Goal: Transaction & Acquisition: Book appointment/travel/reservation

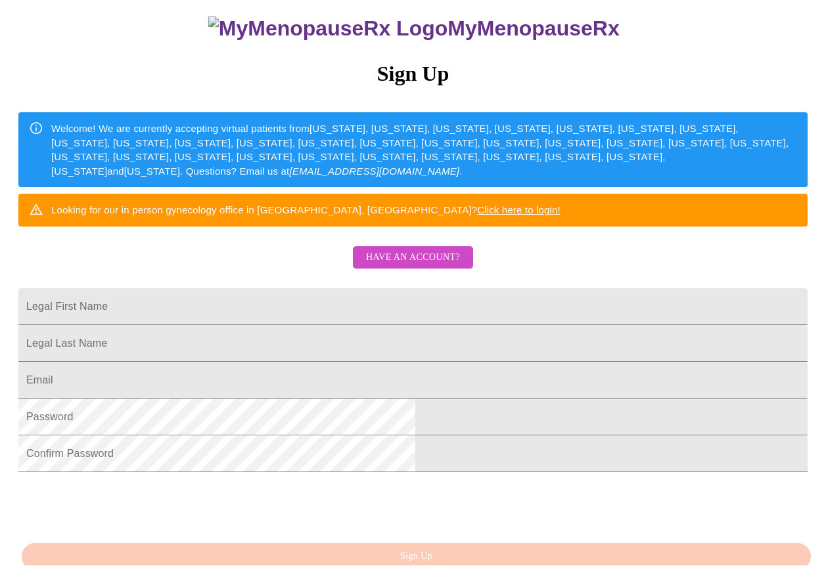
scroll to position [122, 0]
click at [249, 321] on input "Legal First Name" at bounding box center [412, 307] width 789 height 37
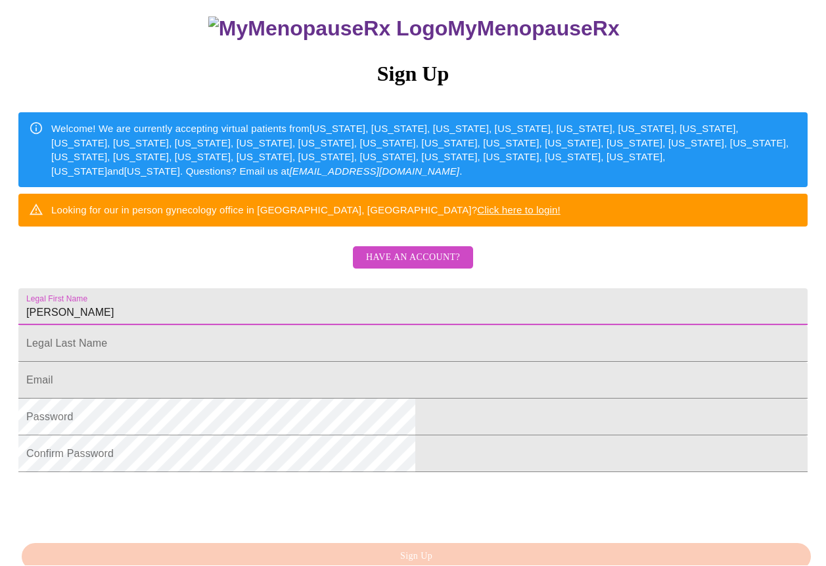
type input "[PERSON_NAME]"
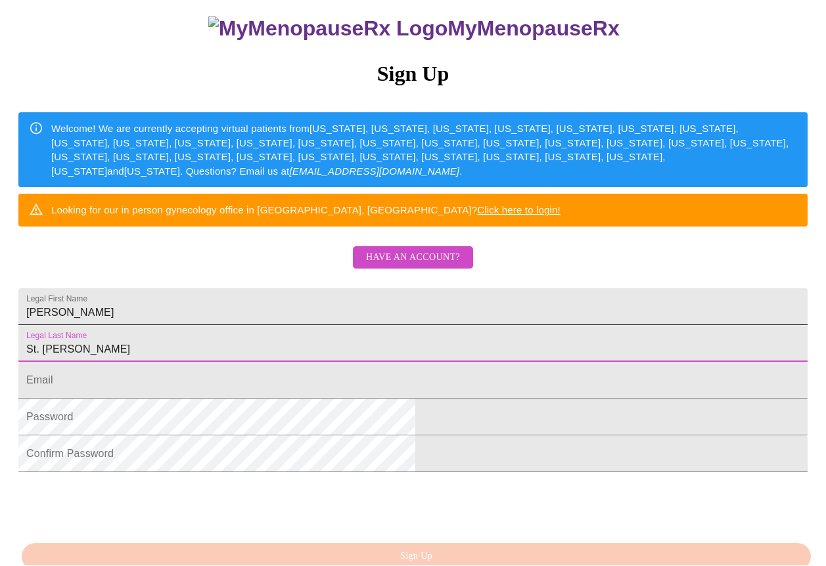
type input "St. [PERSON_NAME]"
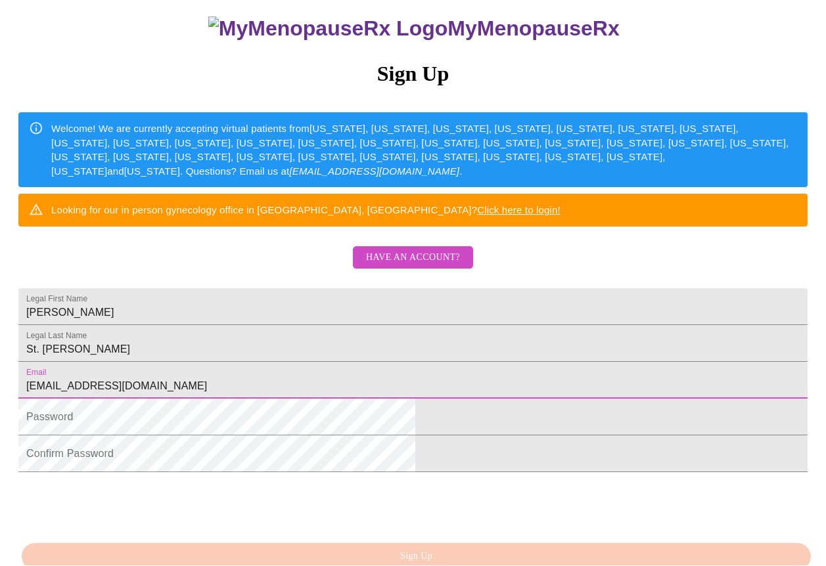
type input "[EMAIL_ADDRESS][DOMAIN_NAME]"
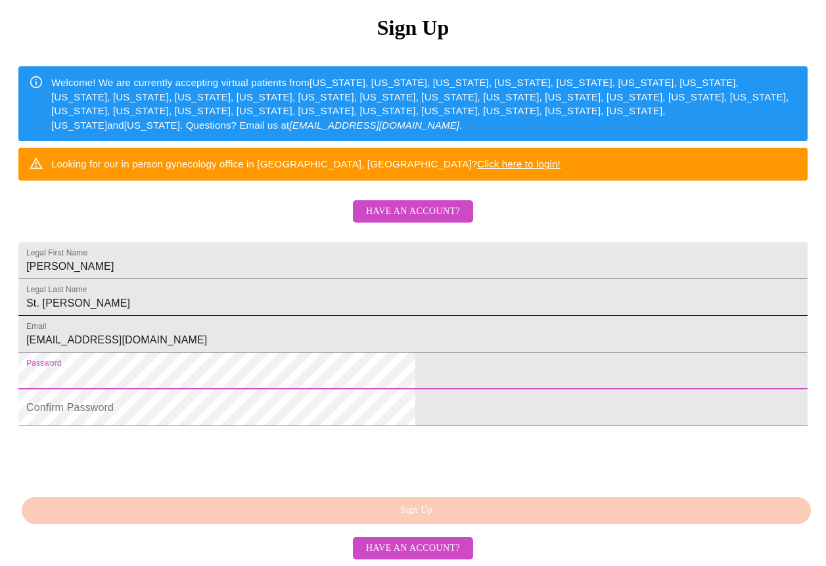
scroll to position [253, 0]
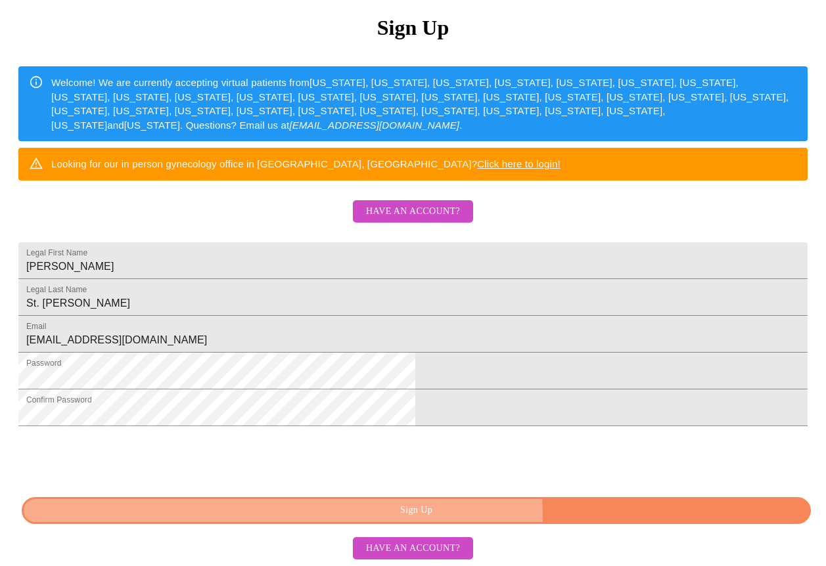
click at [479, 516] on span "Sign Up" at bounding box center [416, 511] width 759 height 16
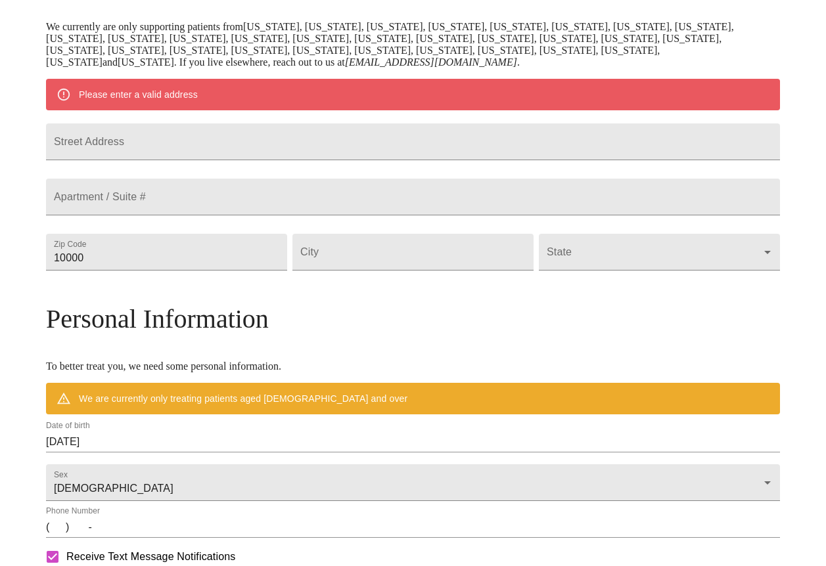
scroll to position [202, 0]
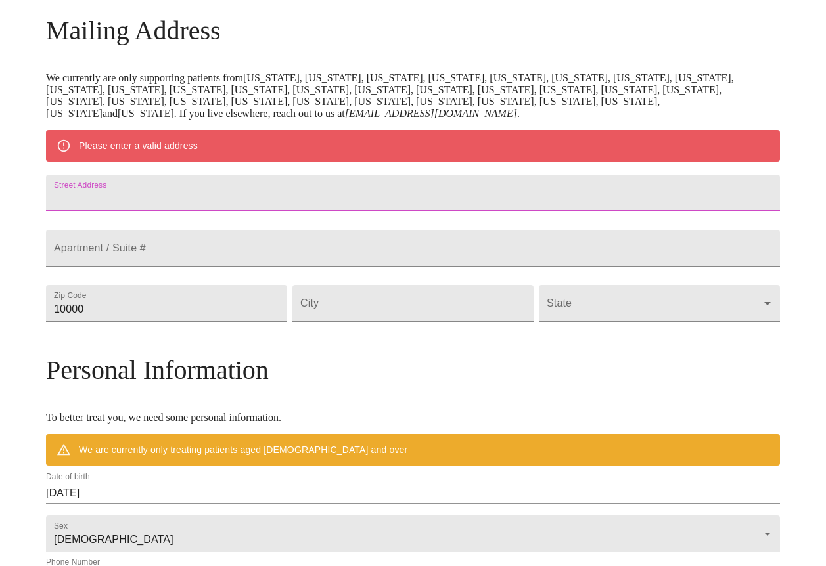
click at [154, 198] on input "Street Address" at bounding box center [413, 193] width 734 height 37
type input "[STREET_ADDRESS]"
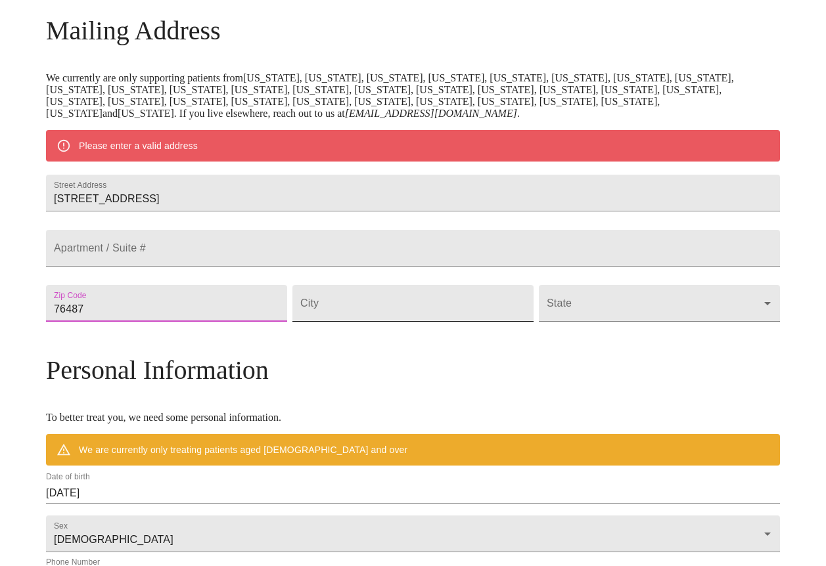
type input "76487"
click at [372, 322] on input "Street Address" at bounding box center [412, 303] width 241 height 37
type input "Poolville"
click at [594, 338] on body "MyMenopauseRx Welcome to MyMenopauseRx Since it's your first time here, you'll …" at bounding box center [412, 322] width 815 height 1036
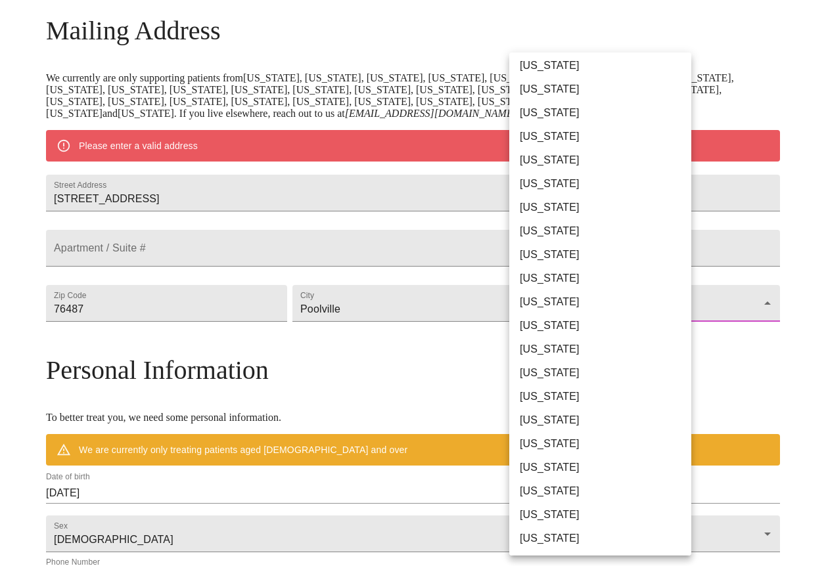
scroll to position [690, 0]
click at [544, 374] on li "[US_STATE]" at bounding box center [600, 373] width 182 height 24
type input "[US_STATE]"
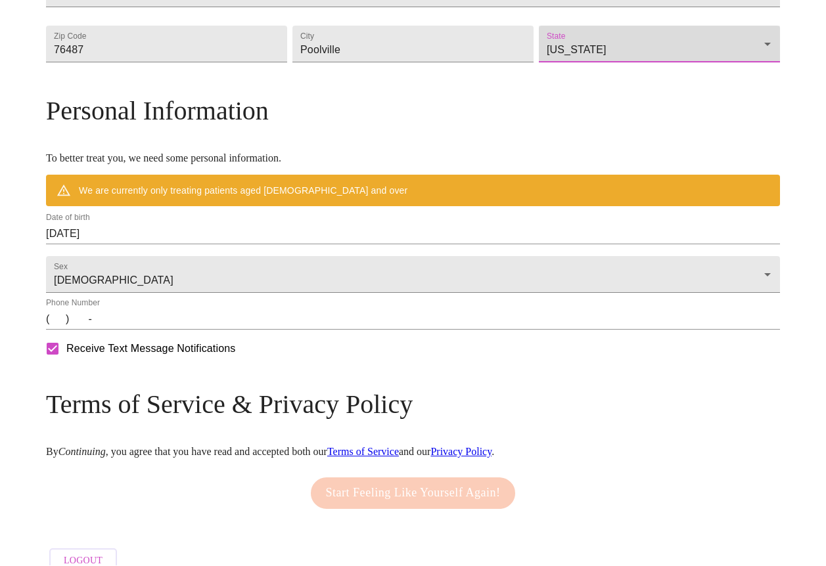
scroll to position [423, 0]
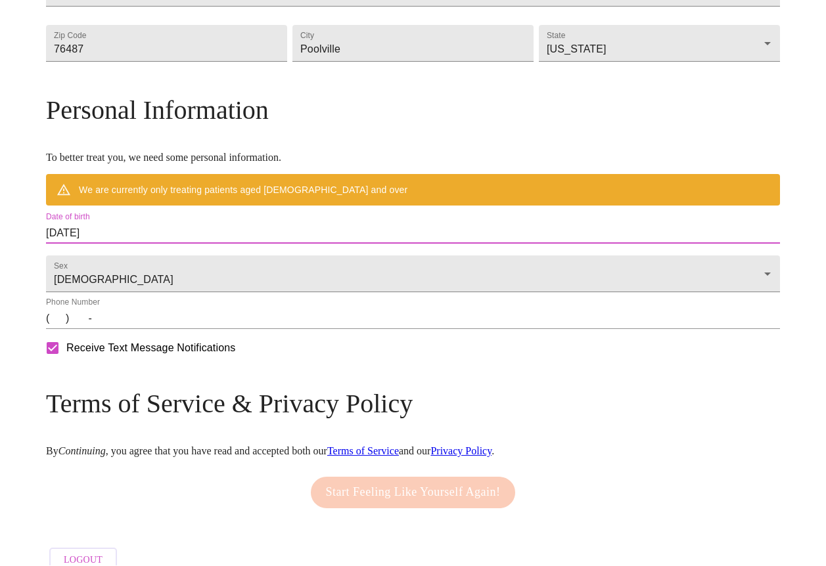
click at [196, 244] on input "[DATE]" at bounding box center [413, 233] width 734 height 21
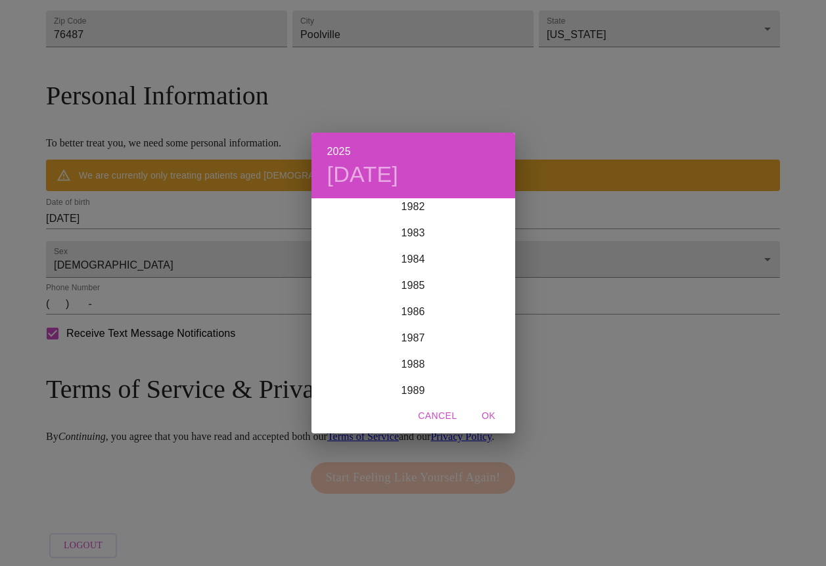
scroll to position [2180, 0]
click at [412, 238] on div "1983" at bounding box center [413, 241] width 204 height 26
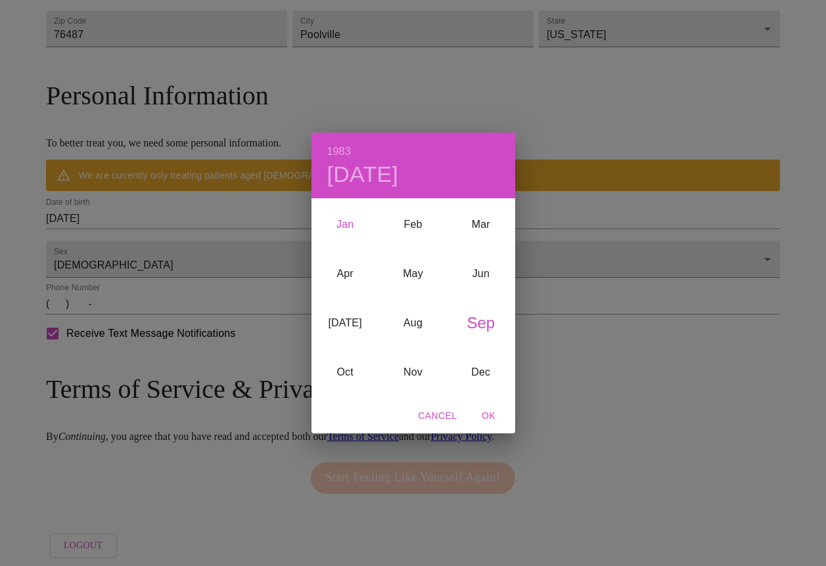
click at [344, 221] on div "Jan" at bounding box center [345, 224] width 68 height 49
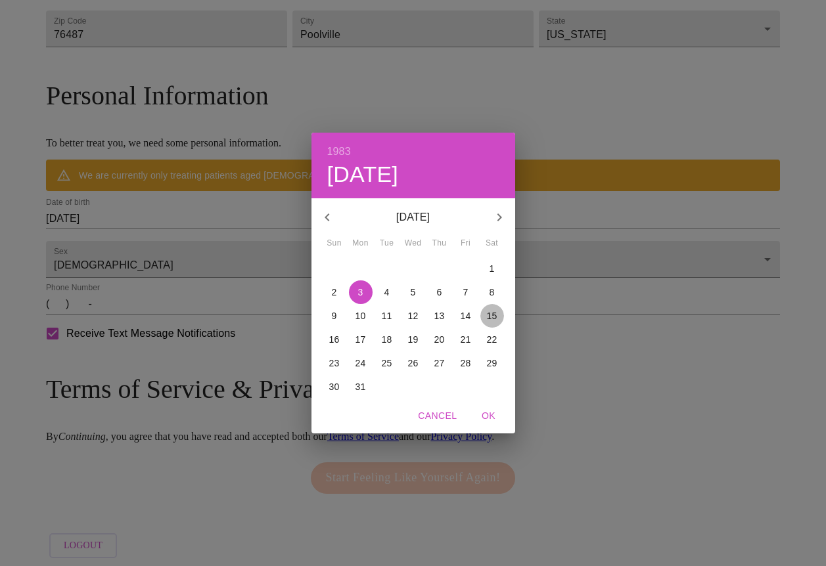
click at [492, 316] on p "15" at bounding box center [492, 315] width 11 height 13
click at [487, 416] on span "OK" at bounding box center [489, 416] width 32 height 16
type input "[DATE]"
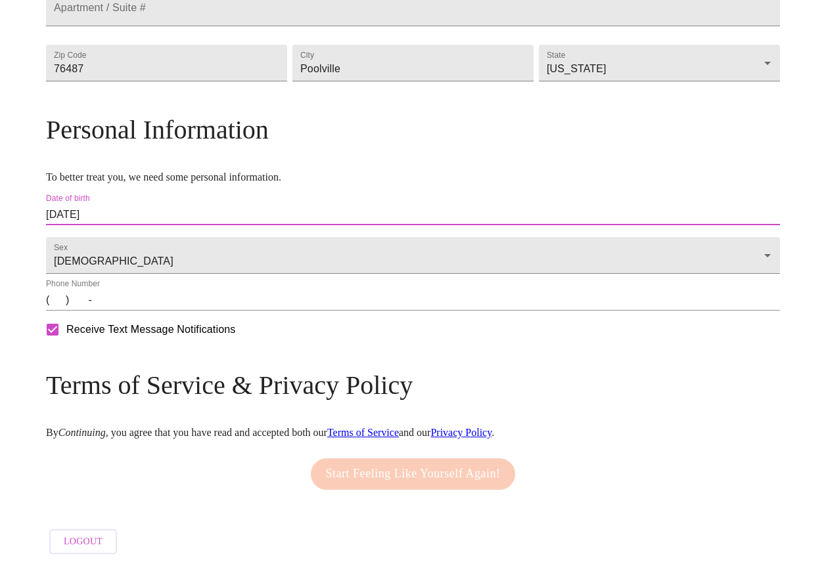
click at [142, 308] on input "(   )    -" at bounding box center [413, 300] width 734 height 21
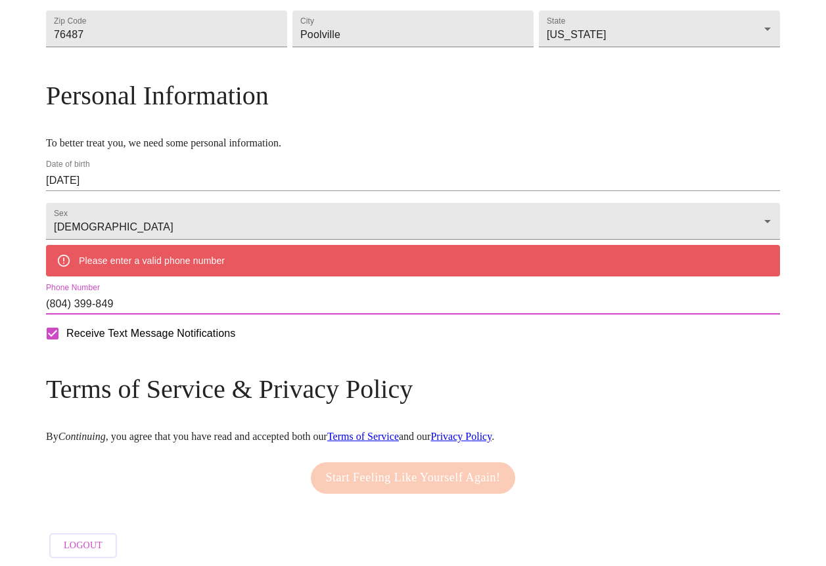
type input "[PHONE_NUMBER]"
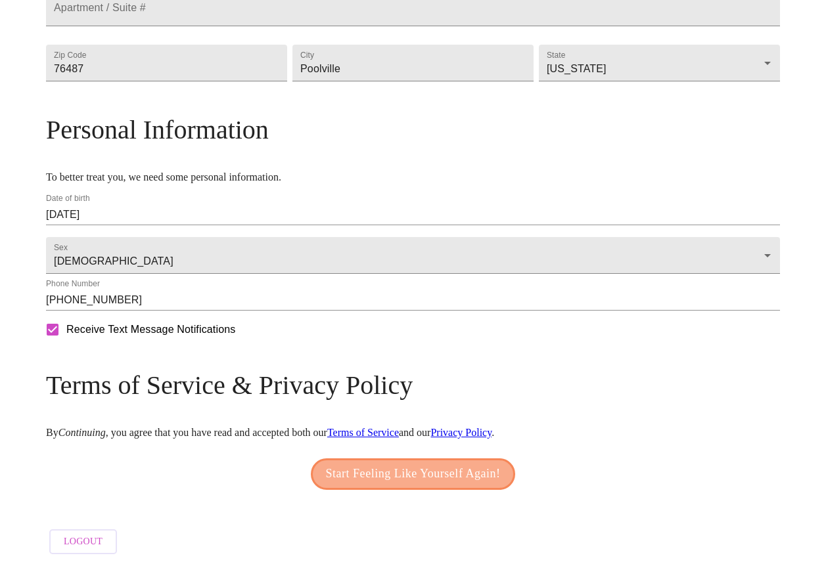
click at [367, 471] on span "Start Feeling Like Yourself Again!" at bounding box center [413, 474] width 175 height 21
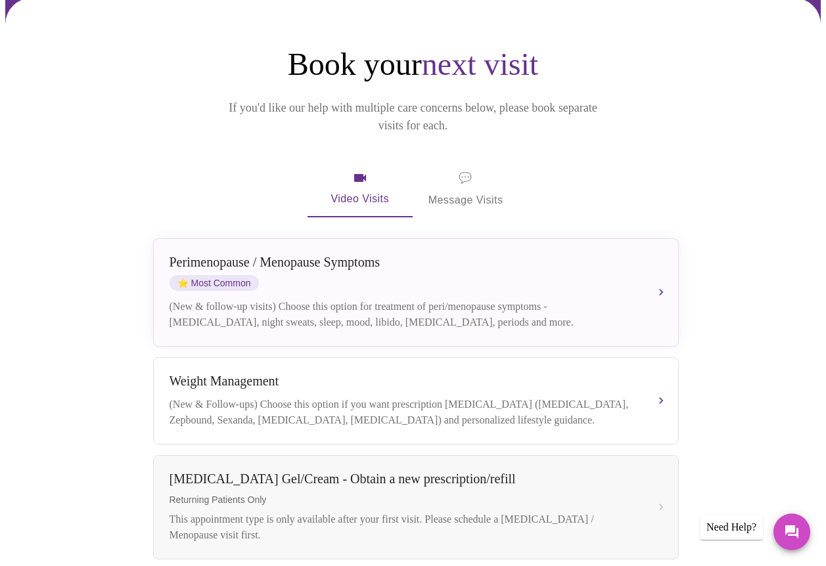
scroll to position [127, 0]
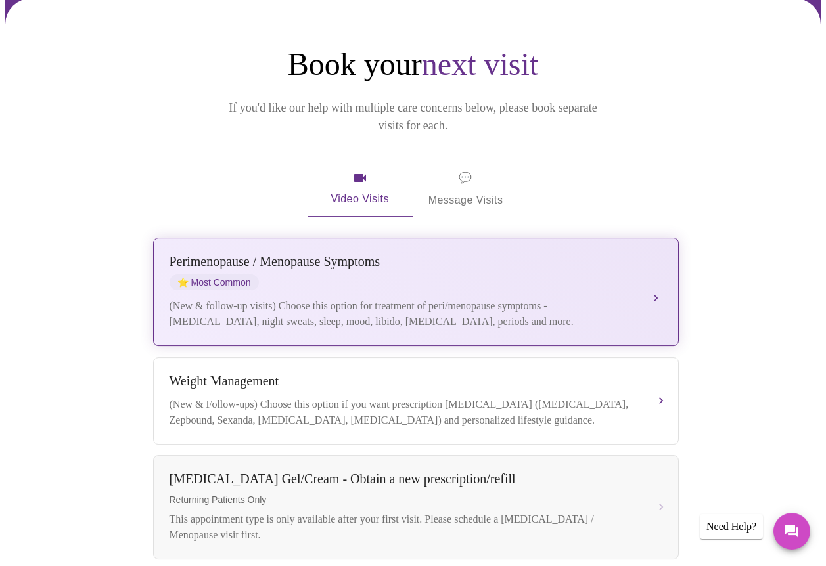
click at [430, 265] on div "[MEDICAL_DATA] / Menopause Symptoms ⭐ Most Common" at bounding box center [402, 273] width 466 height 36
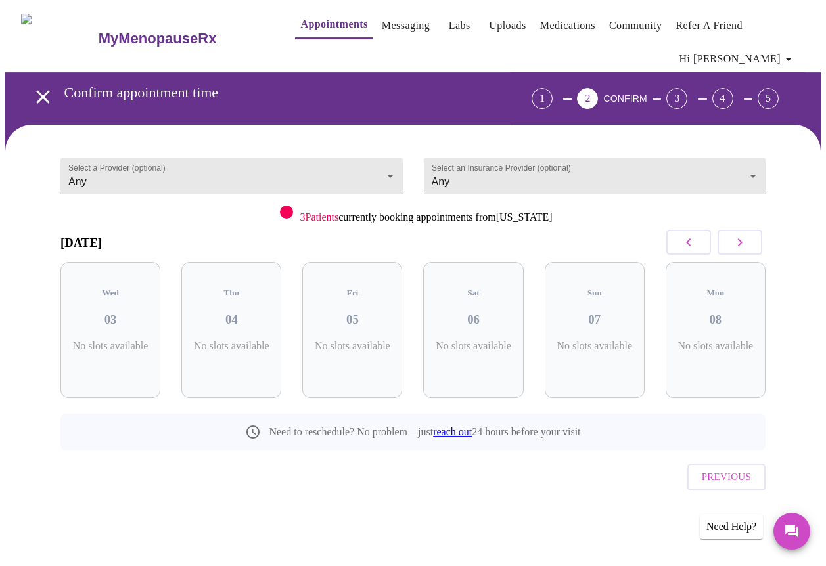
scroll to position [0, 0]
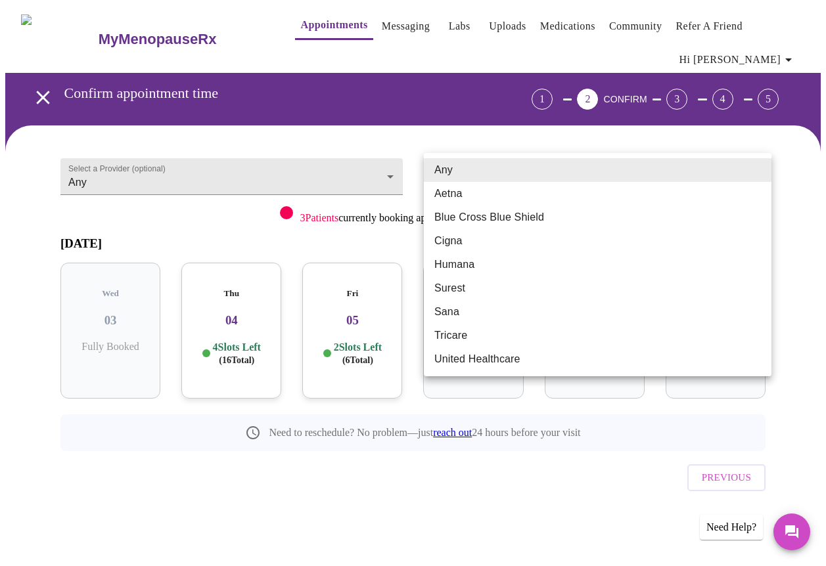
click at [492, 177] on body "MyMenopauseRx Appointments Messaging Labs Uploads Medications Community Refer a…" at bounding box center [412, 281] width 815 height 552
click at [483, 219] on li "Blue Cross Blue Shield" at bounding box center [598, 218] width 348 height 24
type input "Blue Cross Blue Shield"
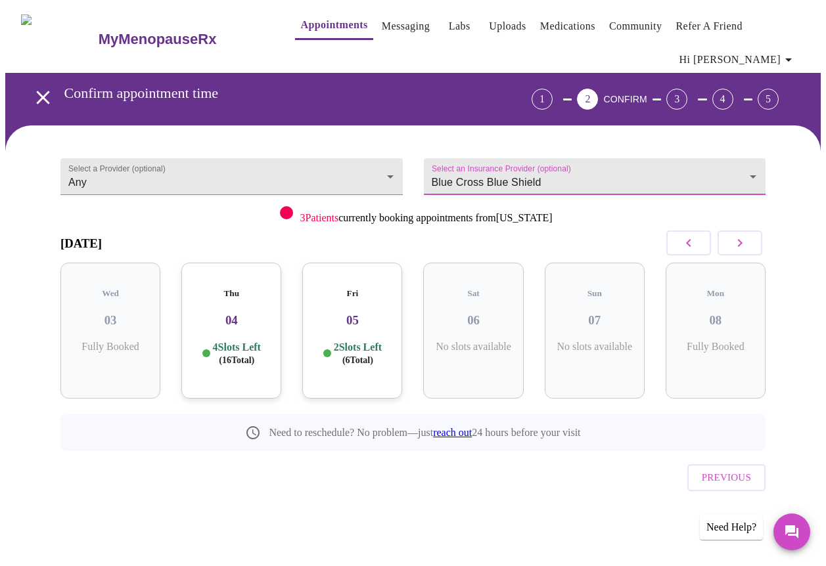
click at [231, 238] on div "[DATE]" at bounding box center [412, 243] width 705 height 39
click at [194, 181] on body "MyMenopauseRx Appointments Messaging Labs Uploads Medications Community Refer a…" at bounding box center [412, 281] width 815 height 552
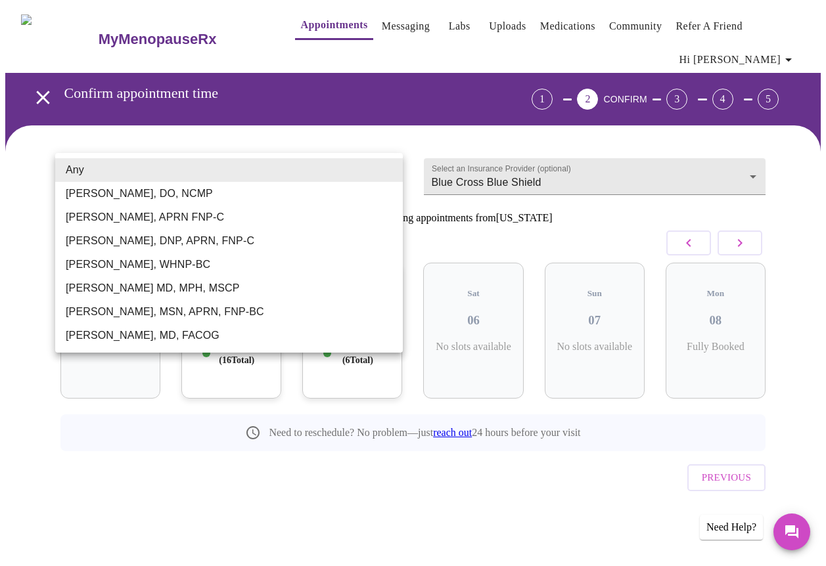
click at [265, 141] on div at bounding box center [413, 283] width 826 height 566
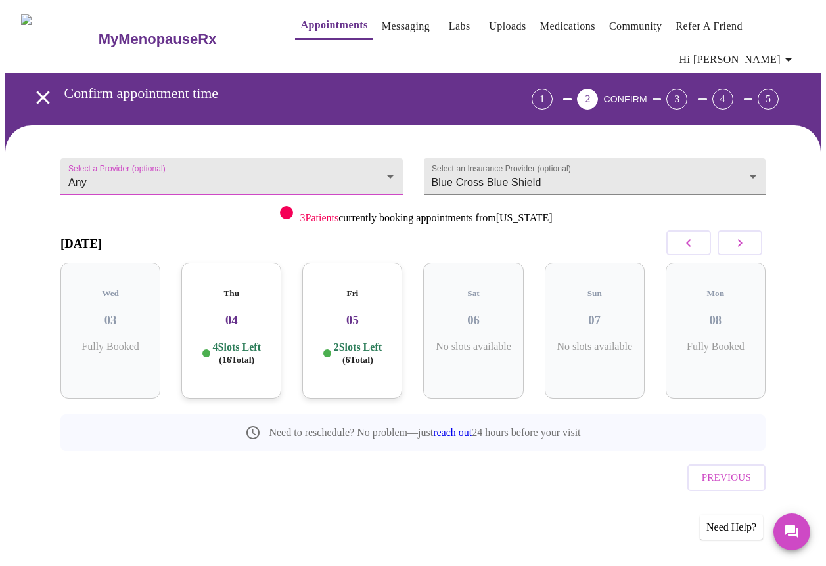
click at [238, 341] on p "4 Slots Left ( 16 Total)" at bounding box center [237, 354] width 48 height 26
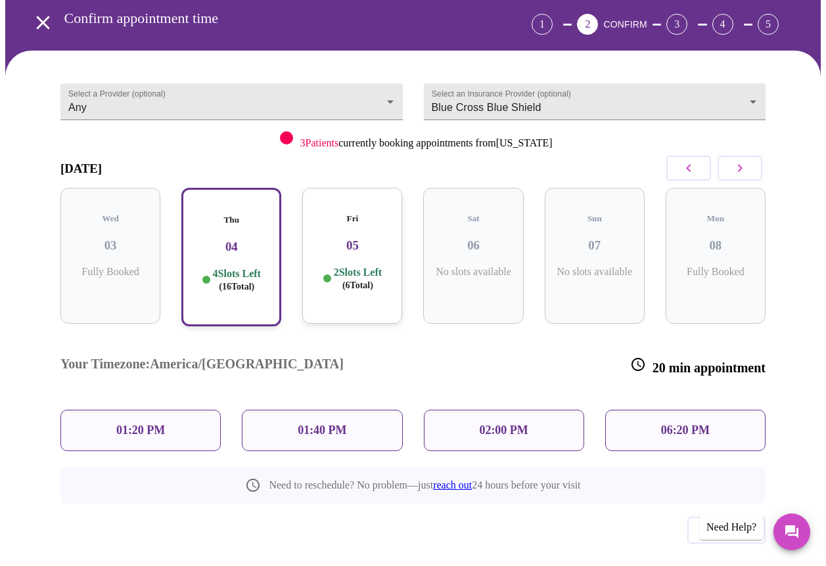
scroll to position [74, 0]
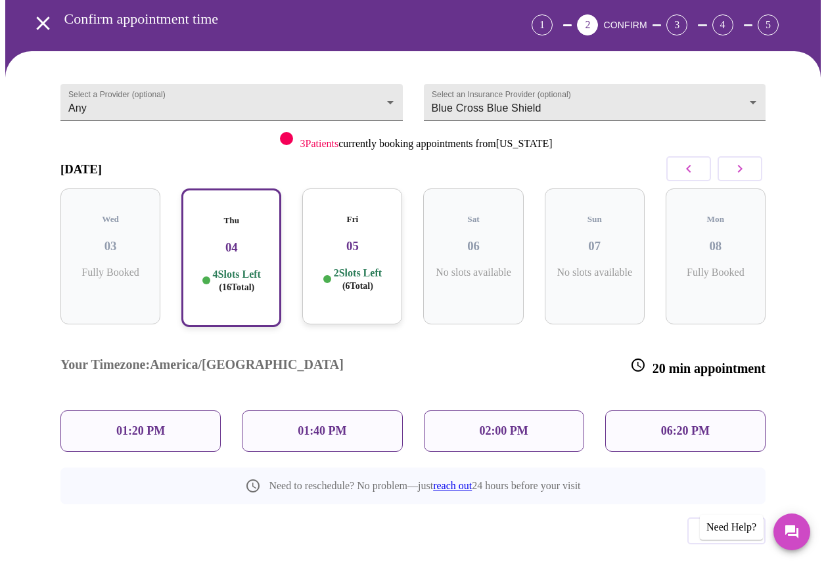
click at [153, 411] on div "01:20 PM" at bounding box center [140, 431] width 160 height 41
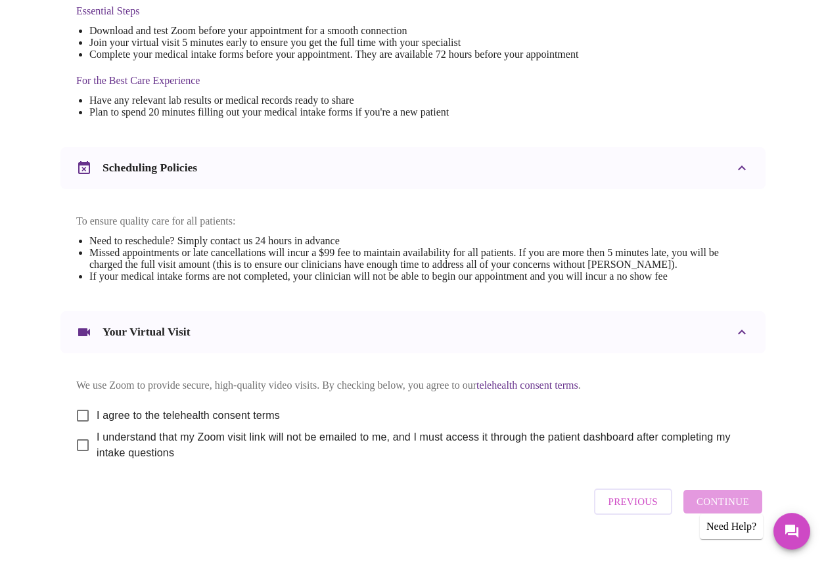
scroll to position [388, 0]
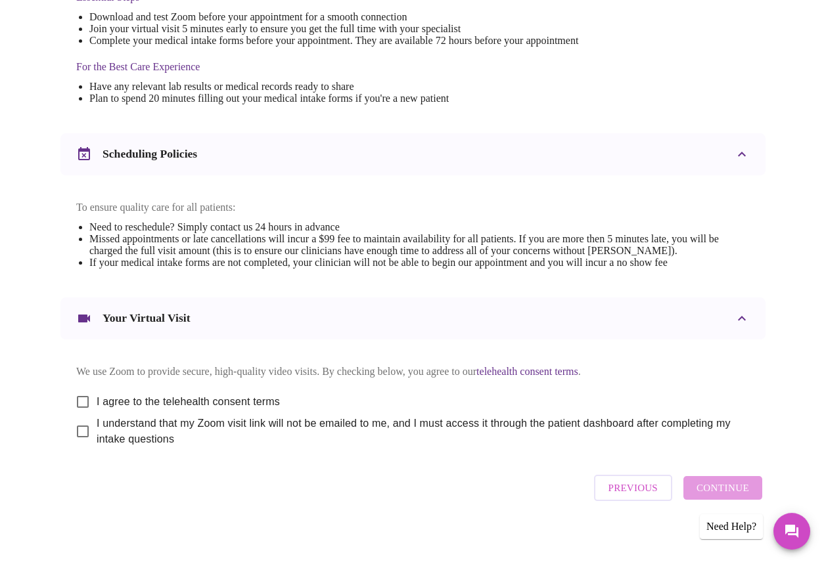
click at [77, 416] on input "I agree to the telehealth consent terms" at bounding box center [83, 403] width 28 height 28
checkbox input "true"
click at [78, 446] on input "I understand that my Zoom visit link will not be emailed to me, and I must acce…" at bounding box center [83, 432] width 28 height 28
checkbox input "true"
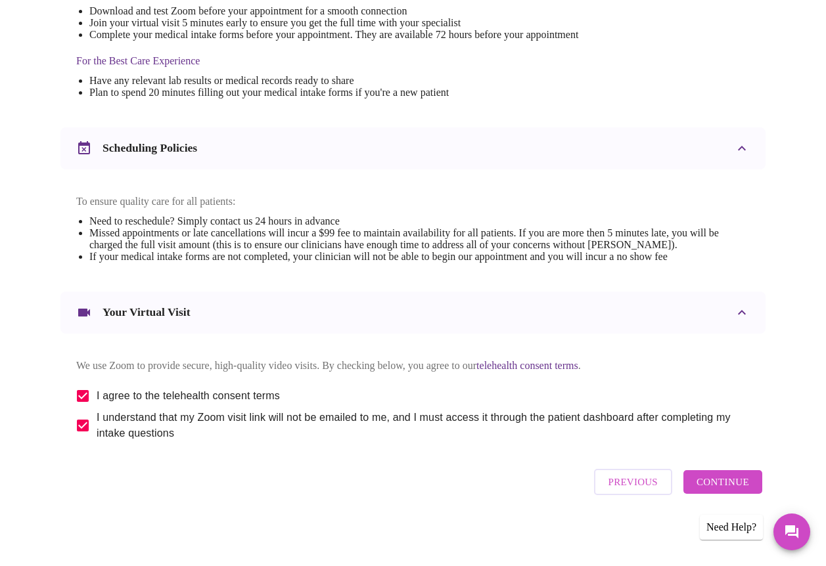
scroll to position [424, 0]
click at [716, 485] on span "Continue" at bounding box center [722, 482] width 53 height 17
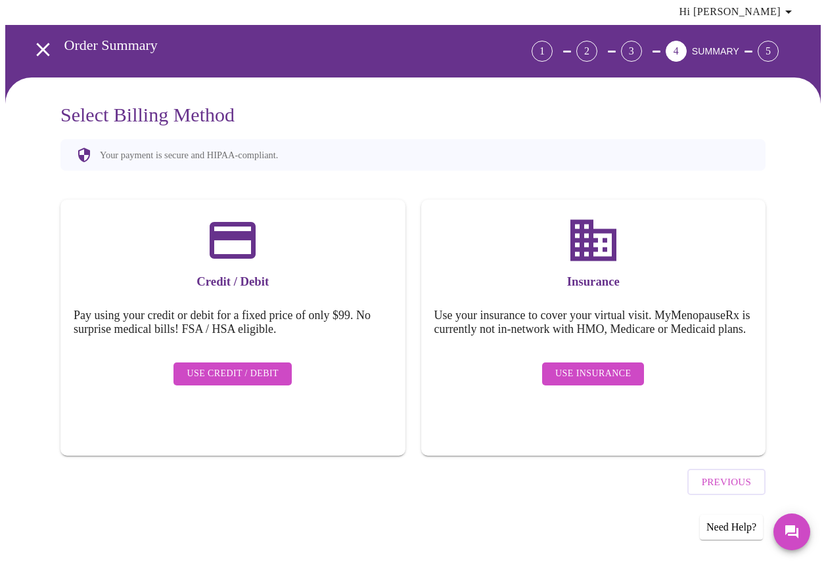
scroll to position [11, 0]
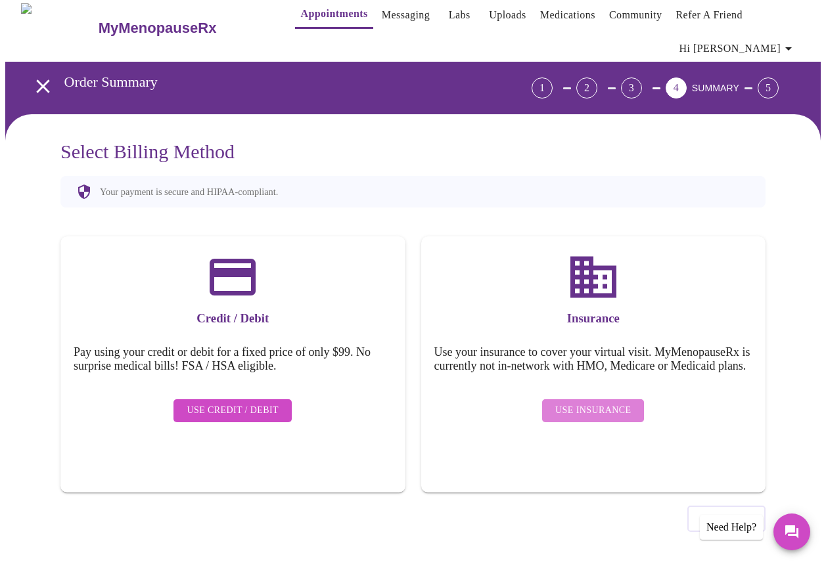
click at [604, 411] on span "Use Insurance" at bounding box center [593, 411] width 76 height 16
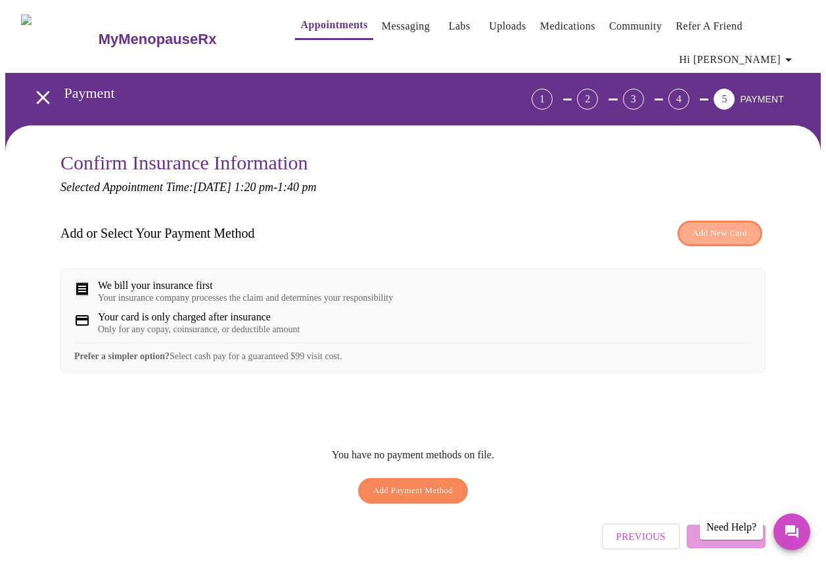
click at [700, 229] on span "Add New Card" at bounding box center [719, 233] width 55 height 15
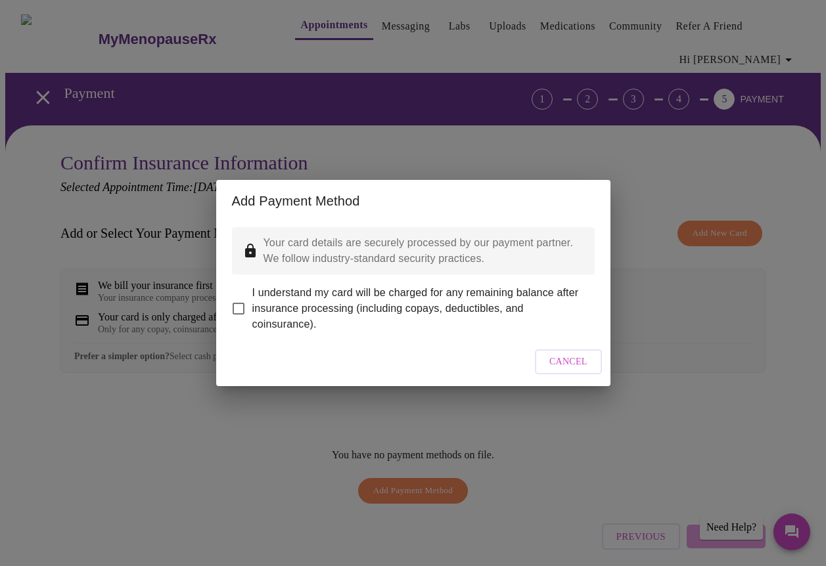
click at [566, 370] on span "Cancel" at bounding box center [568, 362] width 38 height 16
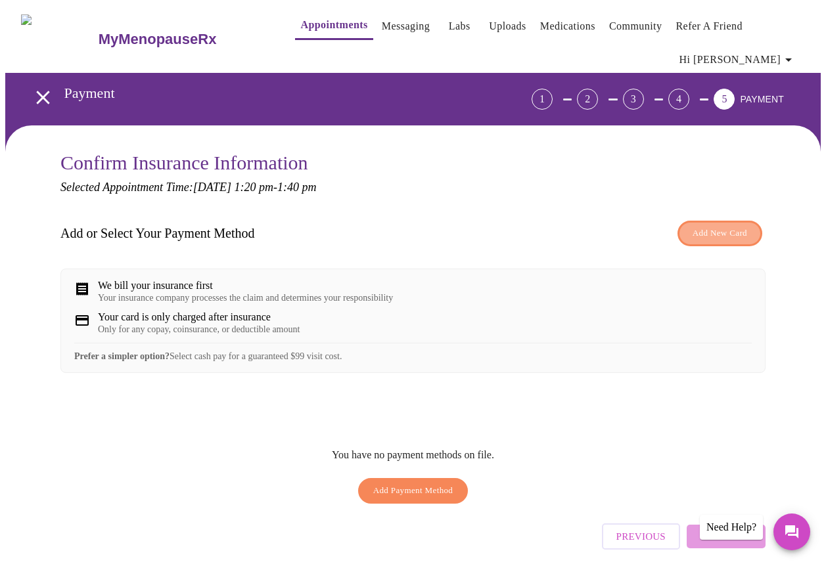
click at [719, 232] on span "Add New Card" at bounding box center [719, 233] width 55 height 15
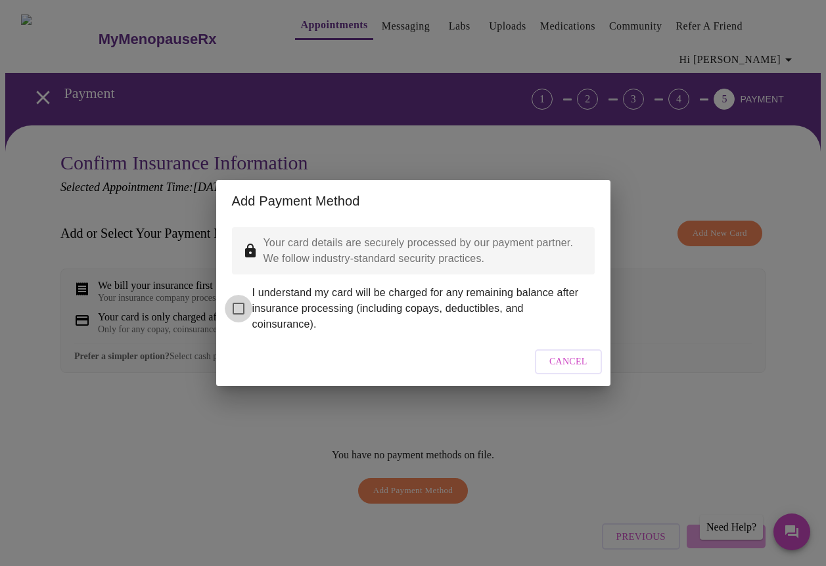
click at [242, 298] on input "I understand my card will be charged for any remaining balance after insurance …" at bounding box center [239, 309] width 28 height 28
checkbox input "true"
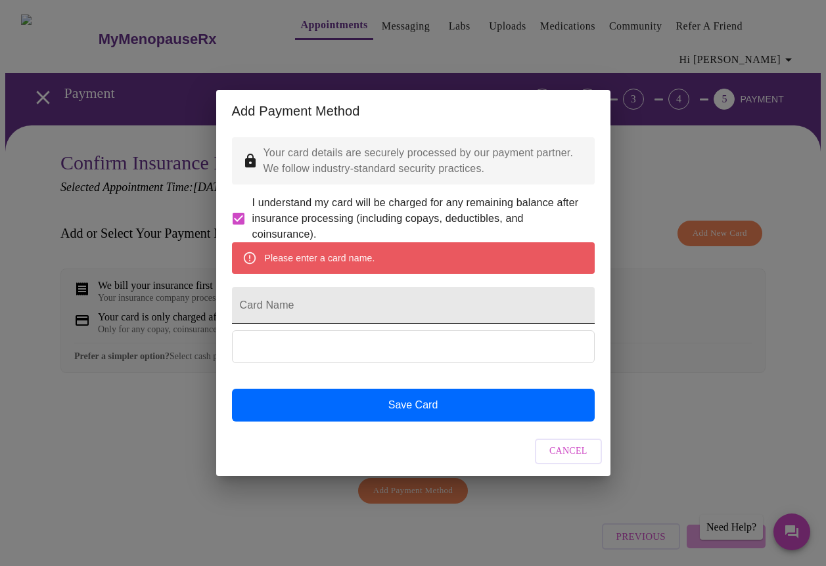
click at [314, 311] on input "Card Name" at bounding box center [413, 305] width 363 height 37
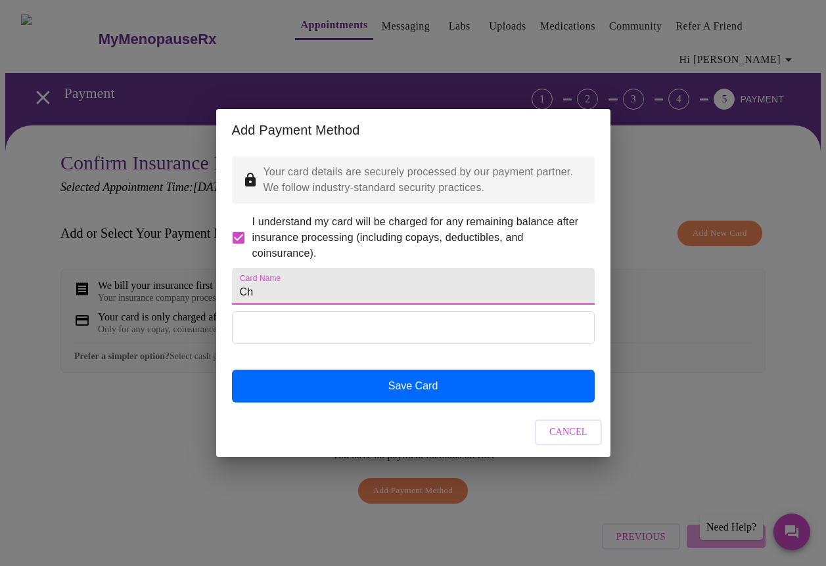
type input "C"
type input "First Financial Checkin"
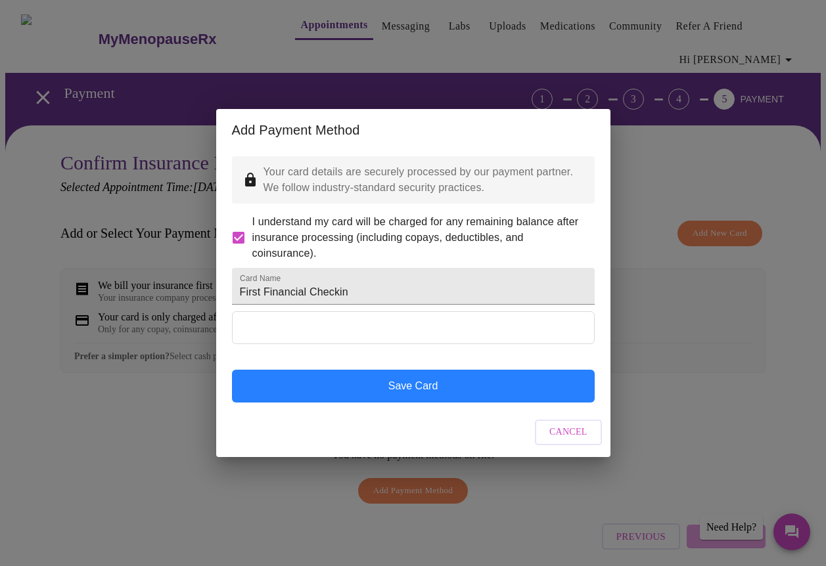
click at [415, 402] on button "Save Card" at bounding box center [413, 386] width 363 height 33
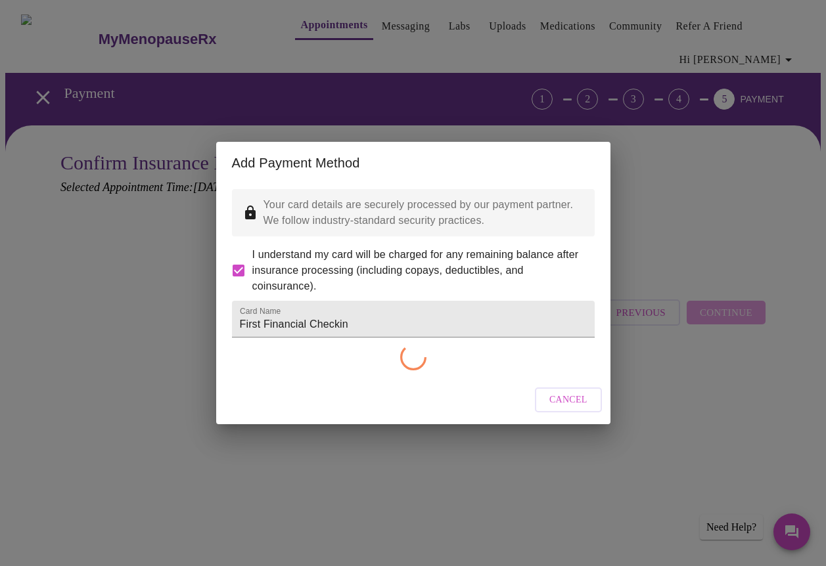
checkbox input "false"
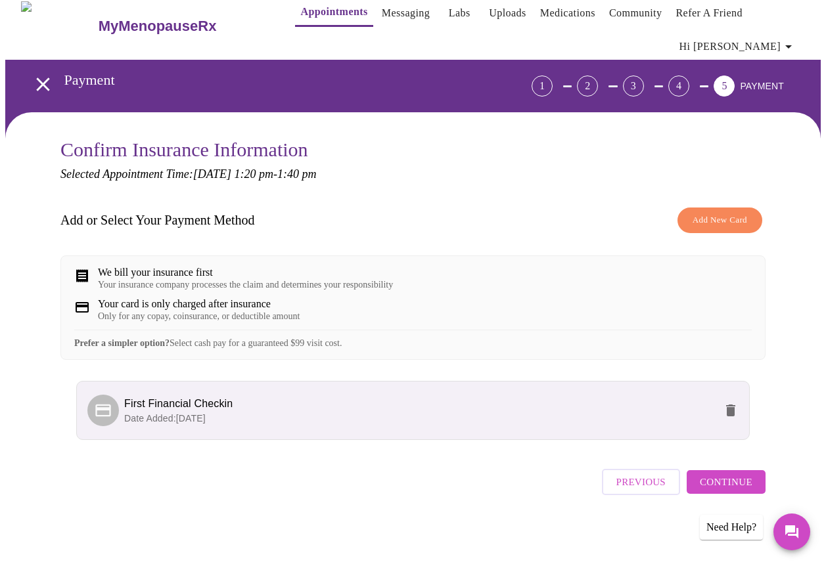
scroll to position [24, 0]
click at [733, 483] on span "Continue" at bounding box center [726, 482] width 53 height 17
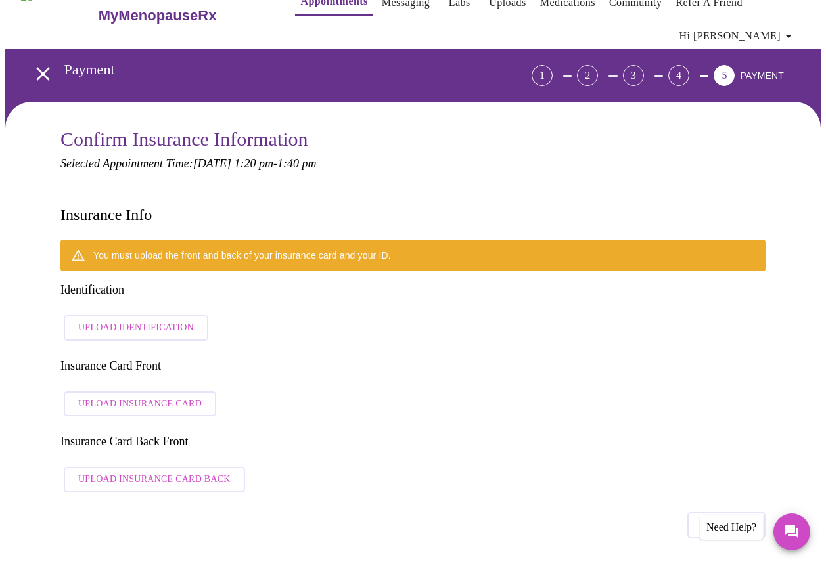
click at [124, 320] on span "Upload Identification" at bounding box center [136, 328] width 116 height 16
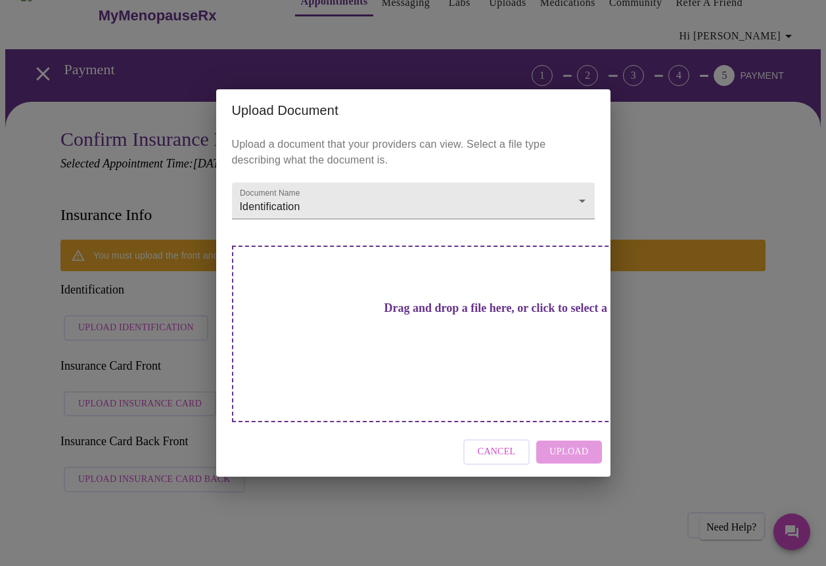
click at [489, 315] on h3 "Drag and drop a file here, or click to select a file" at bounding box center [505, 309] width 363 height 14
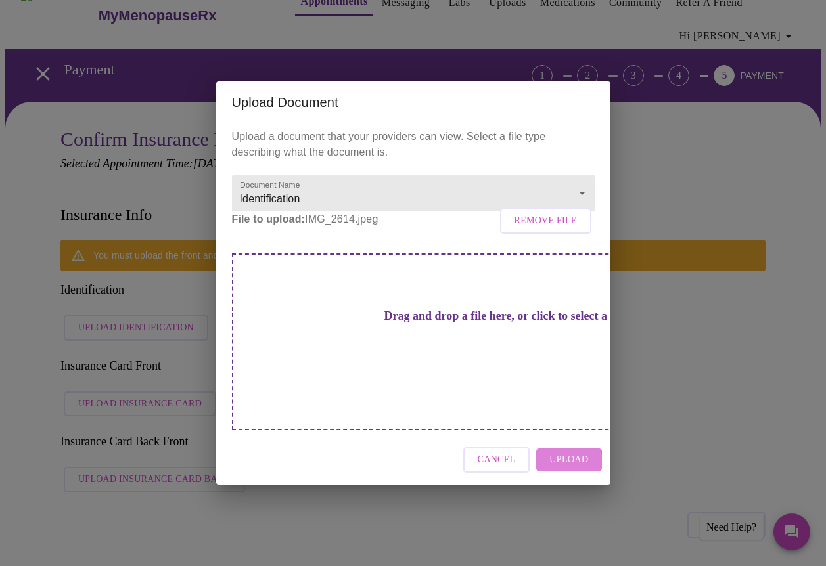
click at [570, 452] on span "Upload" at bounding box center [568, 460] width 39 height 16
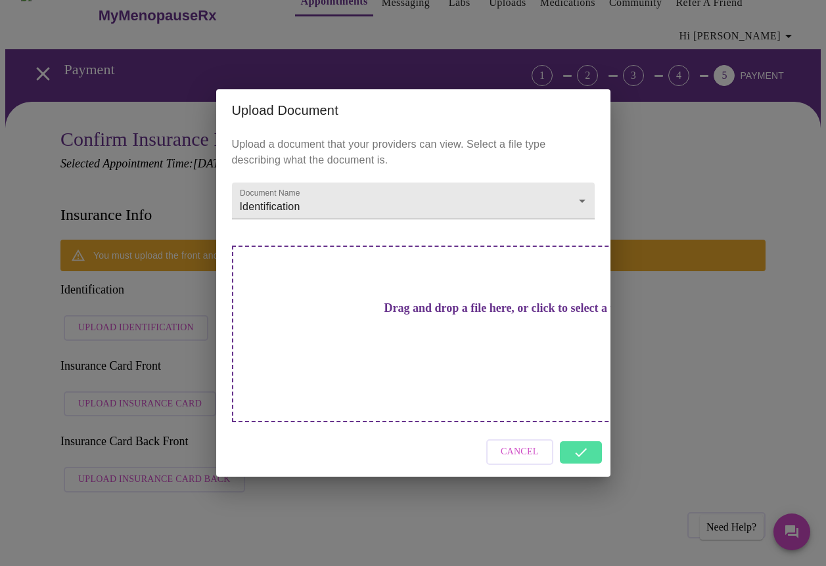
click at [579, 428] on div "Cancel" at bounding box center [413, 452] width 394 height 49
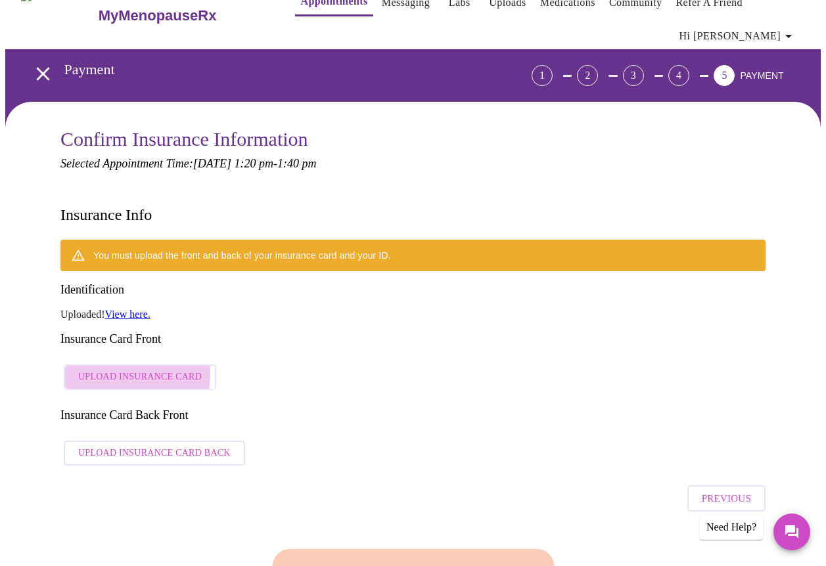
click at [93, 369] on span "Upload Insurance Card" at bounding box center [139, 377] width 123 height 16
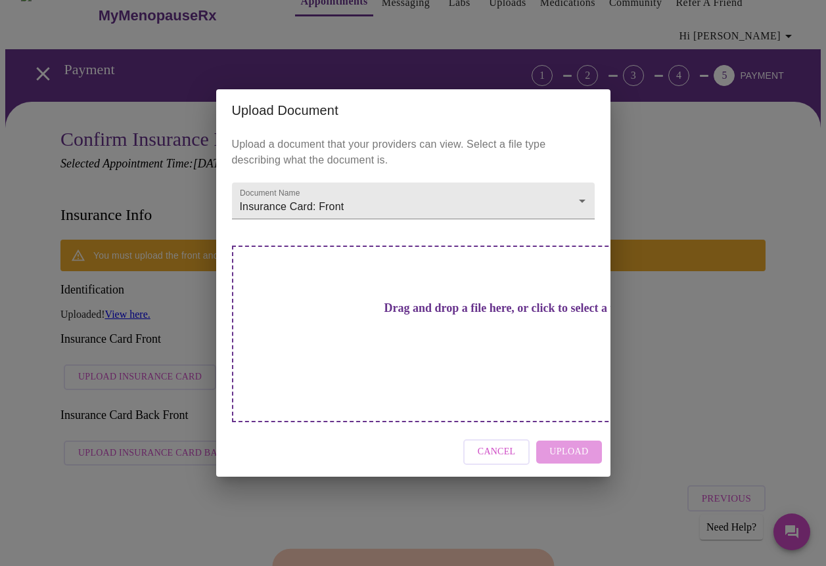
click at [488, 315] on h3 "Drag and drop a file here, or click to select a file" at bounding box center [505, 309] width 363 height 14
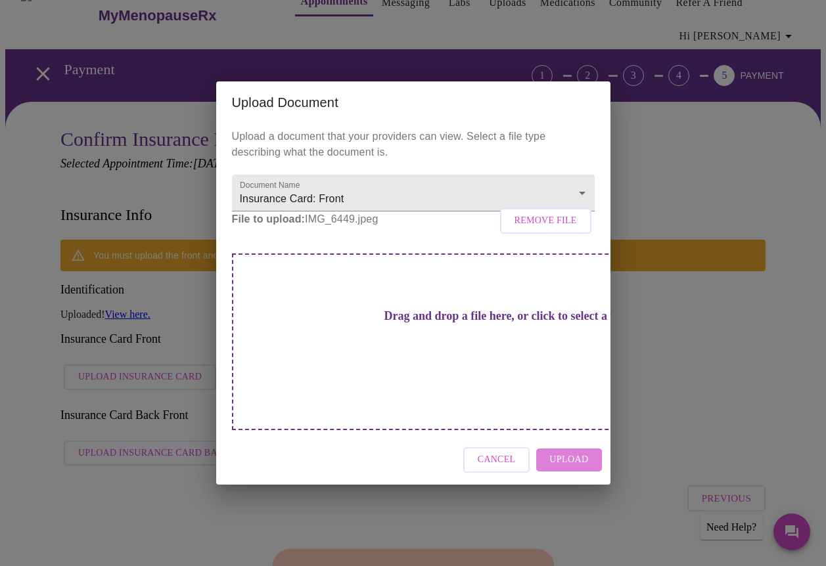
click at [570, 452] on span "Upload" at bounding box center [568, 460] width 39 height 16
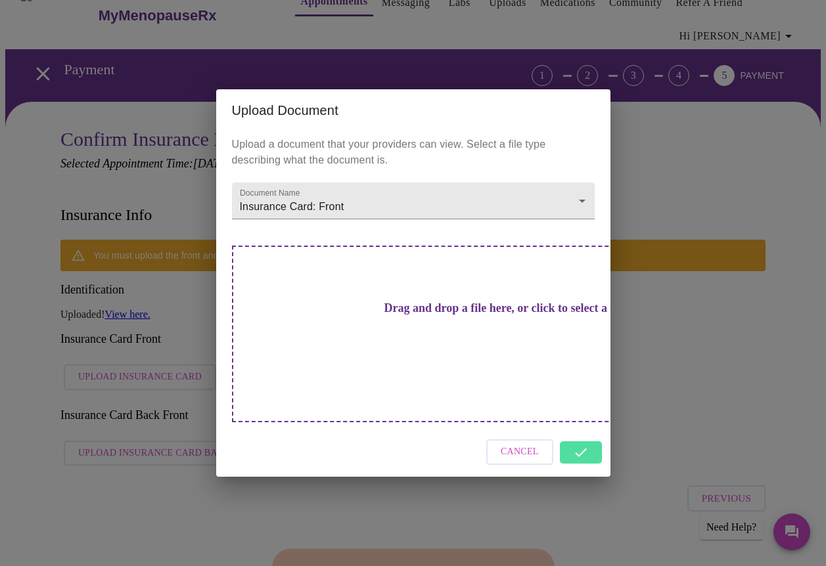
click at [577, 432] on div "Cancel" at bounding box center [413, 452] width 394 height 49
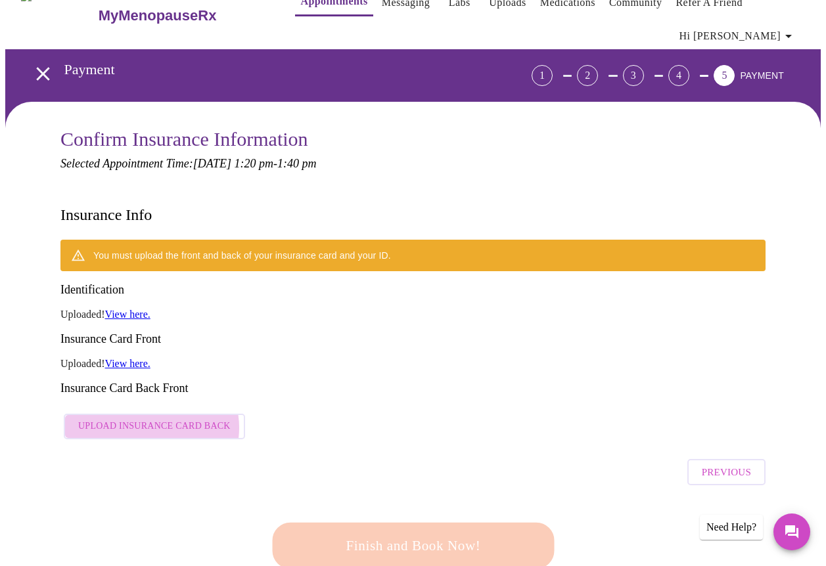
click at [146, 418] on span "Upload Insurance Card Back" at bounding box center [154, 426] width 152 height 16
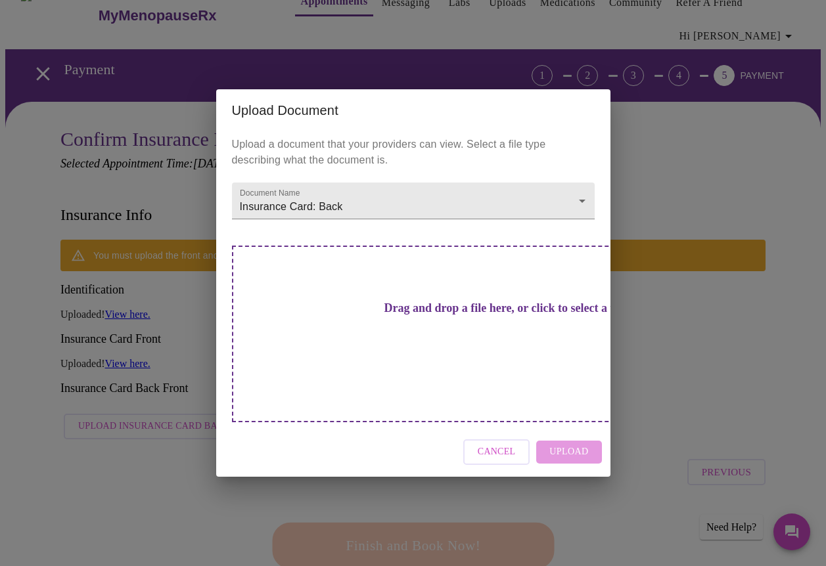
click at [494, 315] on h3 "Drag and drop a file here, or click to select a file" at bounding box center [505, 309] width 363 height 14
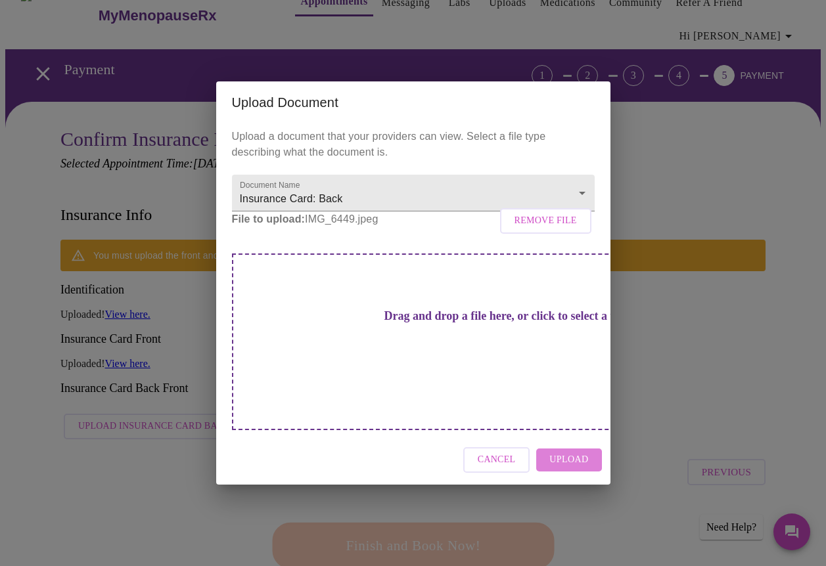
click at [573, 452] on span "Upload" at bounding box center [568, 460] width 39 height 16
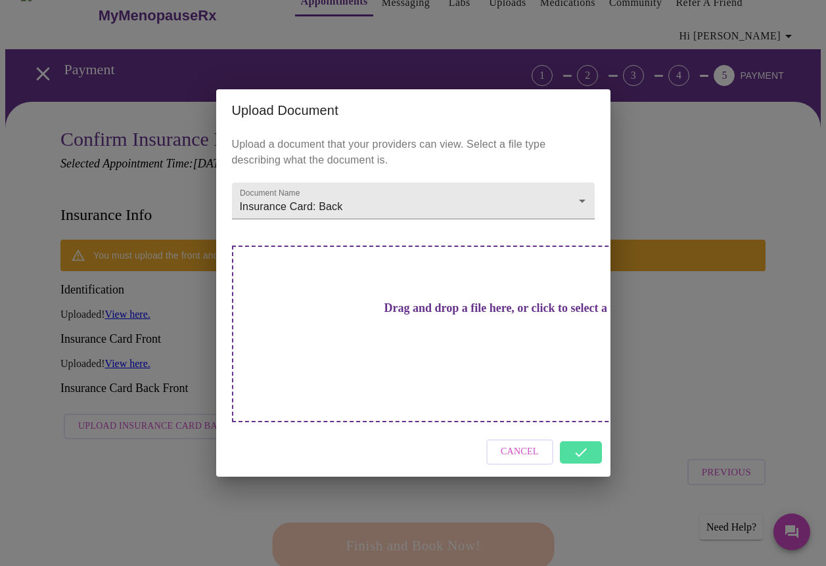
click at [582, 428] on div "Cancel" at bounding box center [413, 452] width 394 height 49
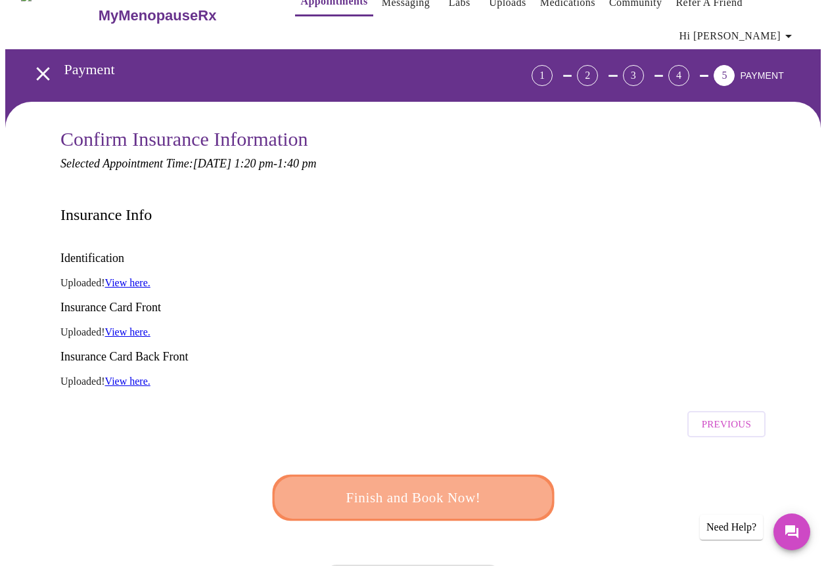
click at [445, 486] on span "Finish and Book Now!" at bounding box center [413, 498] width 243 height 24
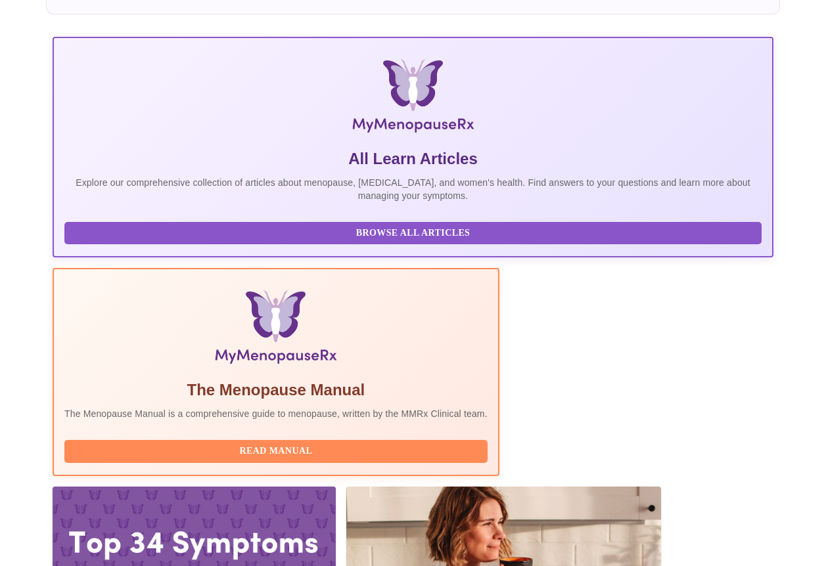
scroll to position [170, 0]
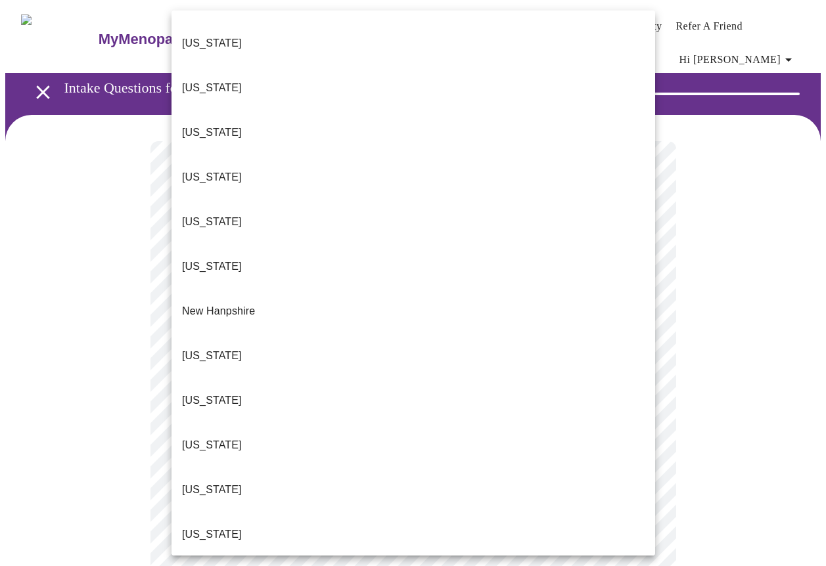
scroll to position [1062, 0]
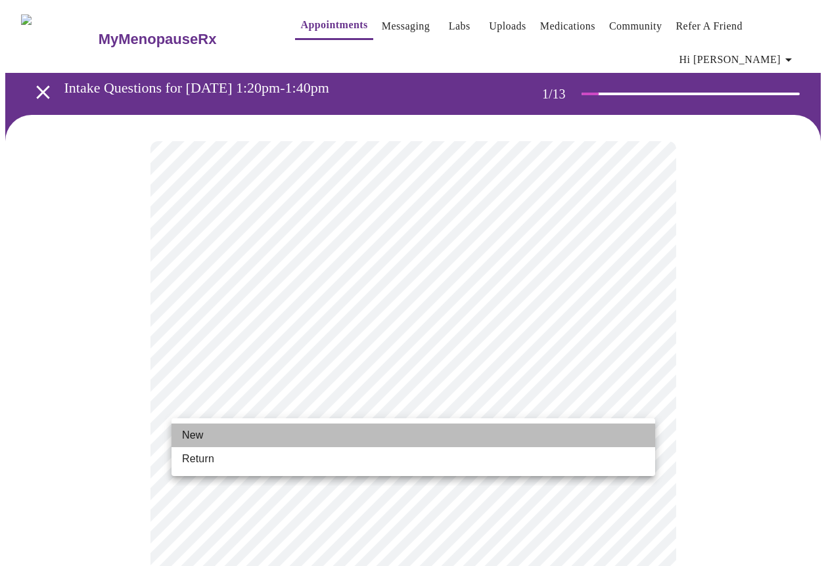
click at [236, 432] on li "New" at bounding box center [412, 436] width 483 height 24
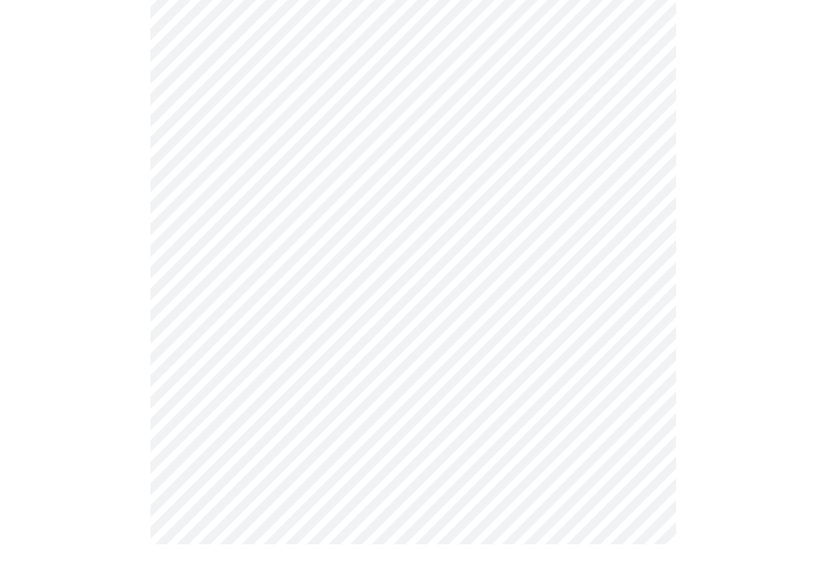
scroll to position [632, 0]
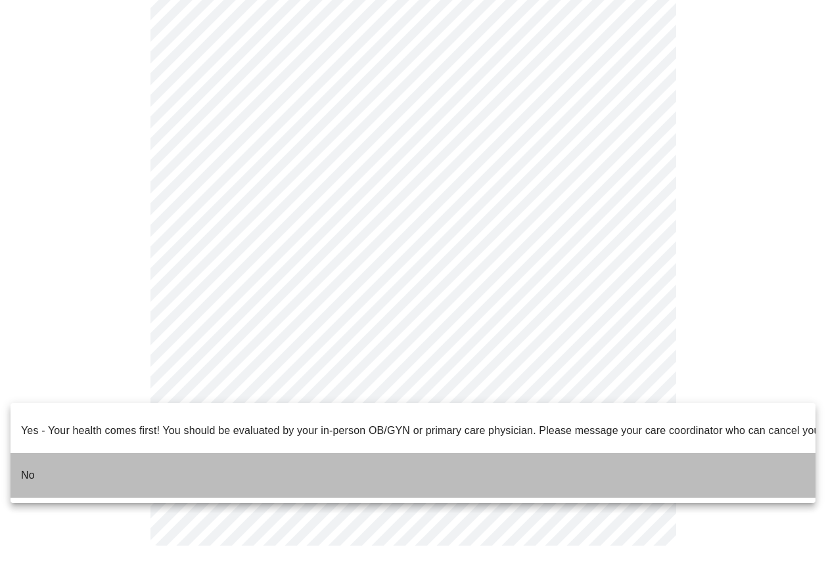
click at [102, 453] on li "No" at bounding box center [413, 475] width 805 height 45
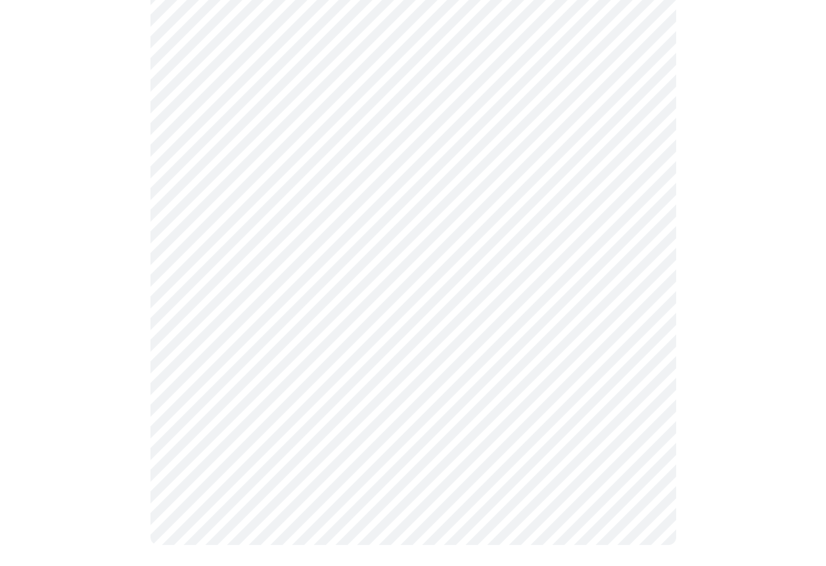
scroll to position [0, 0]
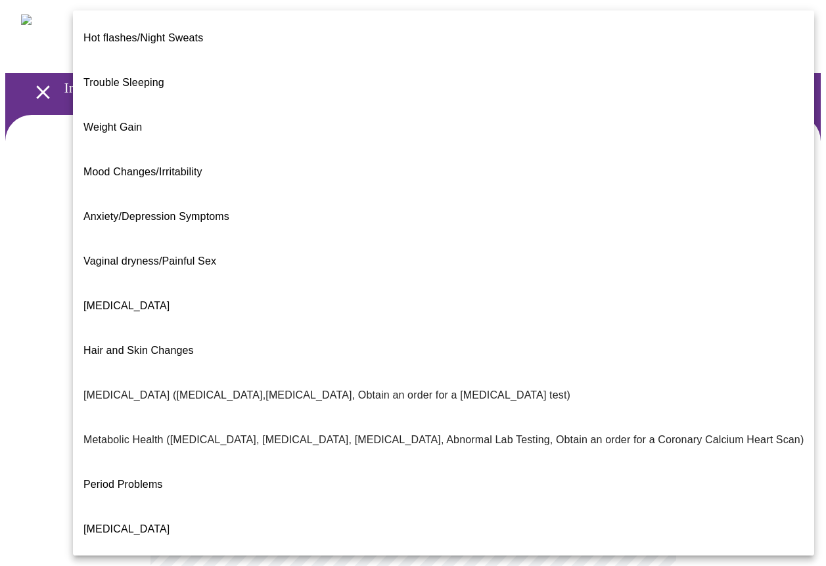
click at [206, 282] on body "MyMenopauseRx Appointments Messaging Labs Uploads Medications Community Refer a…" at bounding box center [412, 408] width 815 height 806
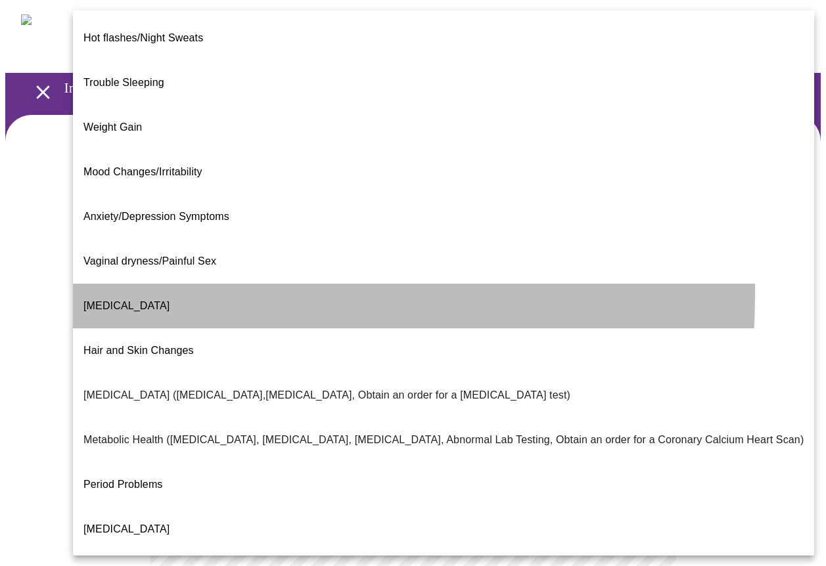
click at [116, 300] on span "[MEDICAL_DATA]" at bounding box center [126, 305] width 86 height 11
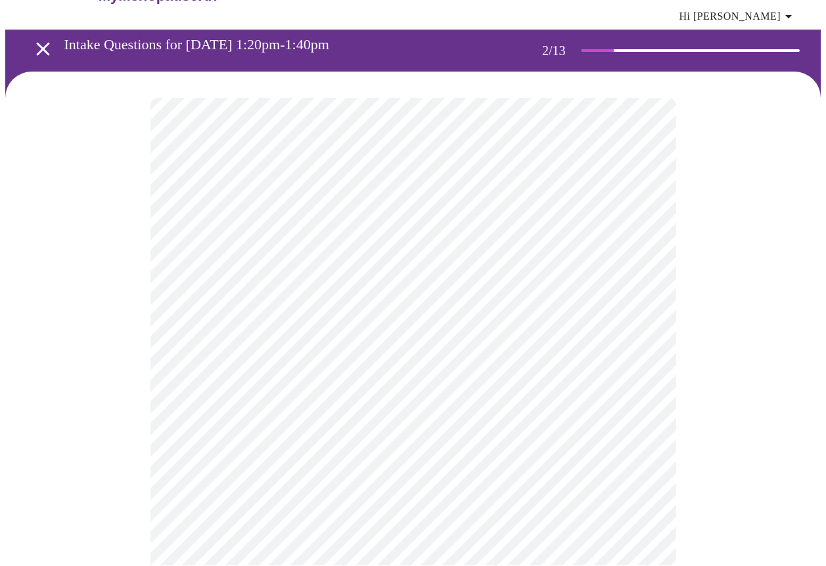
scroll to position [43, 0]
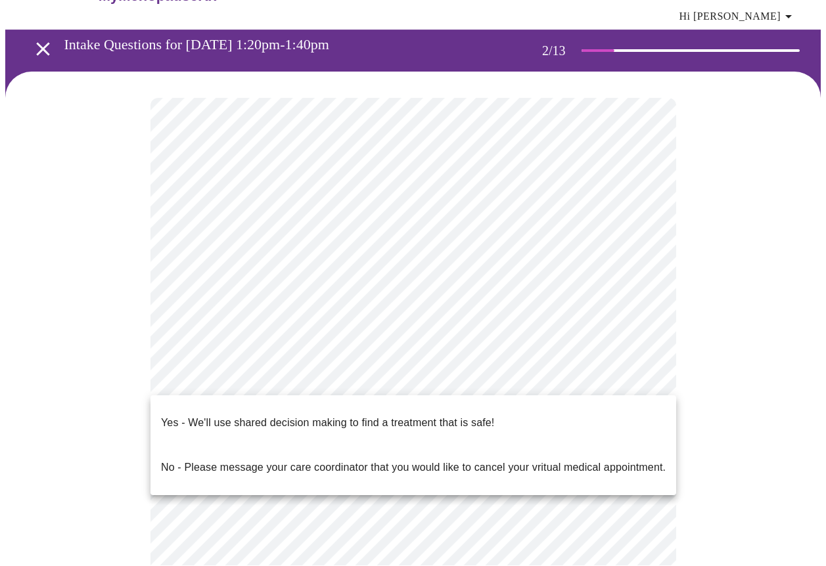
click at [219, 381] on body "MyMenopauseRx Appointments Messaging Labs Uploads Medications Community Refer a…" at bounding box center [412, 362] width 815 height 799
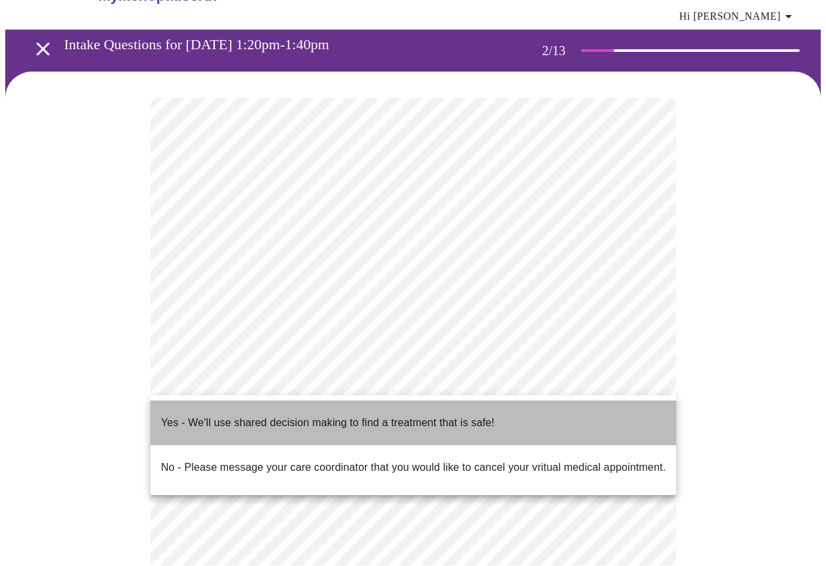
click at [200, 416] on p "Yes - We'll use shared decision making to find a treatment that is safe!" at bounding box center [327, 424] width 333 height 16
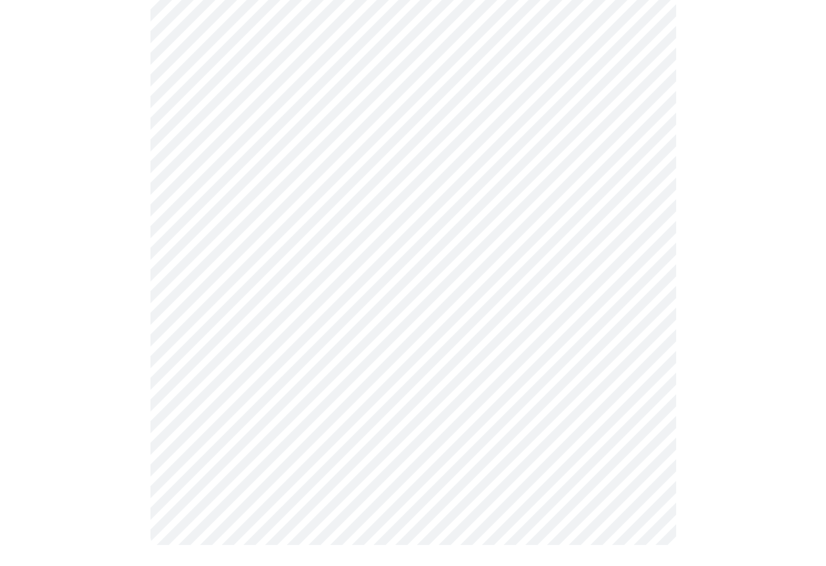
scroll to position [0, 0]
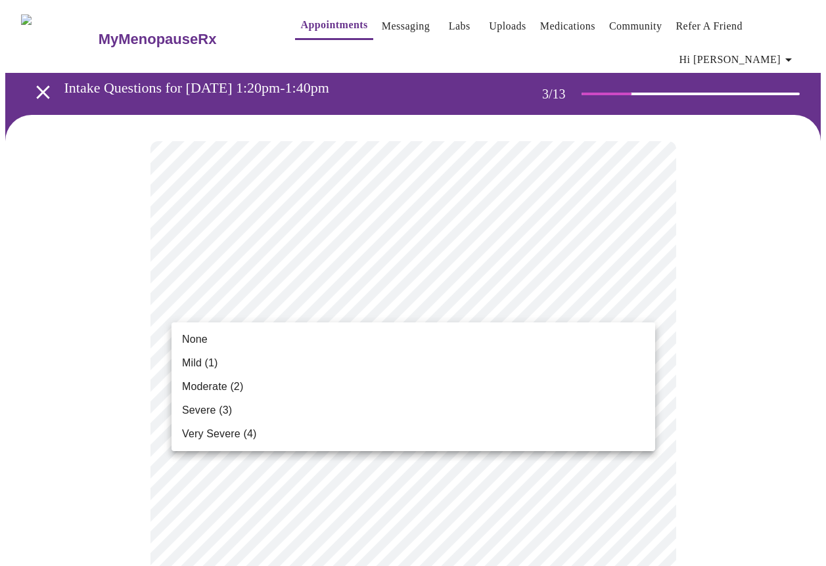
click at [189, 388] on span "Moderate (2)" at bounding box center [212, 387] width 61 height 16
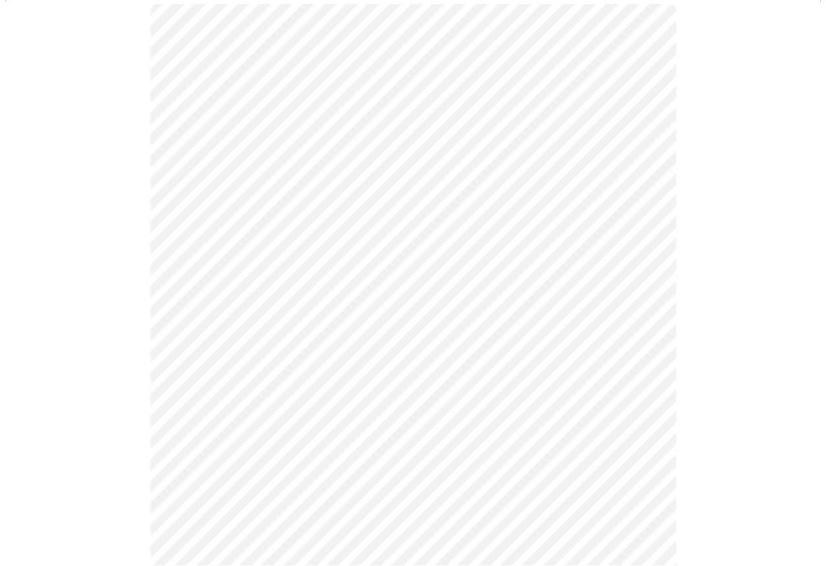
scroll to position [141, 0]
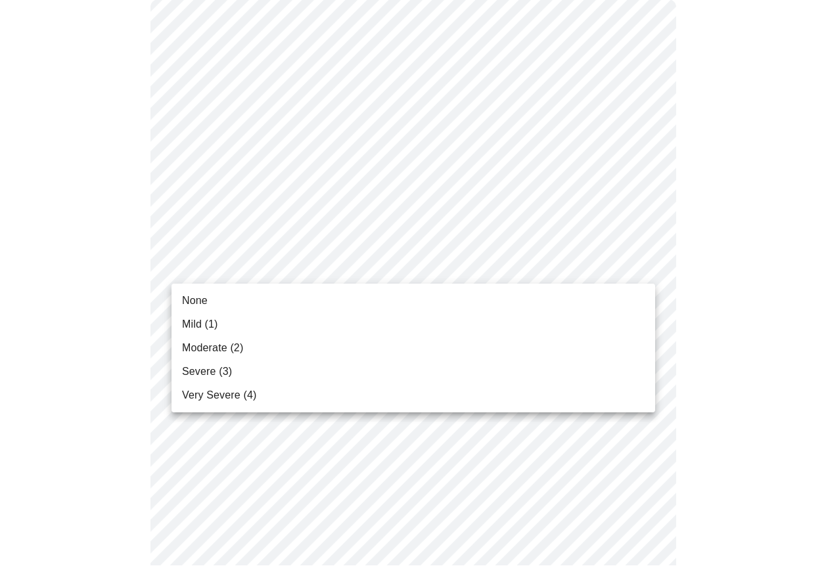
click at [195, 326] on span "Mild (1)" at bounding box center [200, 325] width 36 height 16
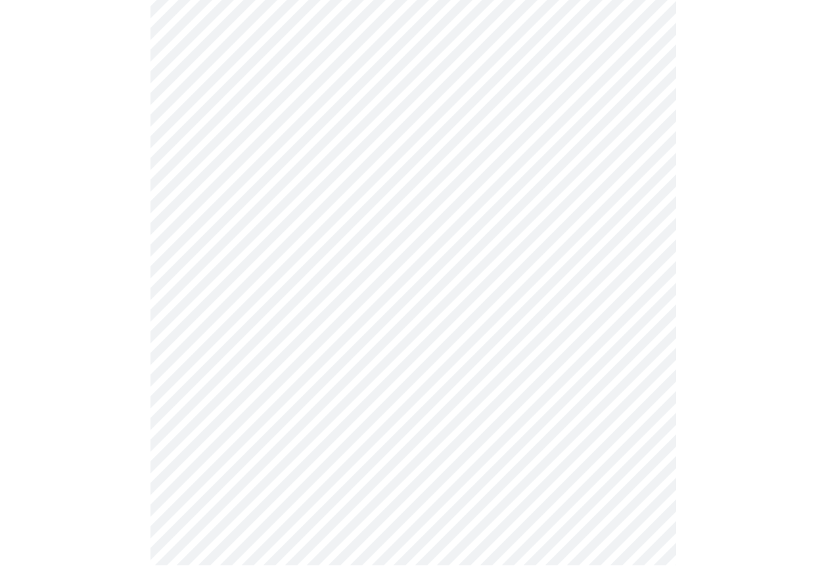
scroll to position [239, 0]
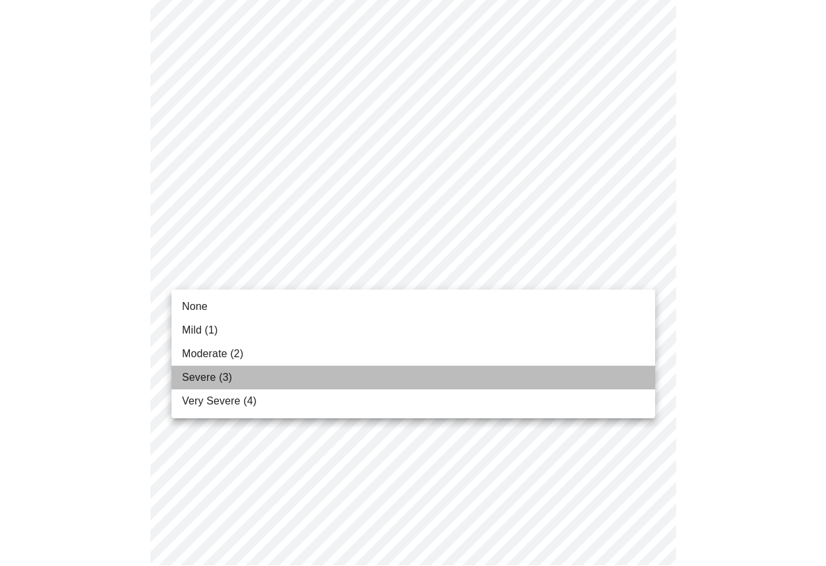
click at [202, 384] on span "Severe (3)" at bounding box center [207, 378] width 50 height 16
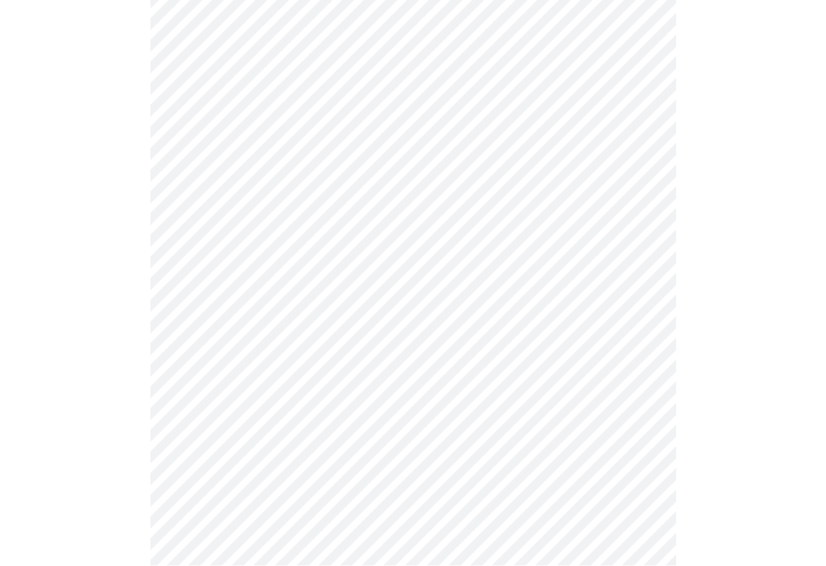
scroll to position [346, 0]
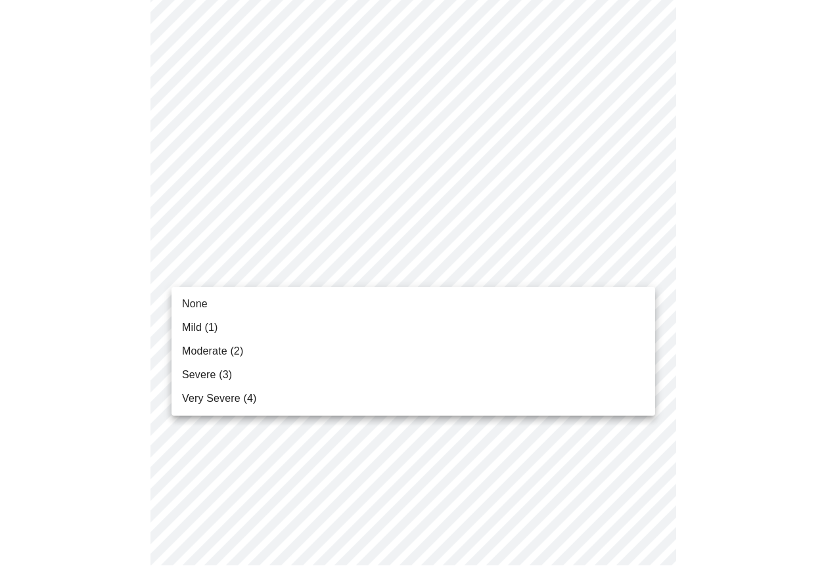
click at [229, 269] on body "MyMenopauseRx Appointments Messaging Labs Uploads Medications Community Refer a…" at bounding box center [412, 512] width 815 height 1705
click at [197, 342] on li "Moderate (2)" at bounding box center [412, 352] width 483 height 24
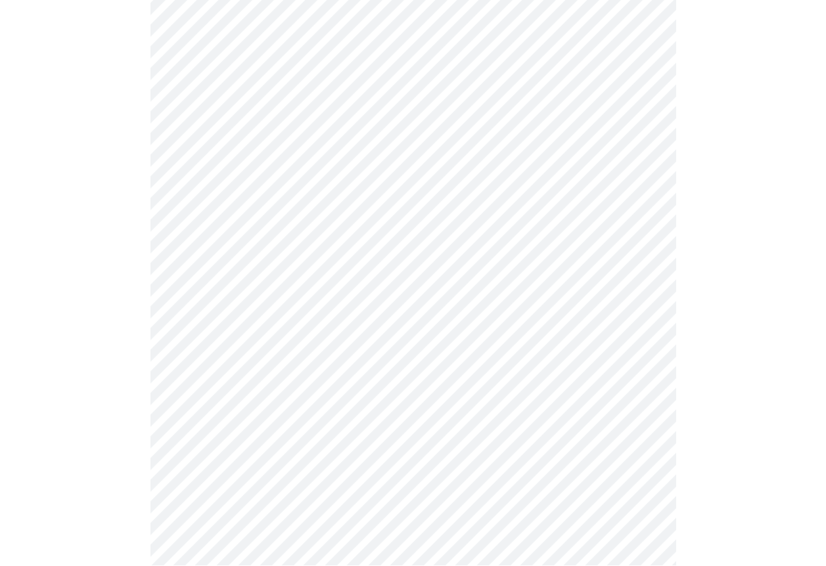
scroll to position [489, 0]
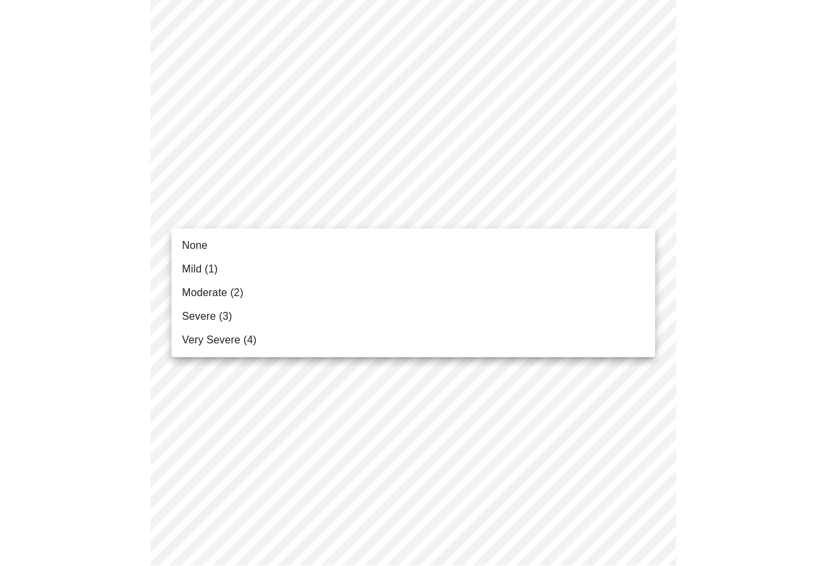
click at [205, 204] on body "MyMenopauseRx Appointments Messaging Labs Uploads Medications Community Refer a…" at bounding box center [412, 361] width 815 height 1688
click at [201, 297] on span "Moderate (2)" at bounding box center [212, 294] width 61 height 16
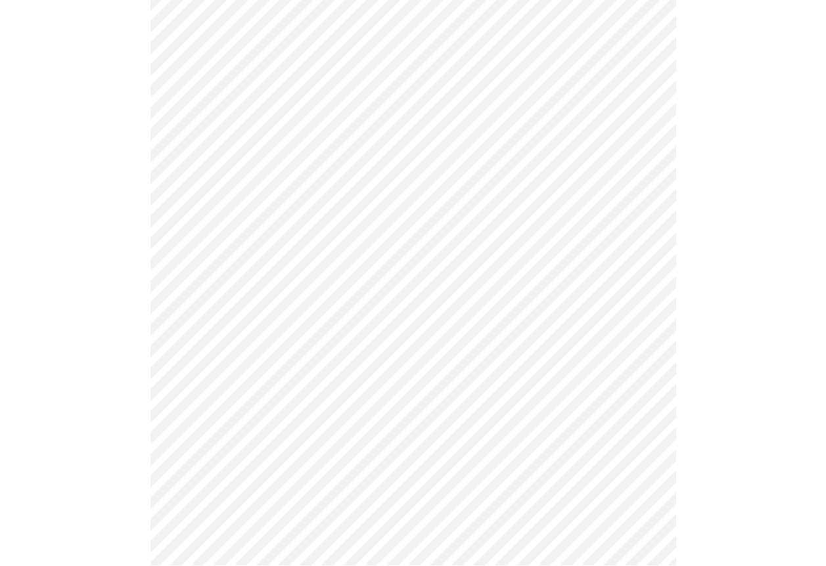
scroll to position [526, 0]
click at [215, 263] on body "MyMenopauseRx Appointments Messaging Labs Uploads Medications Community Refer a…" at bounding box center [412, 314] width 815 height 1670
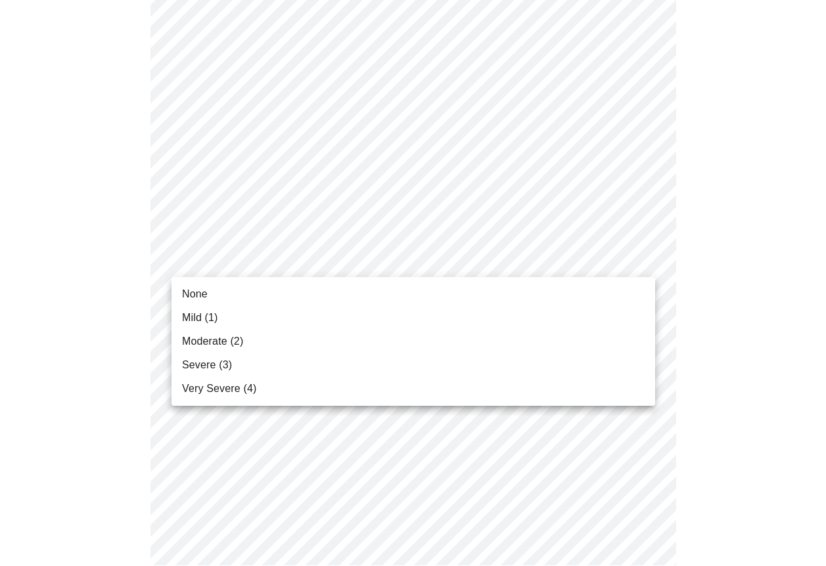
click at [191, 333] on li "Moderate (2)" at bounding box center [412, 342] width 483 height 24
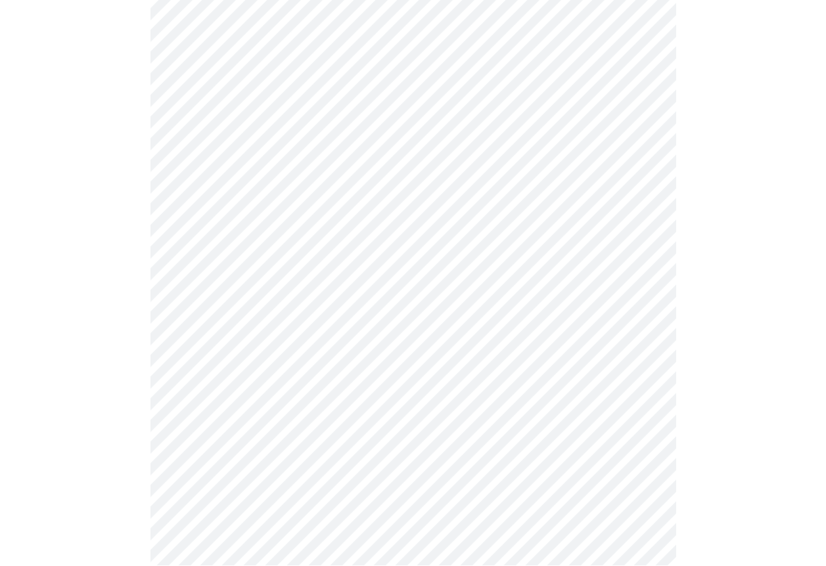
scroll to position [613, 0]
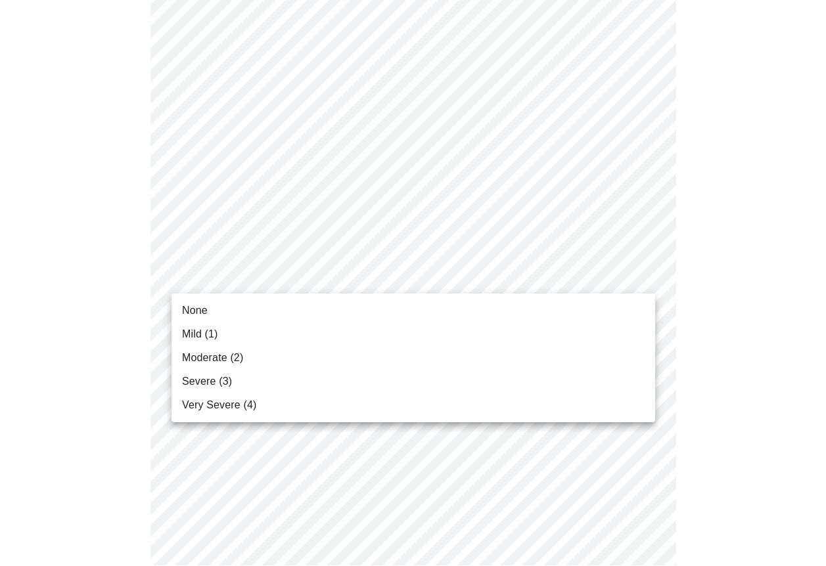
click at [214, 265] on body "MyMenopauseRx Appointments Messaging Labs Uploads Medications Community Refer a…" at bounding box center [412, 218] width 815 height 1652
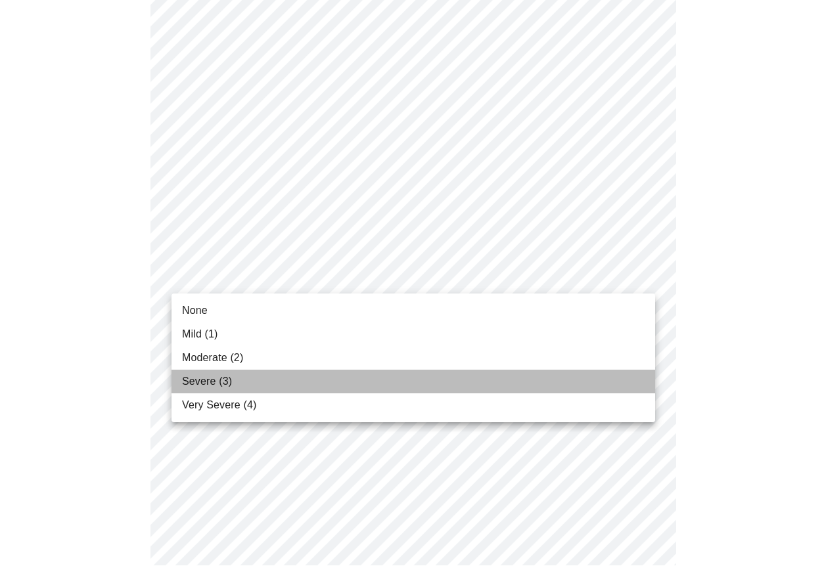
click at [185, 386] on span "Severe (3)" at bounding box center [207, 382] width 50 height 16
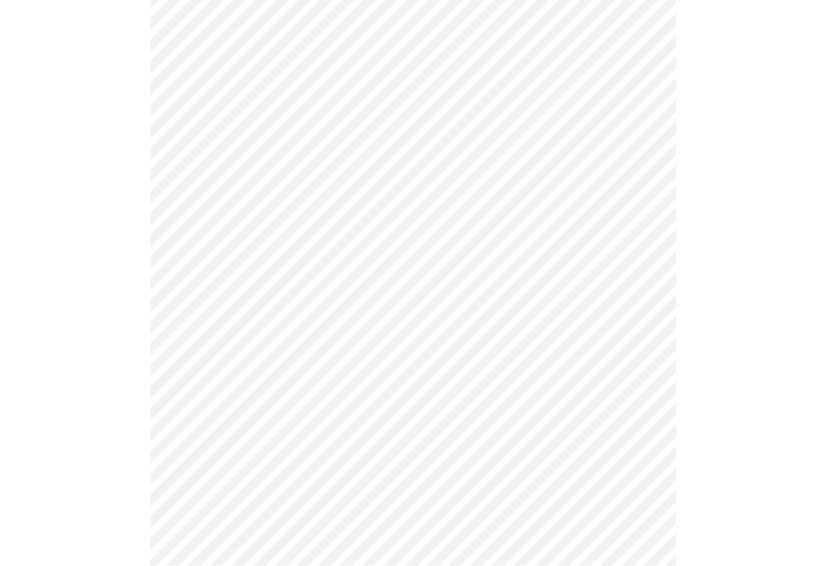
scroll to position [753, 0]
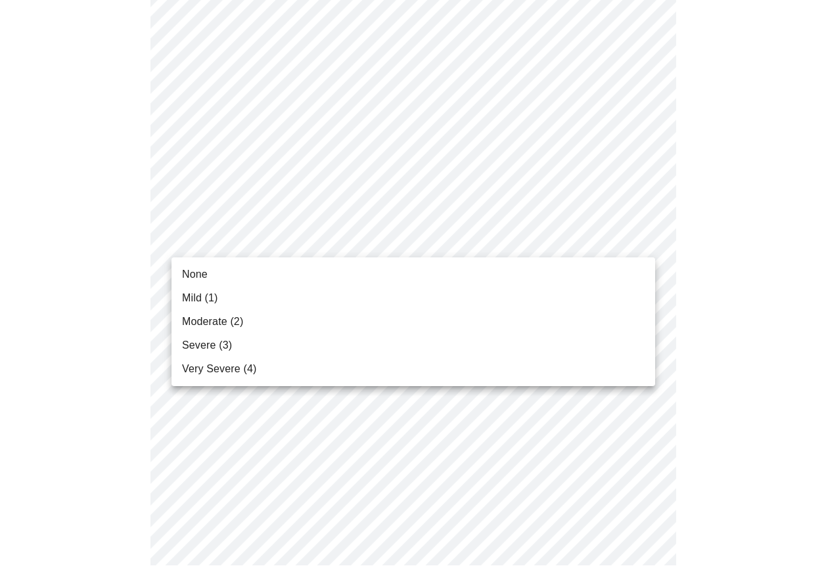
click at [213, 242] on body "MyMenopauseRx Appointments Messaging Labs Uploads Medications Community Refer a…" at bounding box center [412, 69] width 815 height 1634
click at [185, 351] on span "Severe (3)" at bounding box center [207, 346] width 50 height 16
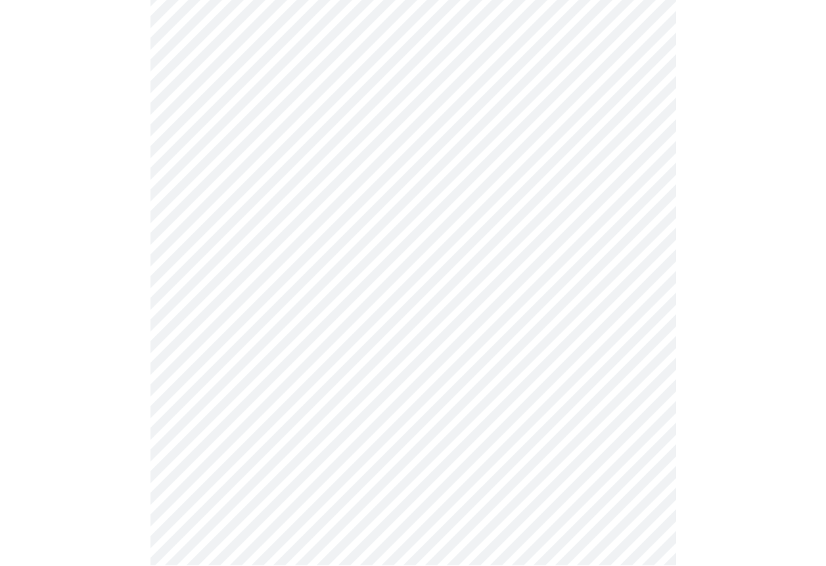
scroll to position [884, 0]
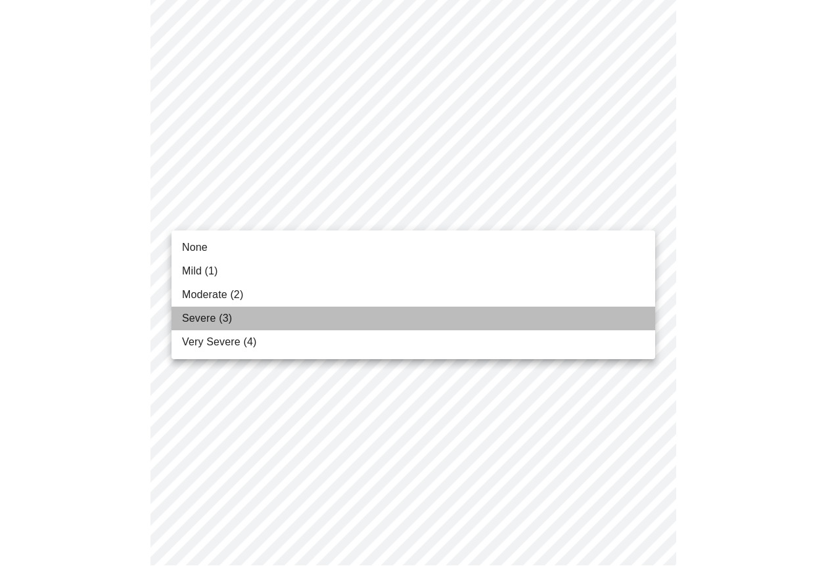
click at [185, 320] on span "Severe (3)" at bounding box center [207, 319] width 50 height 16
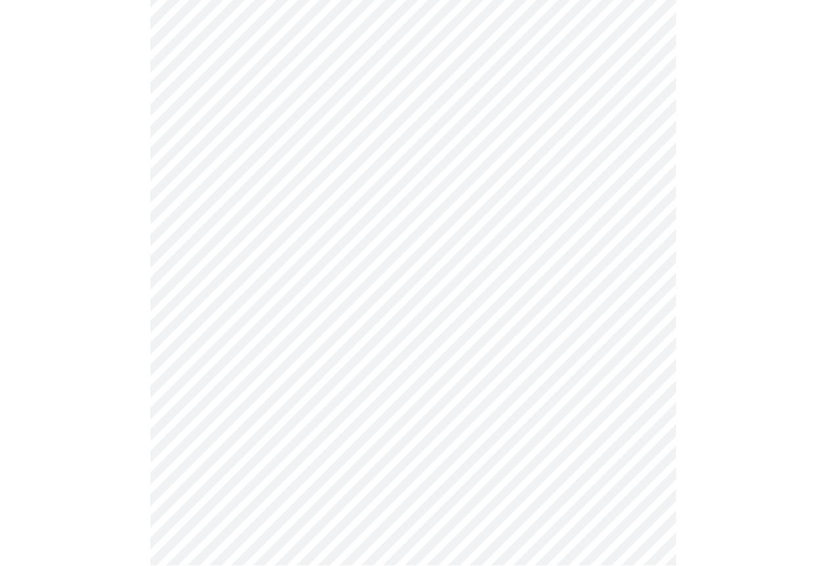
scroll to position [992, 0]
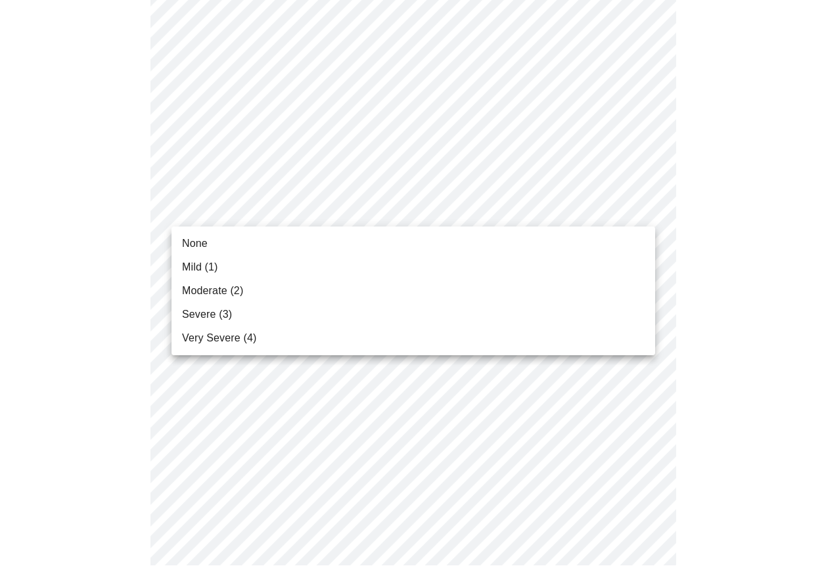
click at [185, 312] on span "Severe (3)" at bounding box center [207, 315] width 50 height 16
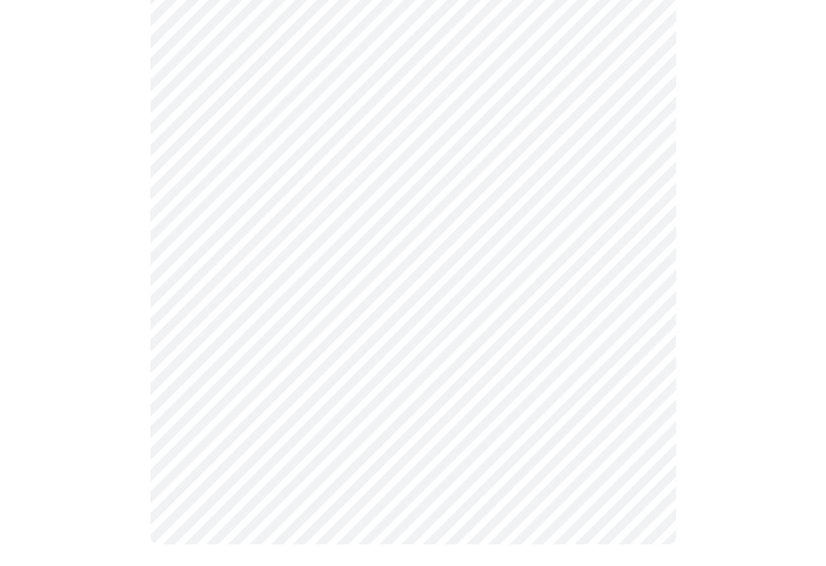
scroll to position [1015, 0]
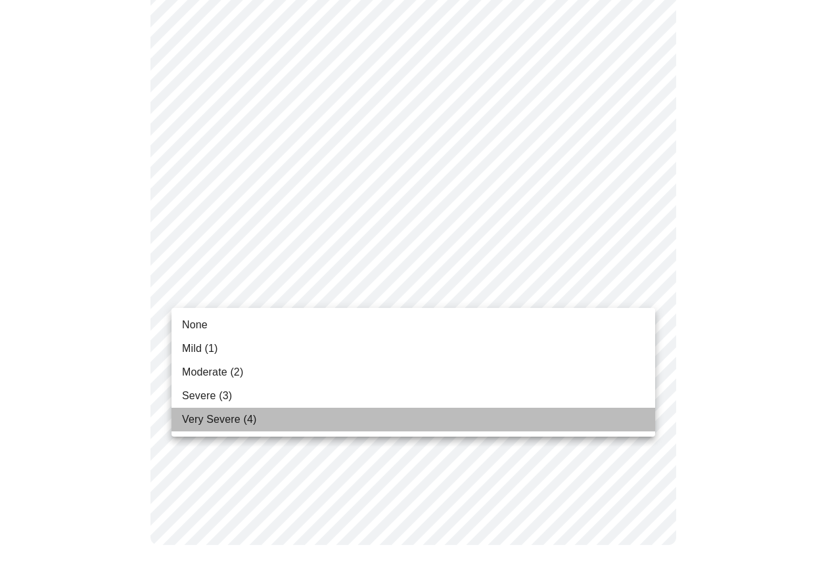
click at [187, 422] on span "Very Severe (4)" at bounding box center [219, 420] width 74 height 16
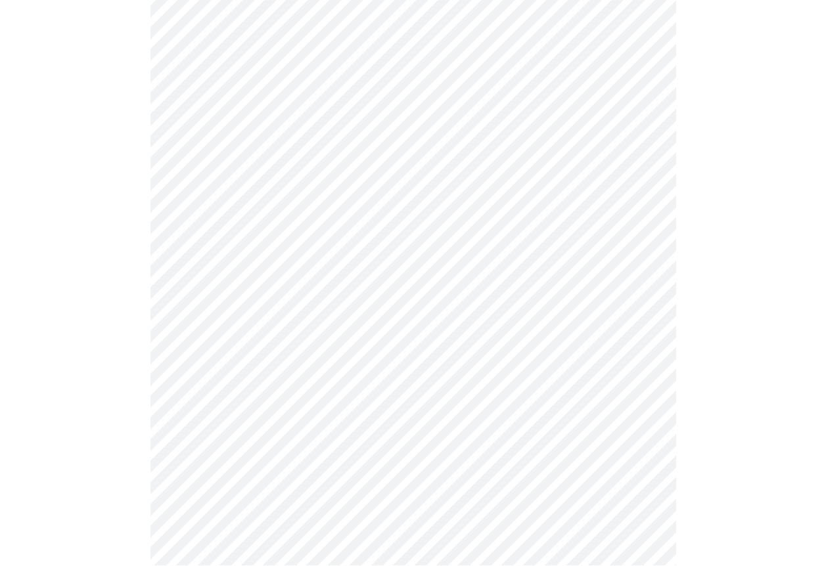
scroll to position [896, 0]
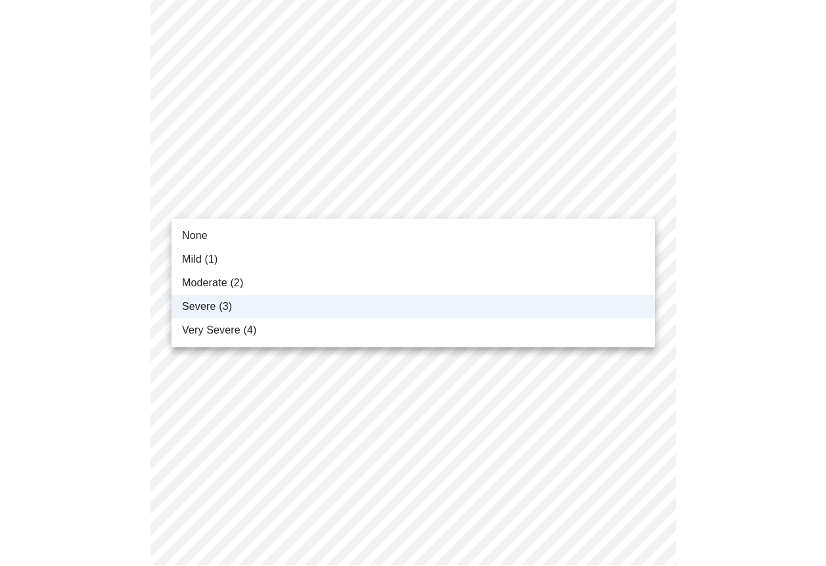
click at [189, 329] on span "Very Severe (4)" at bounding box center [219, 331] width 74 height 16
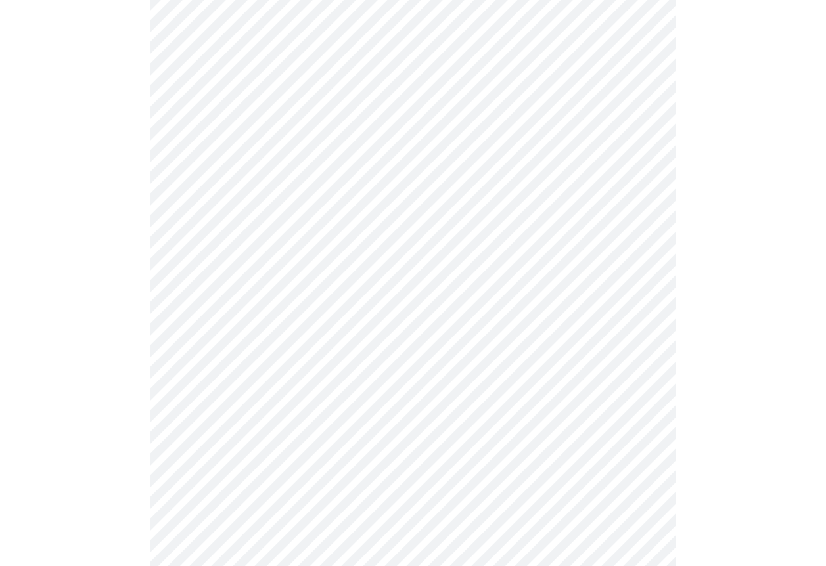
scroll to position [815, 0]
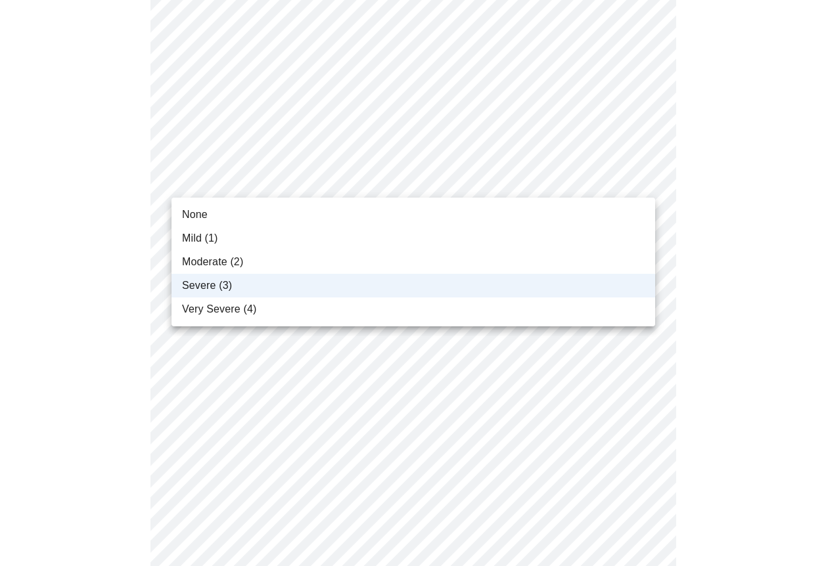
click at [195, 313] on span "Very Severe (4)" at bounding box center [219, 310] width 74 height 16
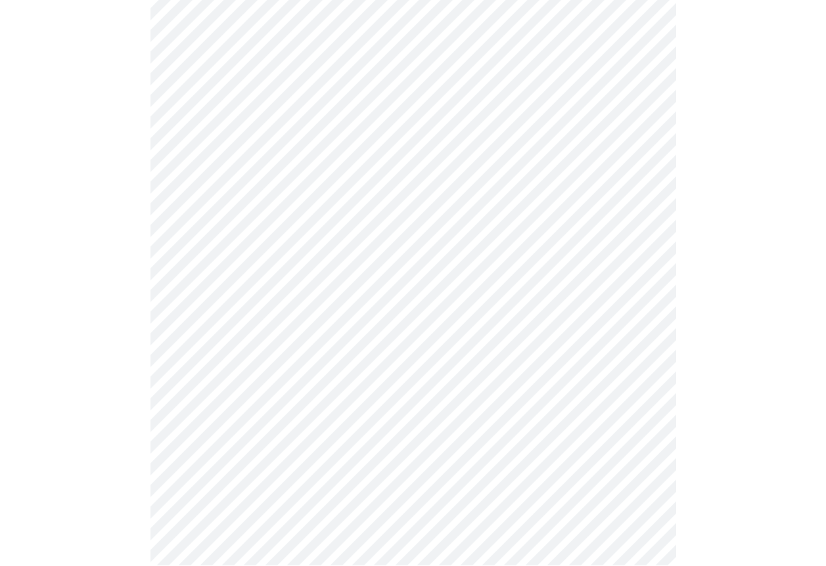
scroll to position [176, 0]
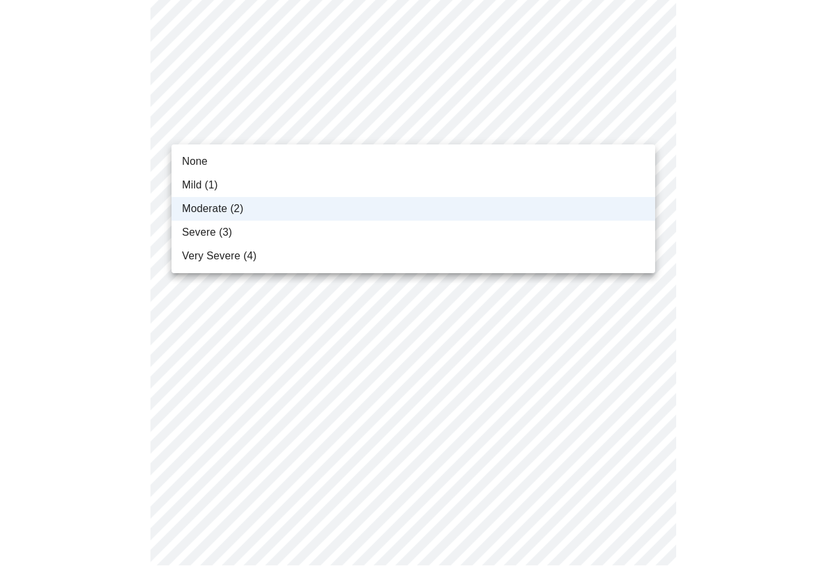
click at [249, 131] on div at bounding box center [413, 283] width 826 height 566
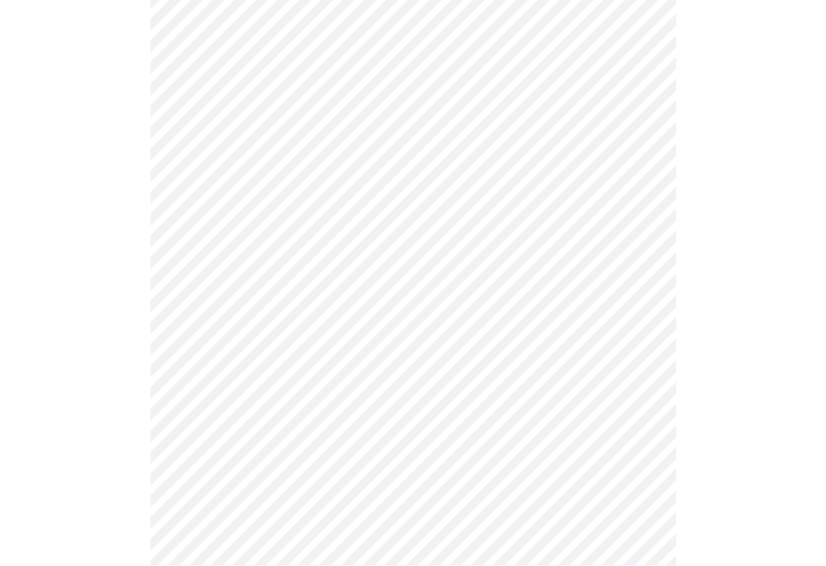
scroll to position [602, 0]
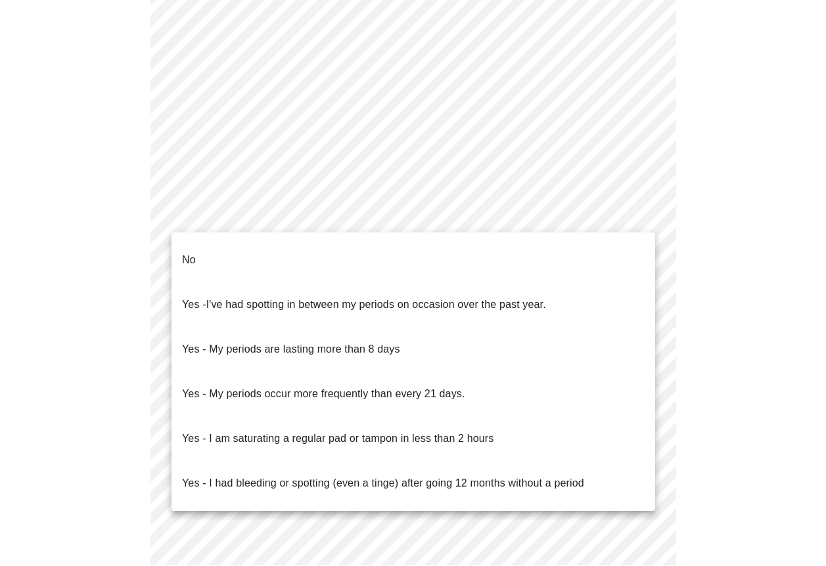
click at [221, 211] on body "MyMenopauseRx Appointments Messaging Labs Uploads Medications Community Refer a…" at bounding box center [412, 59] width 815 height 1312
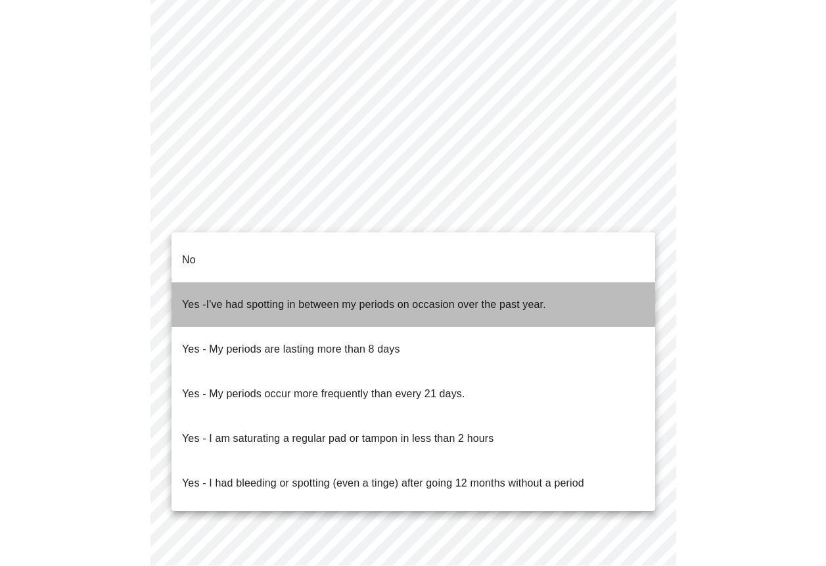
click at [241, 300] on span "I've had spotting in between my periods on occasion over the past year." at bounding box center [376, 305] width 340 height 11
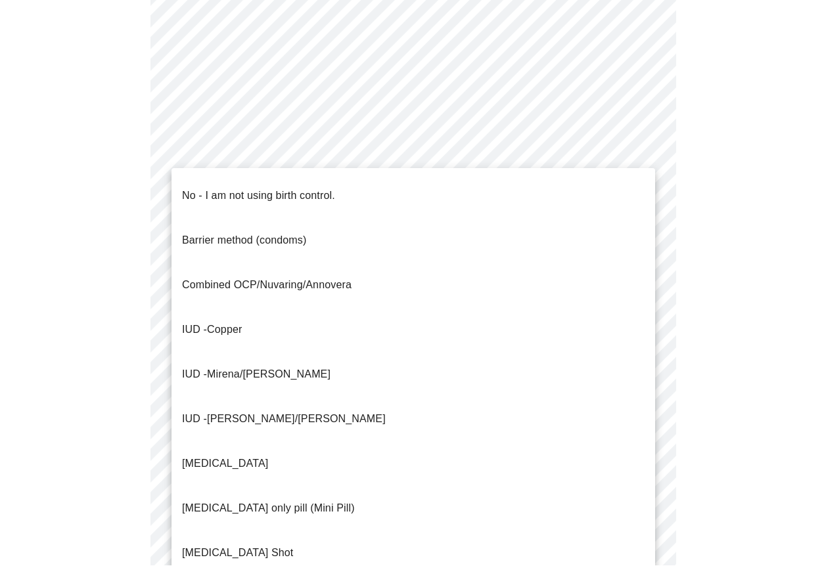
click at [199, 319] on body "MyMenopauseRx Appointments Messaging Labs Uploads Medications Community Refer a…" at bounding box center [412, 55] width 815 height 1305
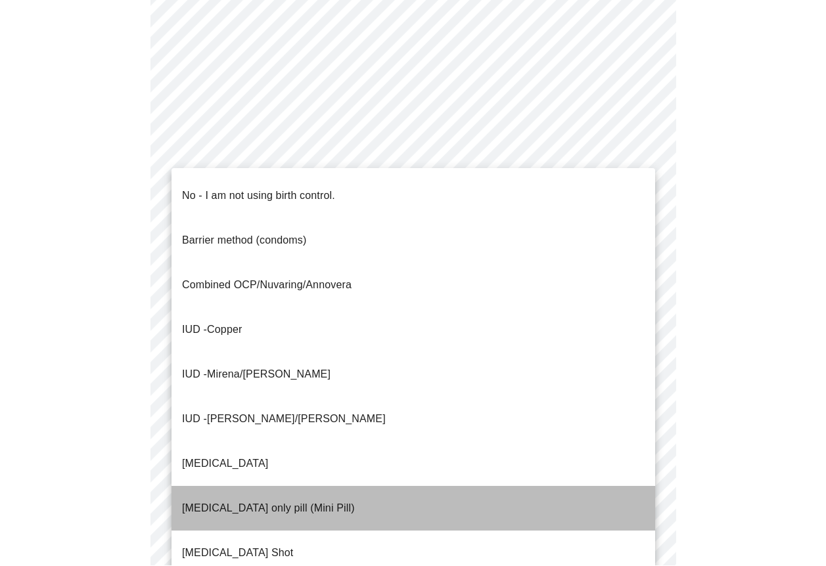
click at [301, 501] on p "[MEDICAL_DATA] only pill (Mini Pill)" at bounding box center [268, 509] width 173 height 16
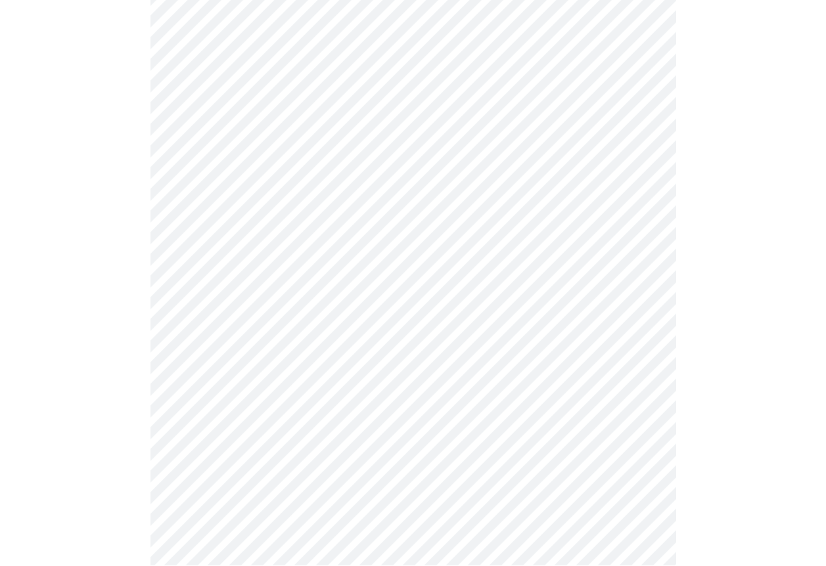
click at [194, 419] on body "MyMenopauseRx Appointments Messaging Labs Uploads Medications Community Refer a…" at bounding box center [412, 51] width 815 height 1297
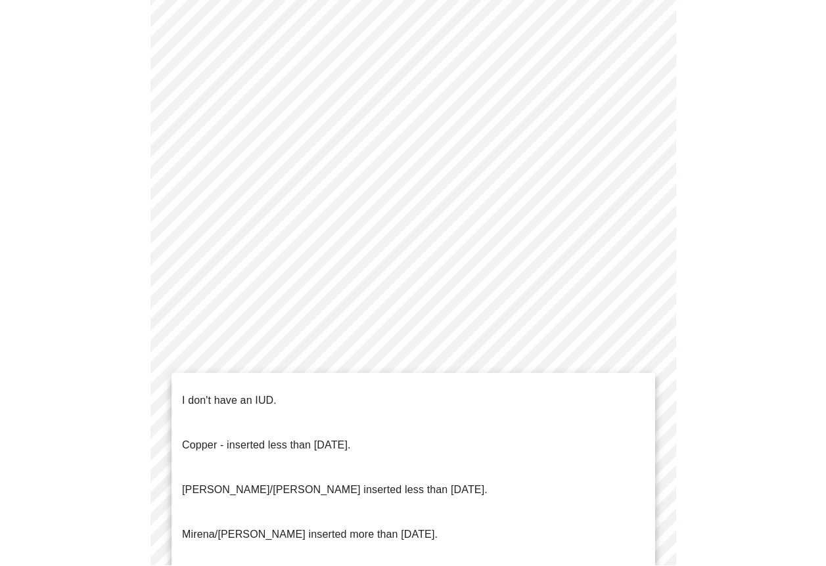
click at [196, 393] on p "I don't have an IUD." at bounding box center [229, 401] width 95 height 16
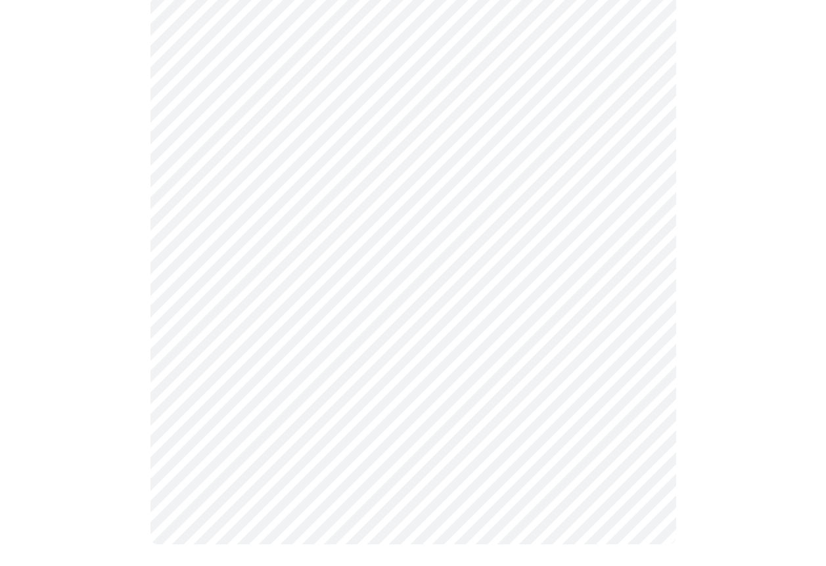
scroll to position [724, 0]
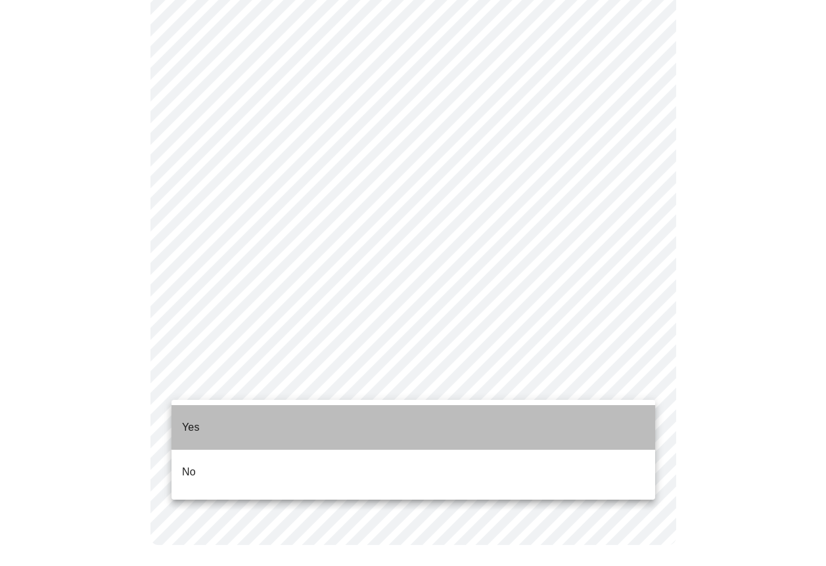
click at [184, 420] on p "Yes" at bounding box center [191, 428] width 18 height 16
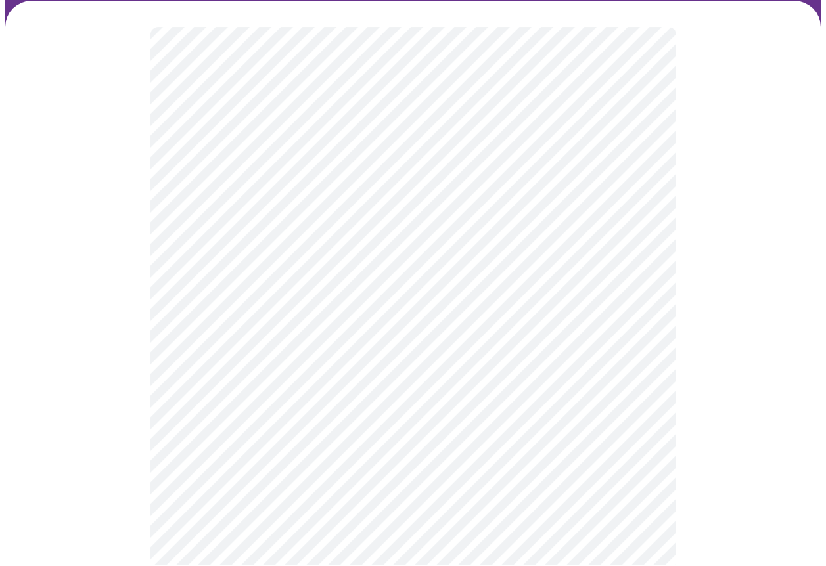
scroll to position [114, 0]
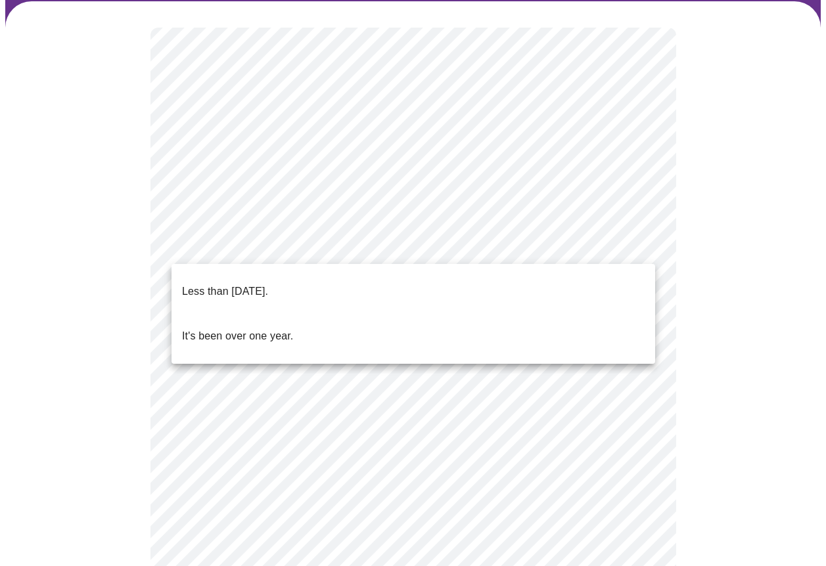
click at [210, 239] on body "MyMenopauseRx Appointments Messaging Labs Uploads Medications Community Refer a…" at bounding box center [412, 432] width 815 height 1081
click at [221, 286] on p "Less than [DATE]." at bounding box center [225, 292] width 86 height 16
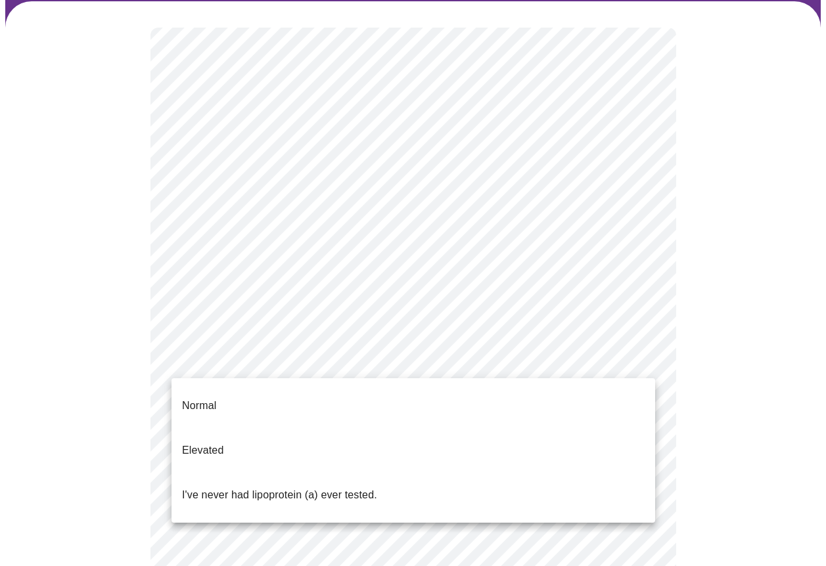
click at [237, 358] on body "MyMenopauseRx Appointments Messaging Labs Uploads Medications Community Refer a…" at bounding box center [412, 428] width 815 height 1073
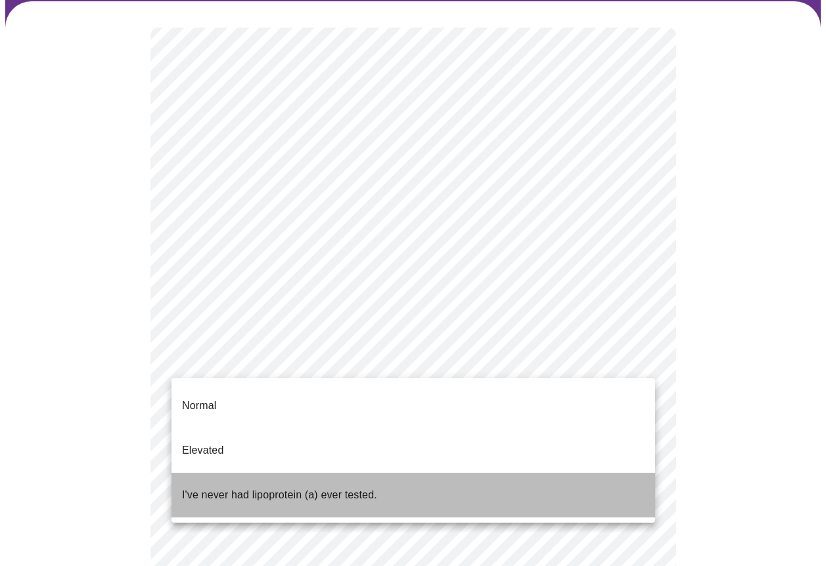
click at [209, 487] on p "I've never had lipoprotein (a) ever tested." at bounding box center [279, 495] width 195 height 16
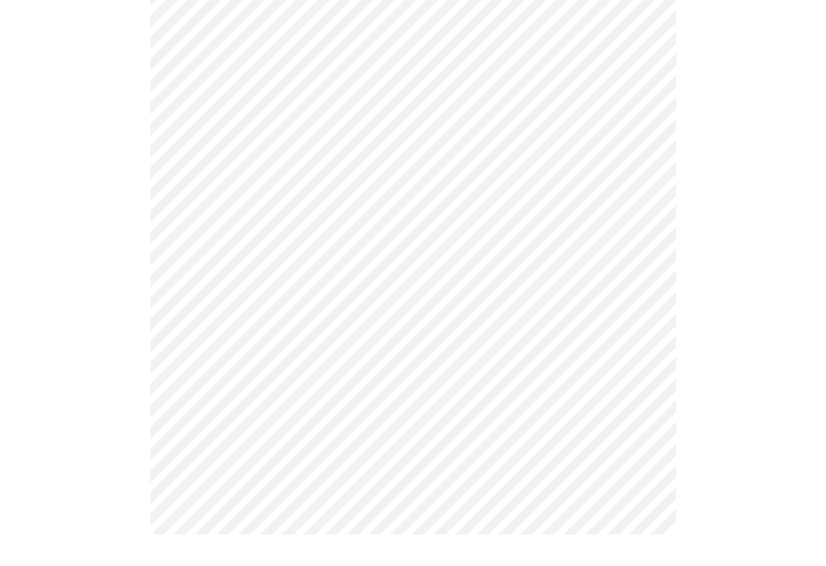
scroll to position [0, 0]
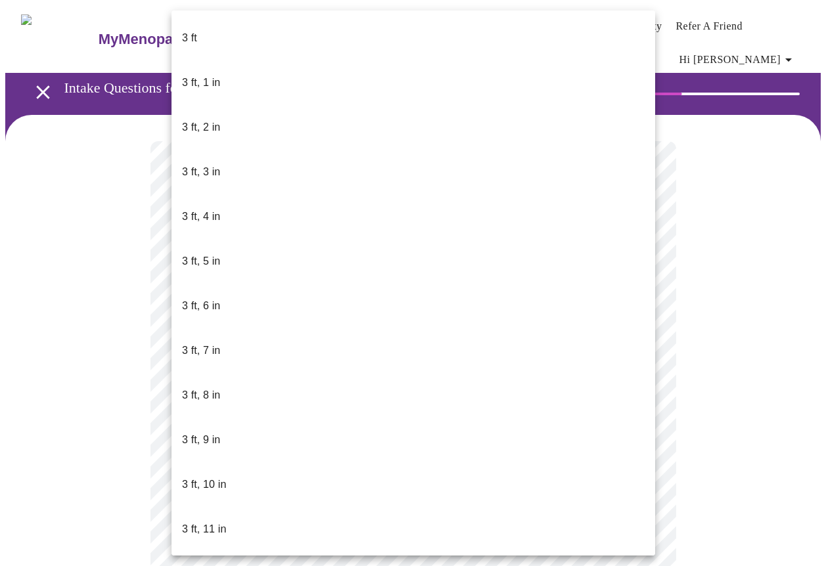
click at [201, 392] on body "MyMenopauseRx Appointments Messaging Labs Uploads Medications Community Refer a…" at bounding box center [412, 364] width 815 height 719
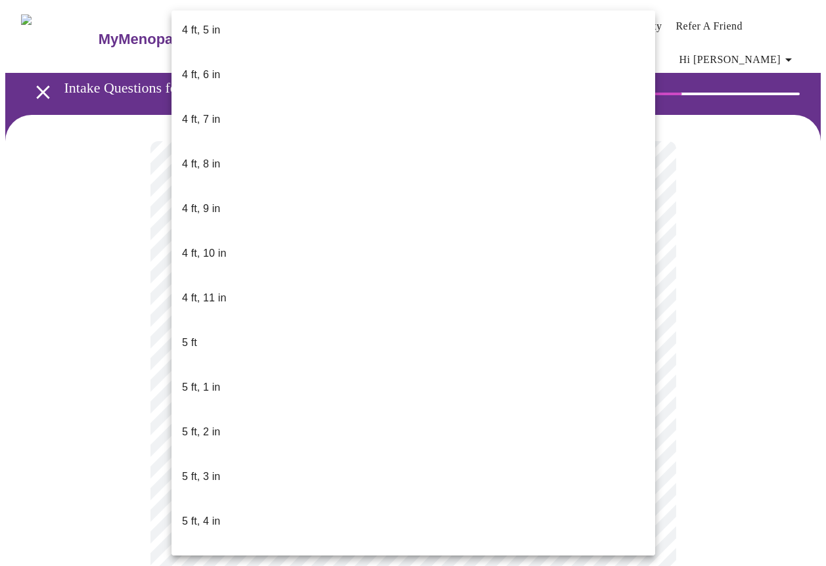
scroll to position [771, 0]
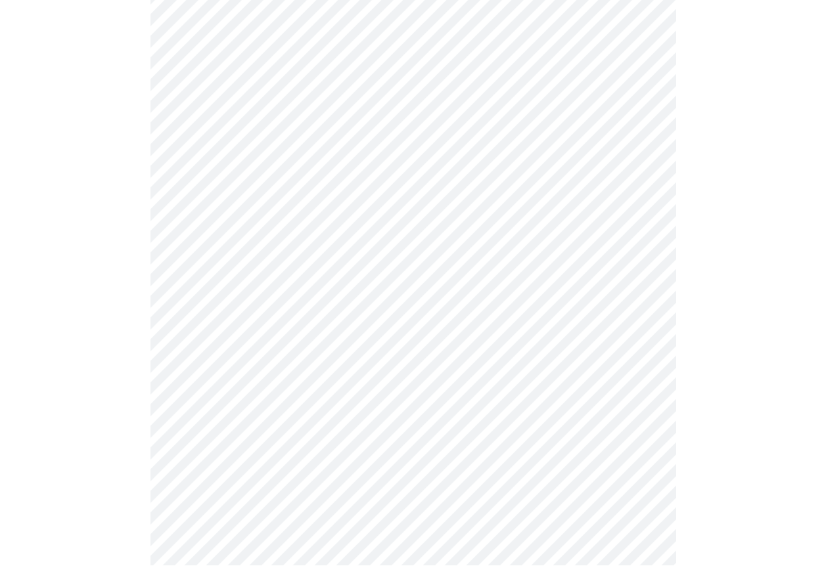
scroll to position [3338, 0]
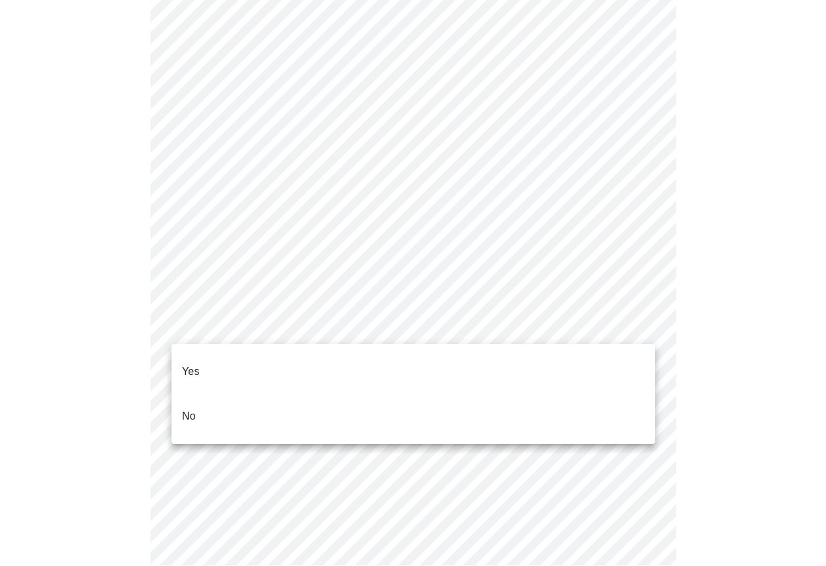
click at [193, 409] on p "No" at bounding box center [189, 417] width 14 height 16
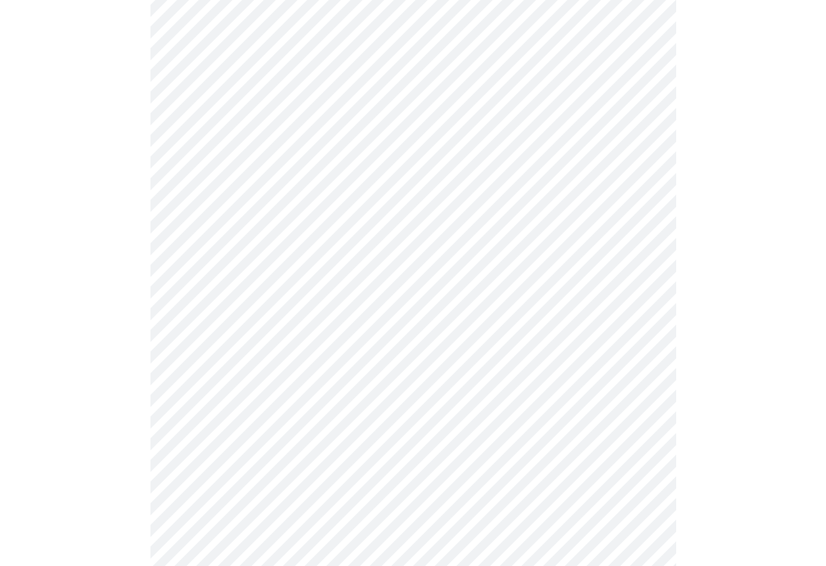
scroll to position [3540, 0]
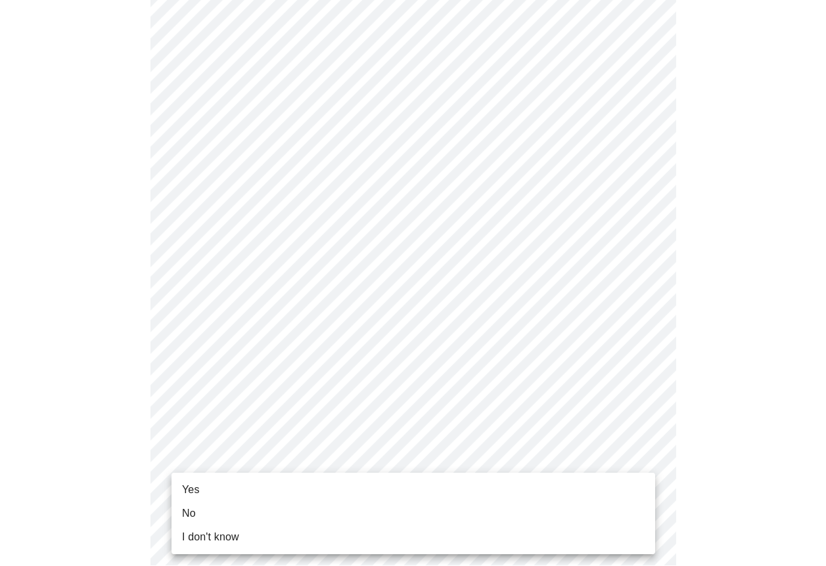
click at [219, 491] on body "MyMenopauseRx Appointments Messaging Labs Uploads Medications Community Refer a…" at bounding box center [412, 33] width 815 height 1300
click at [101, 271] on div at bounding box center [413, 283] width 826 height 566
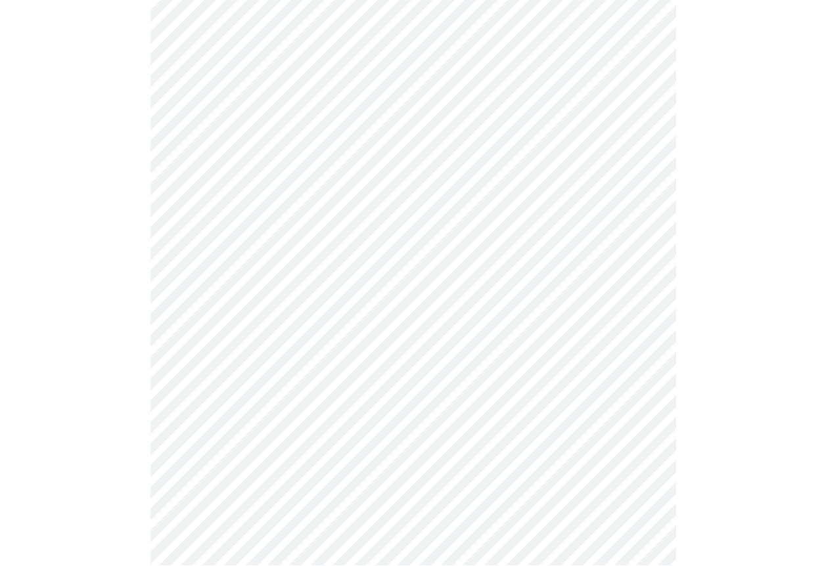
scroll to position [698, 0]
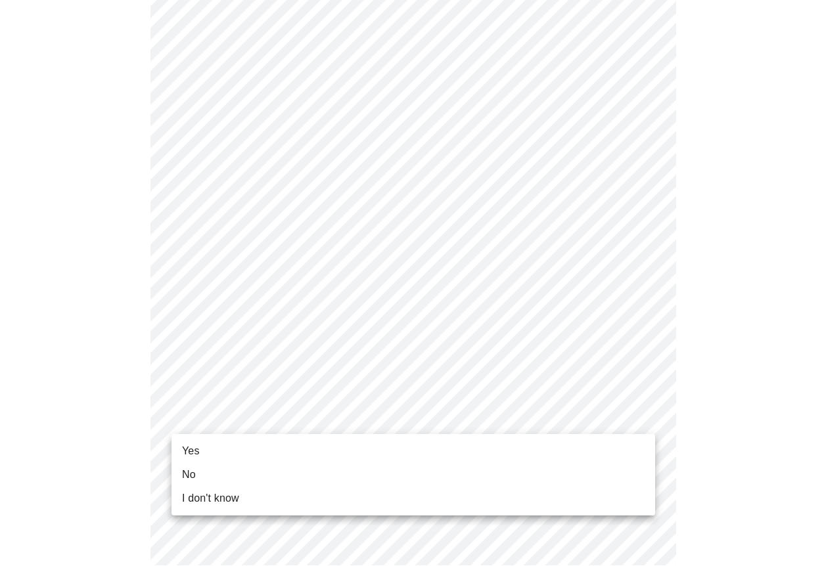
click at [184, 452] on span "Yes" at bounding box center [191, 452] width 18 height 16
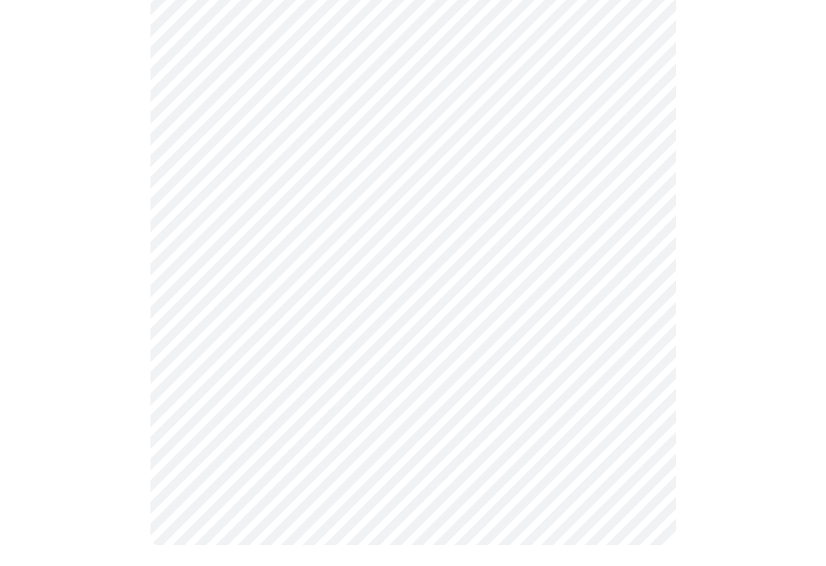
scroll to position [0, 0]
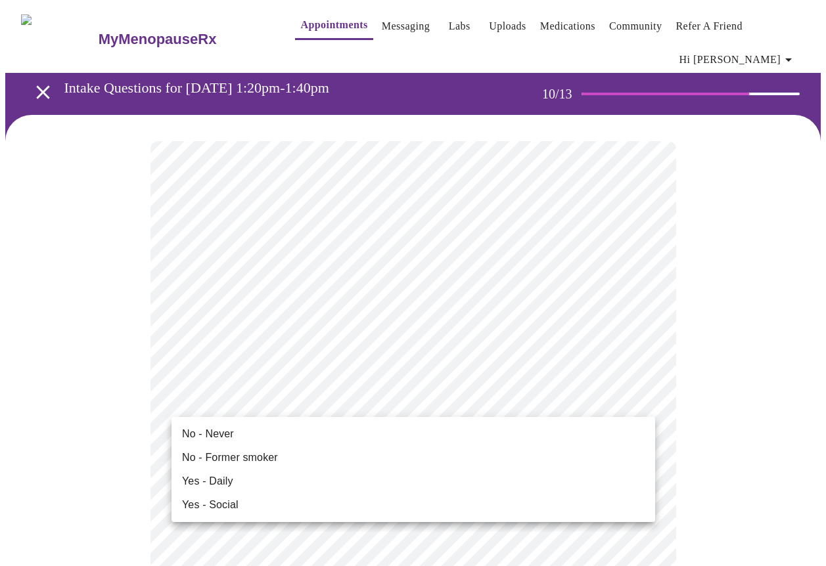
click at [219, 433] on span "No - Never" at bounding box center [208, 434] width 52 height 16
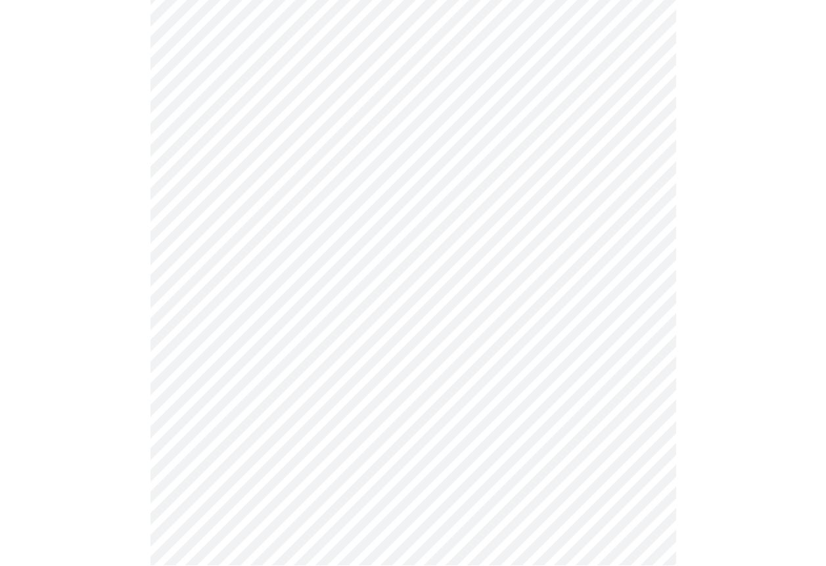
scroll to position [1048, 0]
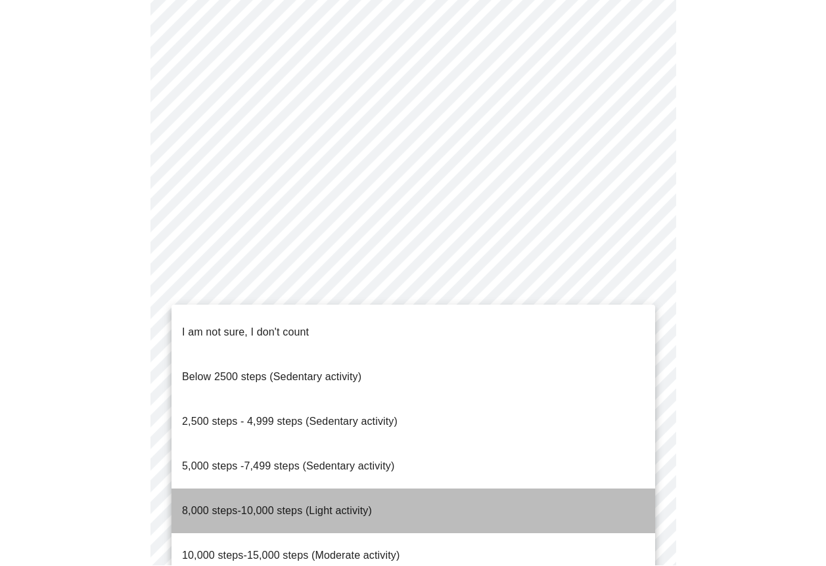
click at [191, 504] on p "8,000 steps-10,000 steps (Light activity)" at bounding box center [277, 512] width 190 height 16
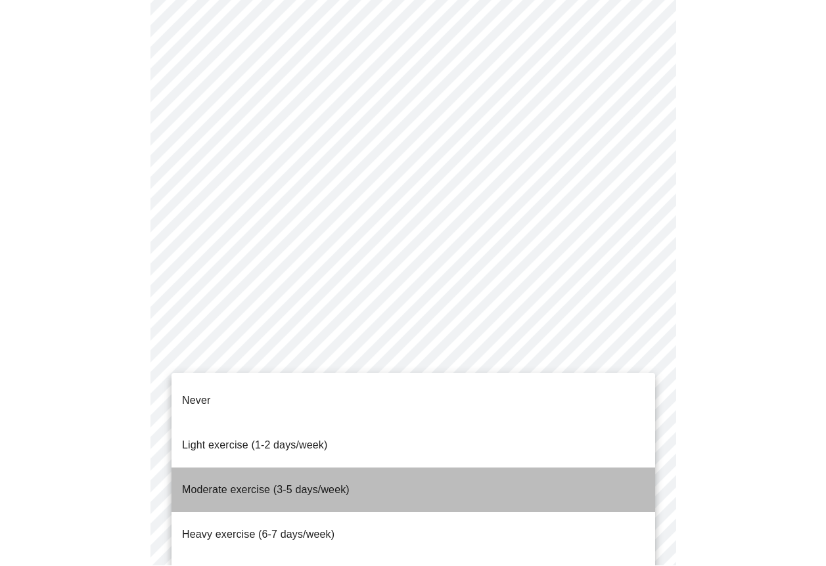
click at [191, 485] on span "Moderate exercise (3-5 days/week)" at bounding box center [266, 490] width 168 height 11
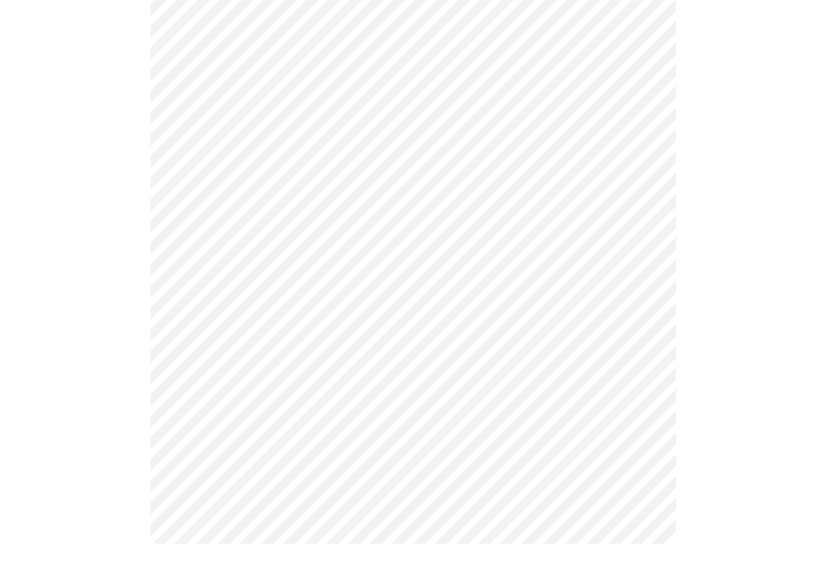
scroll to position [1154, 0]
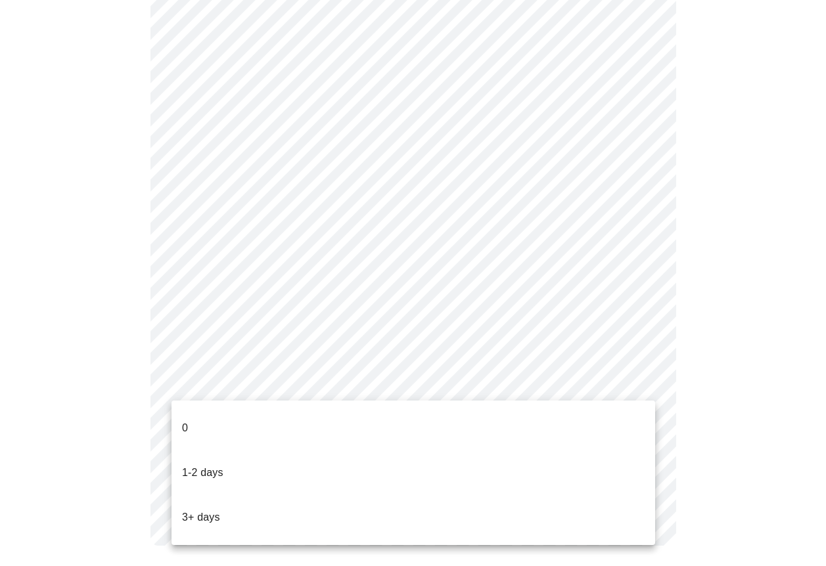
click at [195, 510] on p "3+ days" at bounding box center [201, 518] width 38 height 16
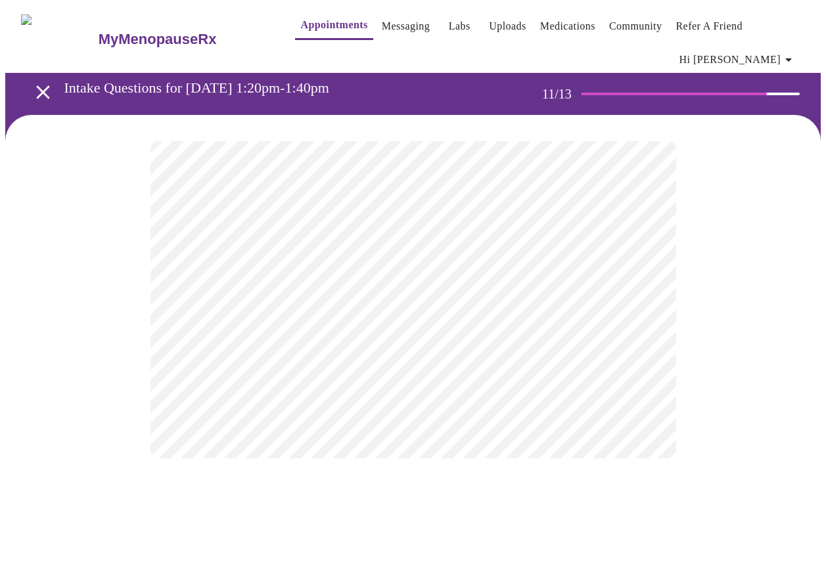
scroll to position [0, 0]
click at [277, 295] on body "MyMenopauseRx Appointments Messaging Labs Uploads Medications Community Refer a…" at bounding box center [412, 232] width 815 height 455
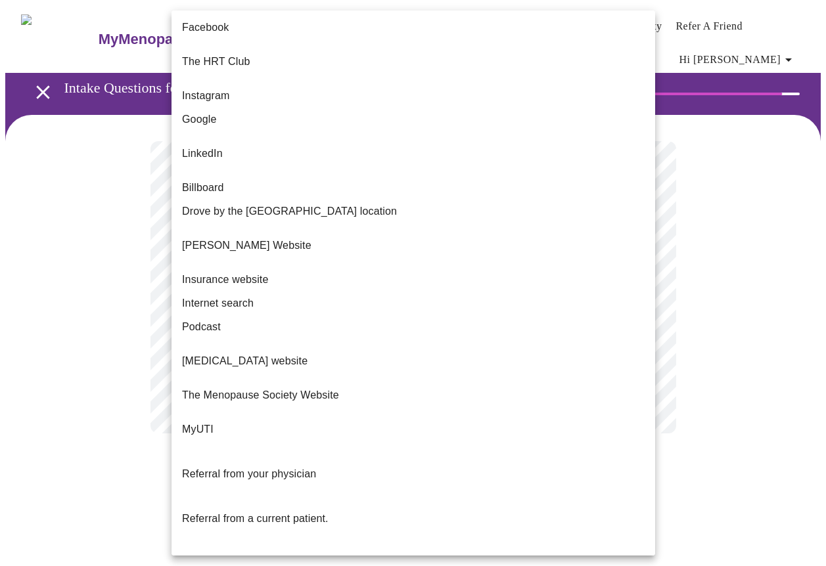
click at [219, 55] on p "The HRT Club" at bounding box center [216, 62] width 68 height 16
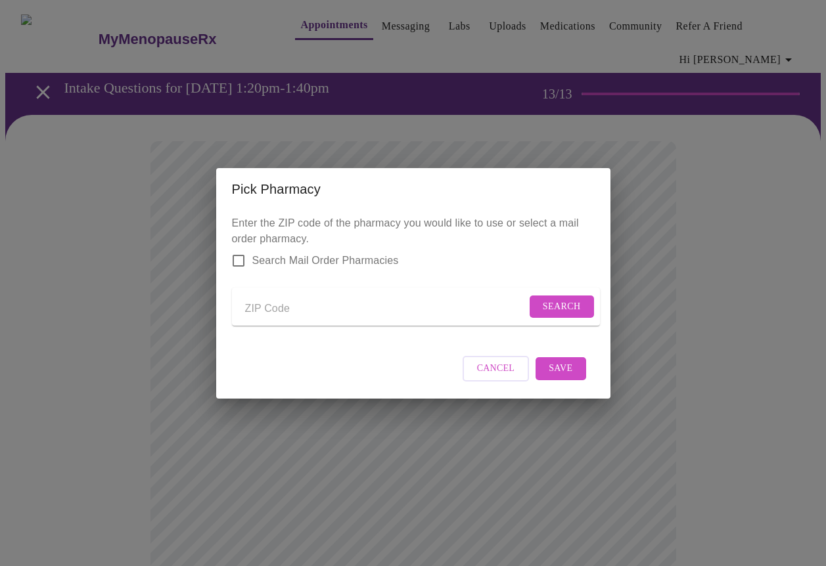
click at [263, 305] on input "Send a message to your care team" at bounding box center [385, 309] width 281 height 21
type input "76487"
click at [556, 303] on span "Search" at bounding box center [562, 307] width 38 height 16
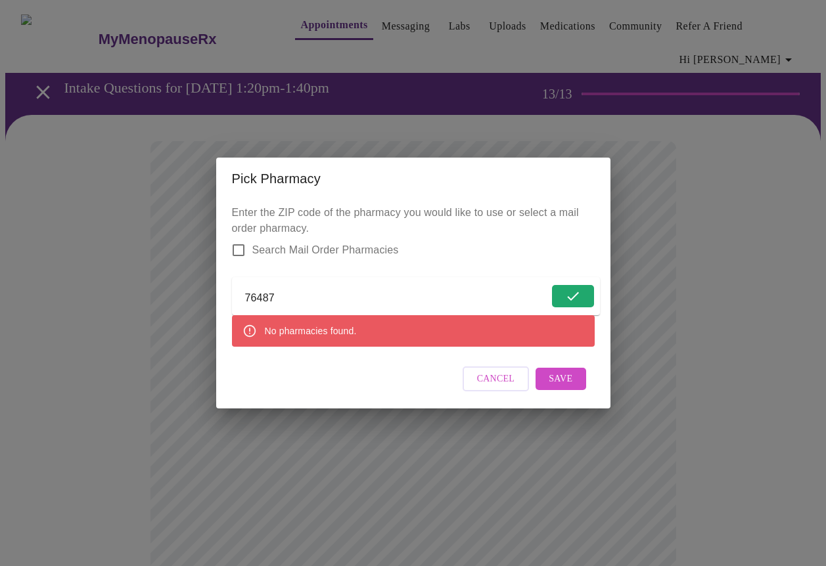
click at [235, 238] on input "Search Mail Order Pharmacies" at bounding box center [239, 250] width 28 height 28
checkbox input "true"
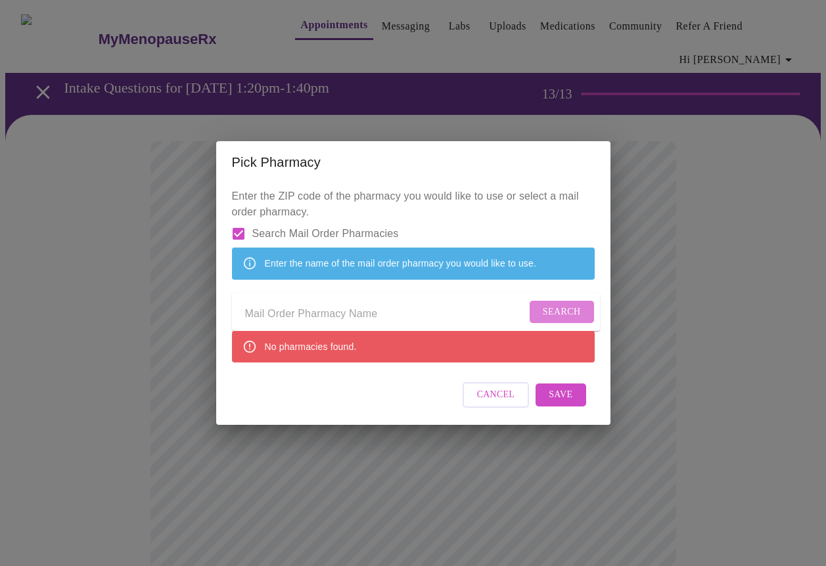
click at [548, 317] on span "Search" at bounding box center [562, 312] width 38 height 16
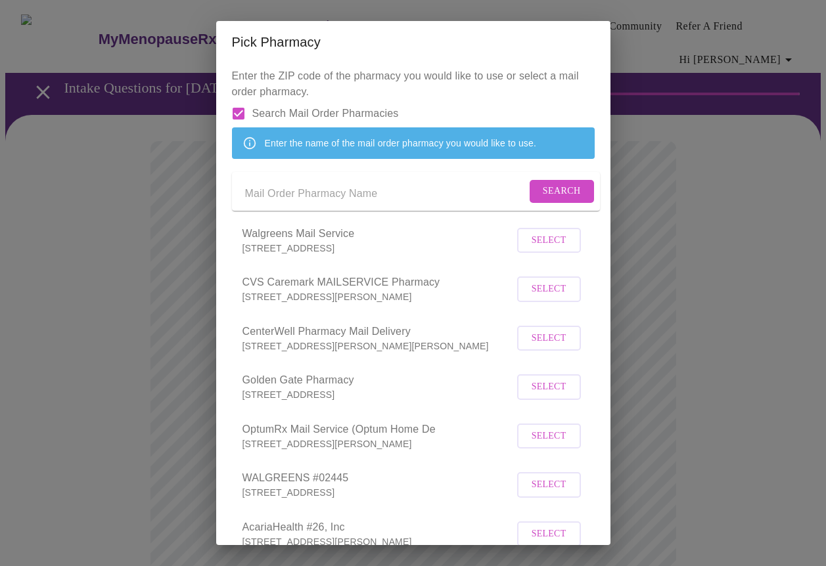
click at [260, 204] on input "Send a message to your care team" at bounding box center [385, 193] width 281 height 21
click at [535, 203] on button "Search" at bounding box center [561, 191] width 64 height 23
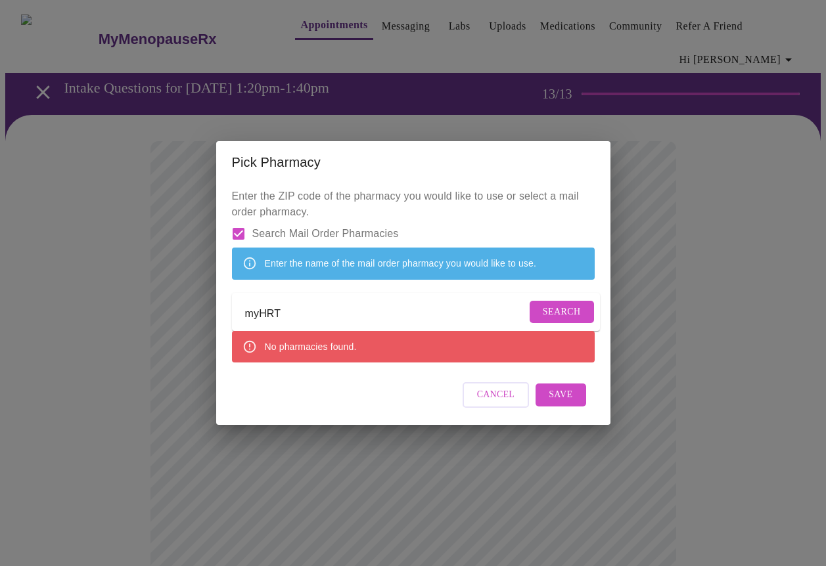
click at [556, 314] on span "Search" at bounding box center [562, 312] width 38 height 16
click at [281, 314] on input "myHRT" at bounding box center [385, 314] width 281 height 21
type input "m"
type input "F"
click at [543, 309] on span "Search" at bounding box center [562, 312] width 38 height 16
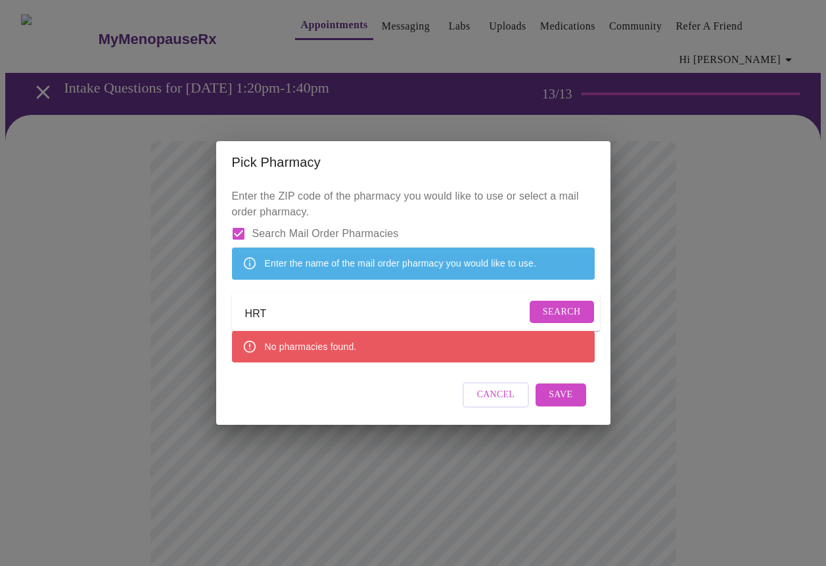
click at [266, 321] on input "HRT" at bounding box center [385, 314] width 281 height 21
type input "H"
type input "The HRT Club"
click at [492, 403] on span "Cancel" at bounding box center [496, 395] width 38 height 16
click at [566, 313] on span "Search" at bounding box center [562, 312] width 38 height 16
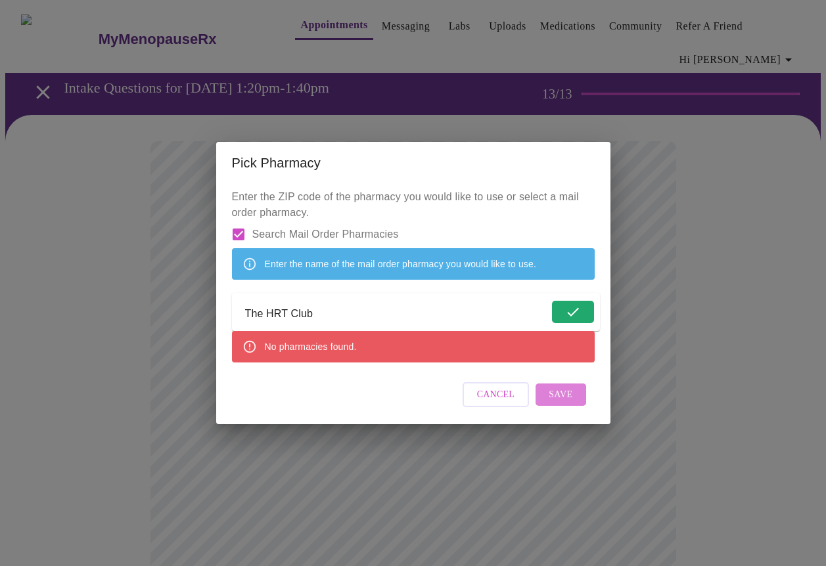
click at [559, 403] on span "Save" at bounding box center [561, 395] width 24 height 16
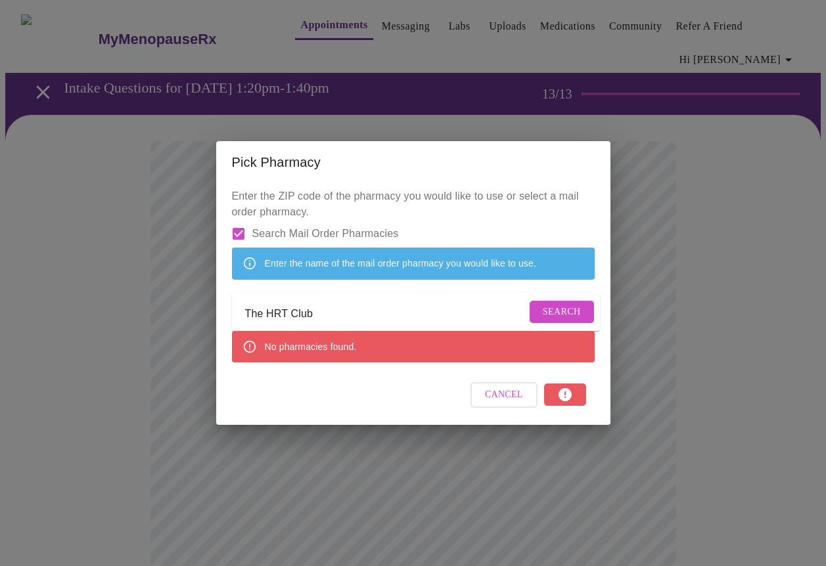
click at [566, 412] on div "Cancel" at bounding box center [413, 394] width 363 height 49
click at [494, 403] on span "Cancel" at bounding box center [504, 395] width 38 height 16
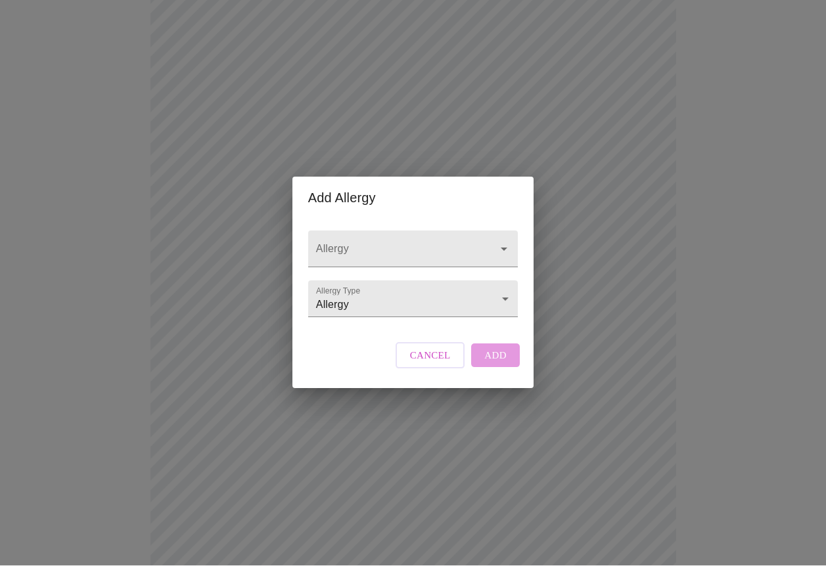
scroll to position [344, 0]
click at [354, 244] on input "Allergy" at bounding box center [394, 256] width 162 height 24
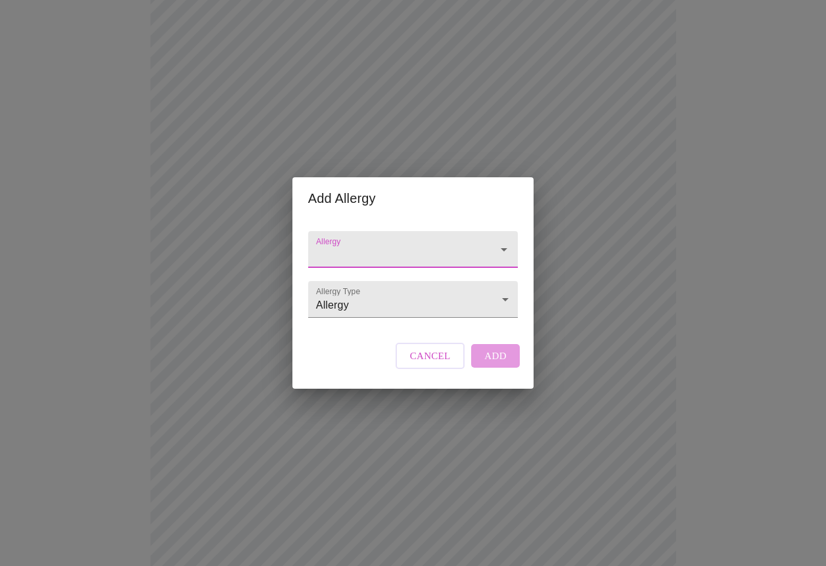
click at [354, 244] on input "Allergy" at bounding box center [394, 256] width 162 height 24
type input "Penecillin"
click at [343, 244] on input "Allergy" at bounding box center [394, 256] width 162 height 24
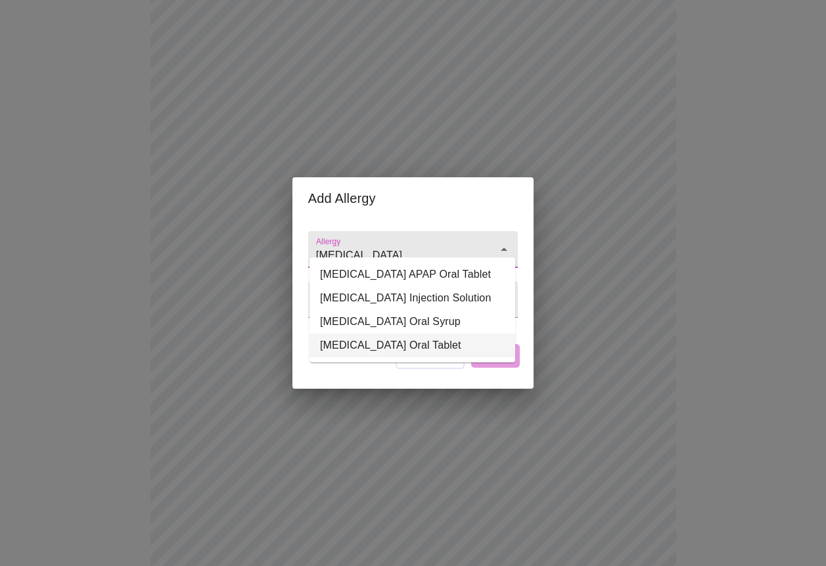
click at [355, 342] on li "[MEDICAL_DATA] Oral Tablet" at bounding box center [412, 346] width 206 height 24
type input "[MEDICAL_DATA] Oral Tablet"
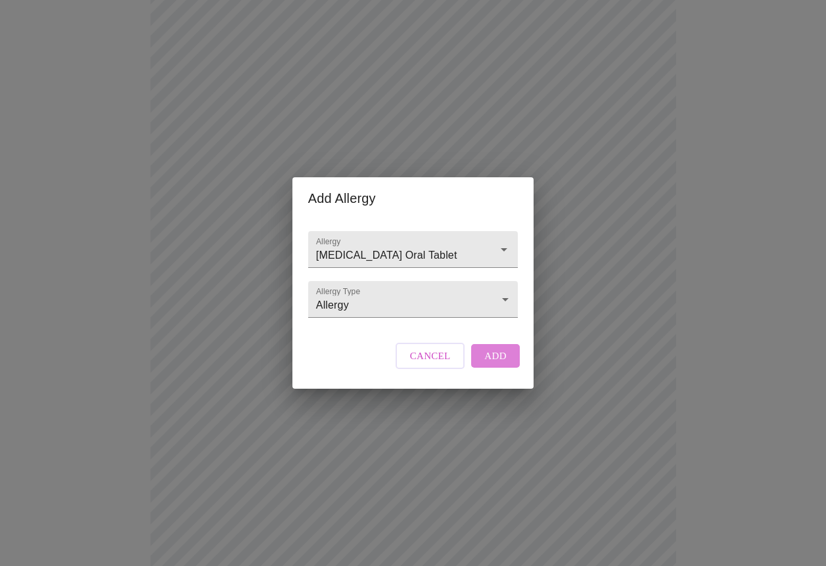
click at [491, 365] on span "Add" at bounding box center [495, 356] width 22 height 17
click at [326, 244] on input "Allergy" at bounding box center [394, 256] width 162 height 24
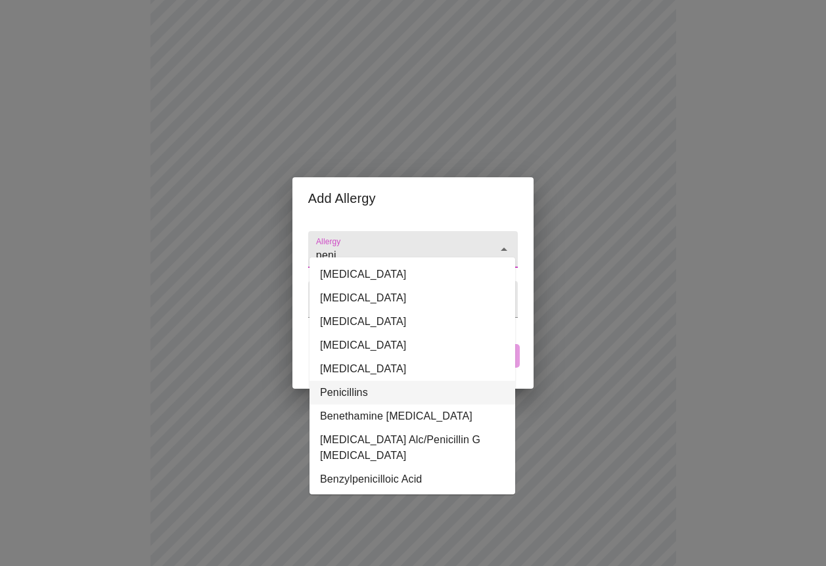
click at [340, 392] on li "Penicillins" at bounding box center [412, 393] width 206 height 24
type input "Penicillins"
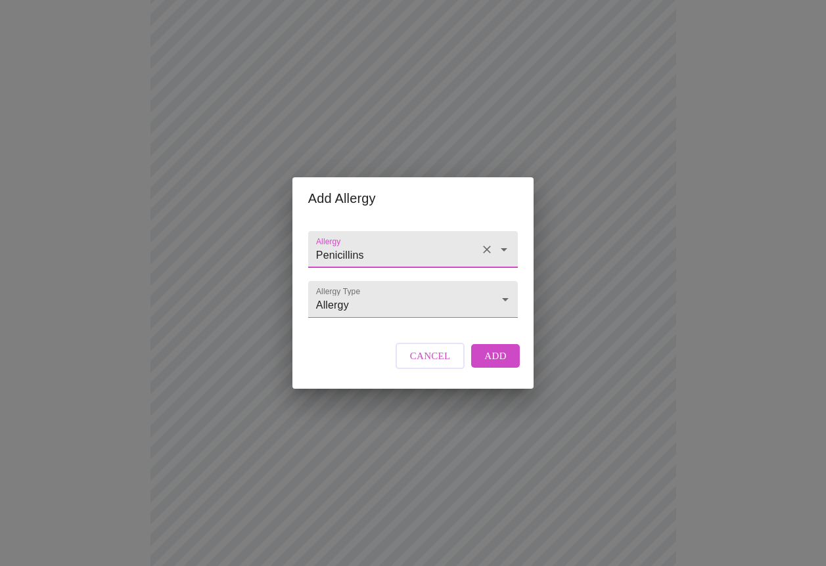
click at [506, 367] on button "Add" at bounding box center [495, 356] width 49 height 24
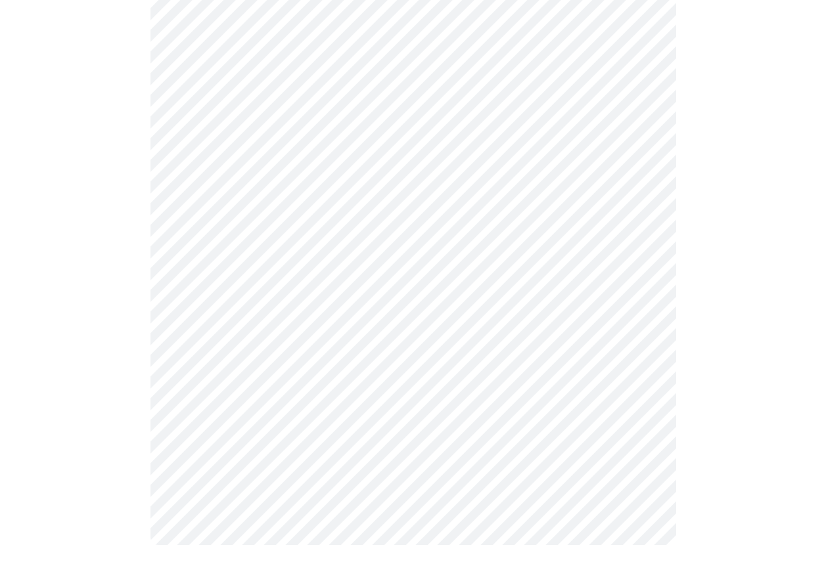
scroll to position [0, 0]
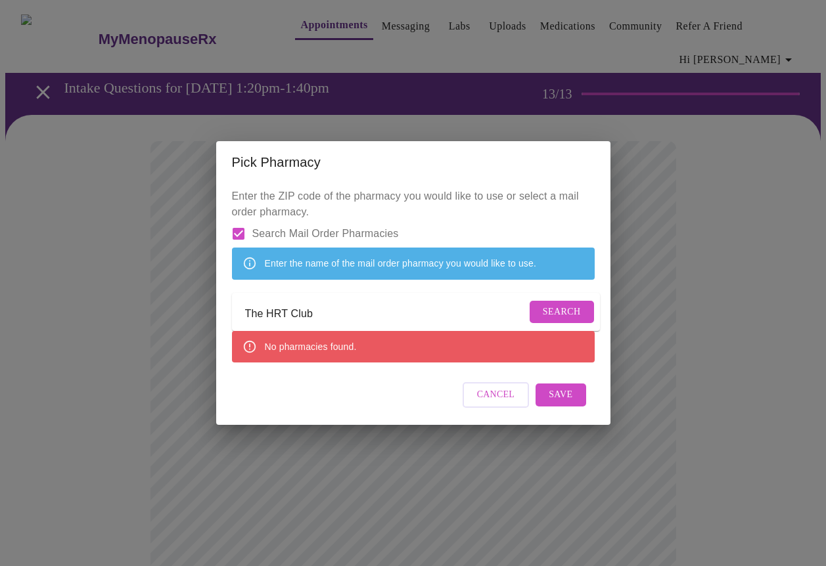
drag, startPoint x: 313, startPoint y: 317, endPoint x: 163, endPoint y: 290, distance: 152.8
click at [164, 294] on div "Pick Pharmacy Enter the ZIP code of the pharmacy you would like to use or selec…" at bounding box center [413, 283] width 826 height 566
click at [238, 220] on input "Search Mail Order Pharmacies" at bounding box center [239, 234] width 28 height 28
checkbox input "false"
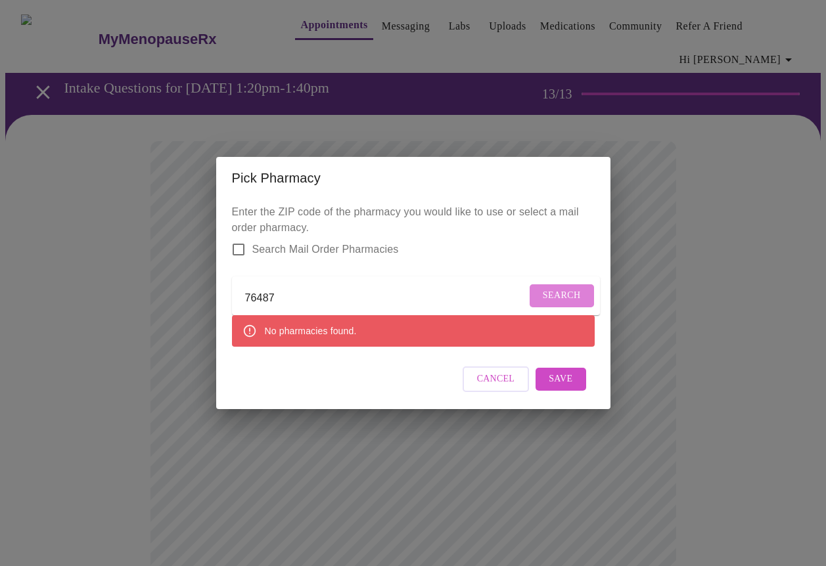
click at [554, 290] on span "Search" at bounding box center [562, 296] width 38 height 16
click at [504, 386] on span "Cancel" at bounding box center [496, 379] width 38 height 16
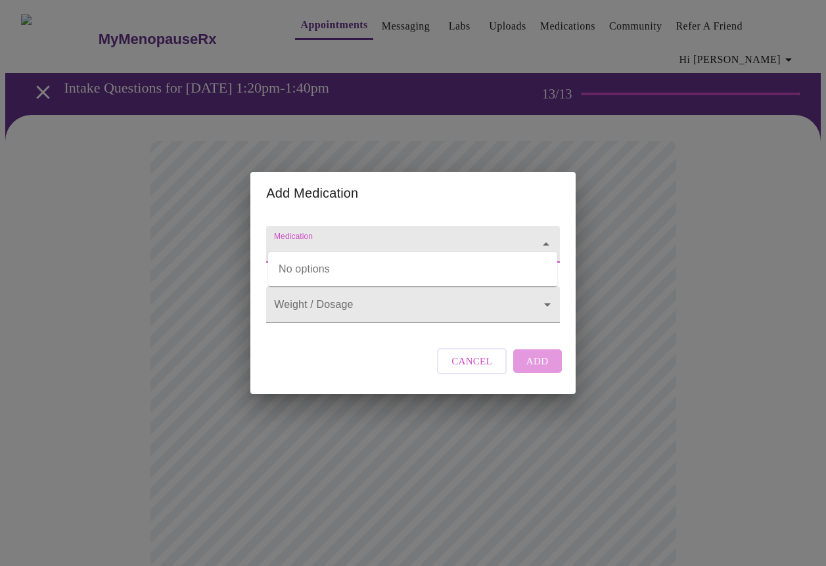
click at [357, 238] on input "Medication" at bounding box center [393, 250] width 245 height 24
type input "s"
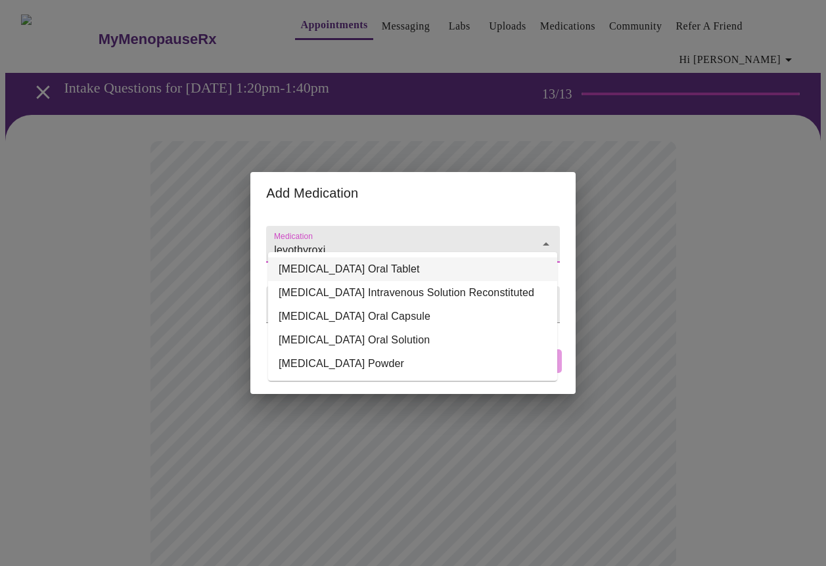
click at [355, 273] on li "[MEDICAL_DATA] Oral Tablet" at bounding box center [412, 270] width 289 height 24
type input "[MEDICAL_DATA] Oral Tablet"
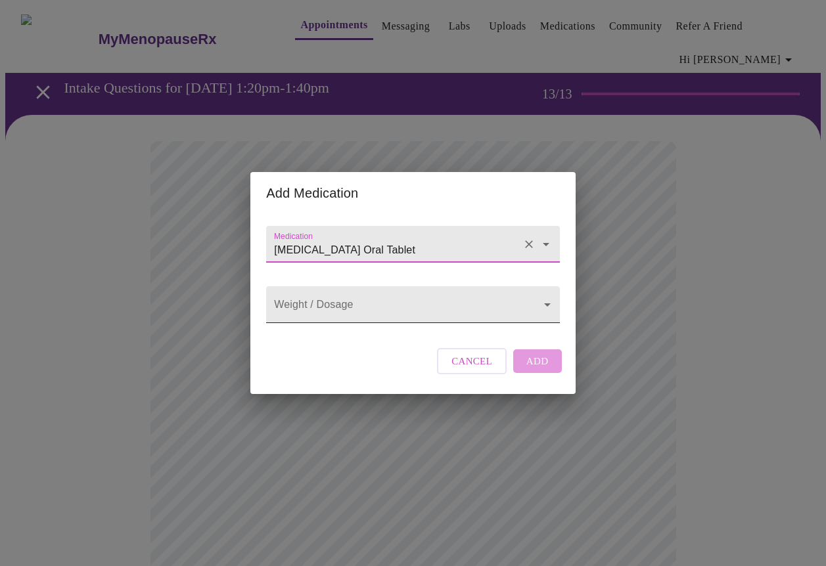
click at [334, 305] on body "MyMenopauseRx Appointments Messaging Labs Uploads Medications Community Refer a…" at bounding box center [412, 517] width 815 height 1025
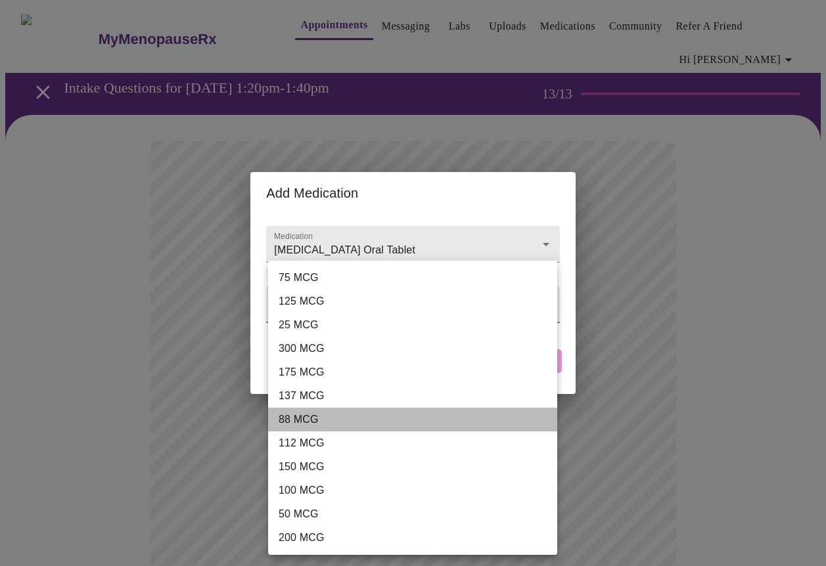
click at [307, 413] on li "88 MCG" at bounding box center [412, 420] width 289 height 24
type input "88 MCG"
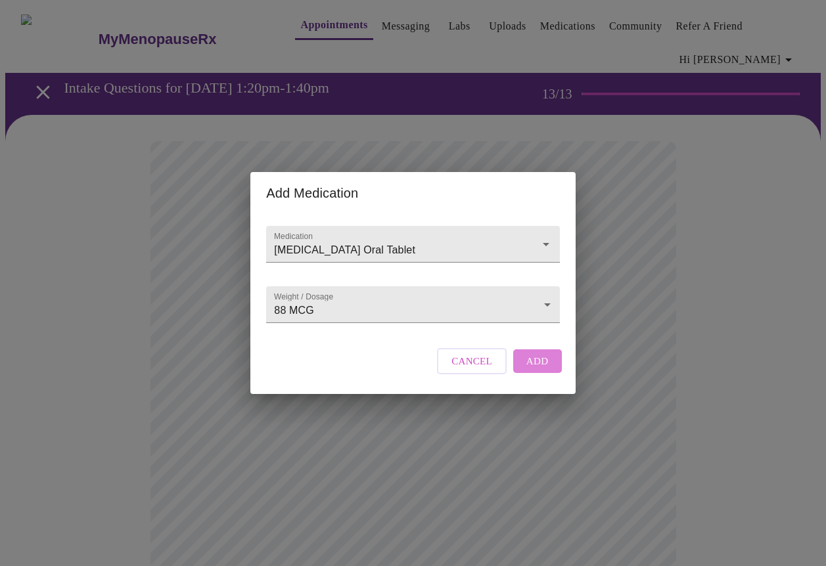
click at [533, 370] on span "Add" at bounding box center [537, 361] width 22 height 17
click at [314, 226] on div at bounding box center [412, 244] width 293 height 37
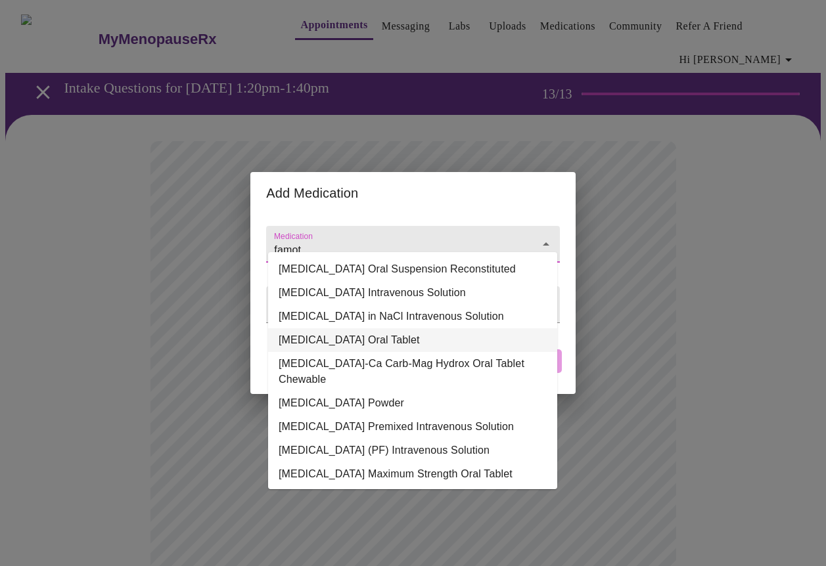
click at [311, 330] on li "[MEDICAL_DATA] Oral Tablet" at bounding box center [412, 340] width 289 height 24
type input "[MEDICAL_DATA] Oral Tablet"
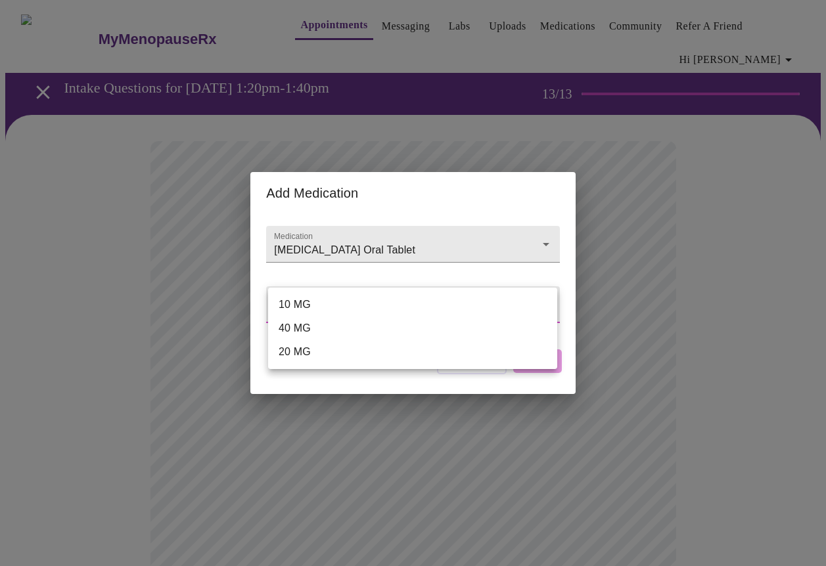
click at [340, 305] on body "MyMenopauseRx Appointments Messaging Labs Uploads Medications Community Refer a…" at bounding box center [412, 532] width 815 height 1054
click at [295, 352] on li "20 MG" at bounding box center [412, 352] width 289 height 24
type input "20 MG"
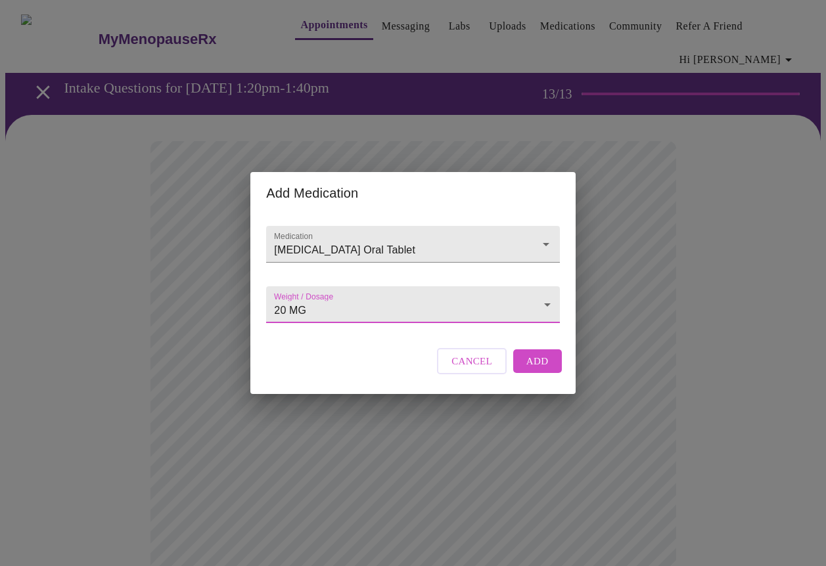
click at [537, 370] on span "Add" at bounding box center [537, 361] width 22 height 17
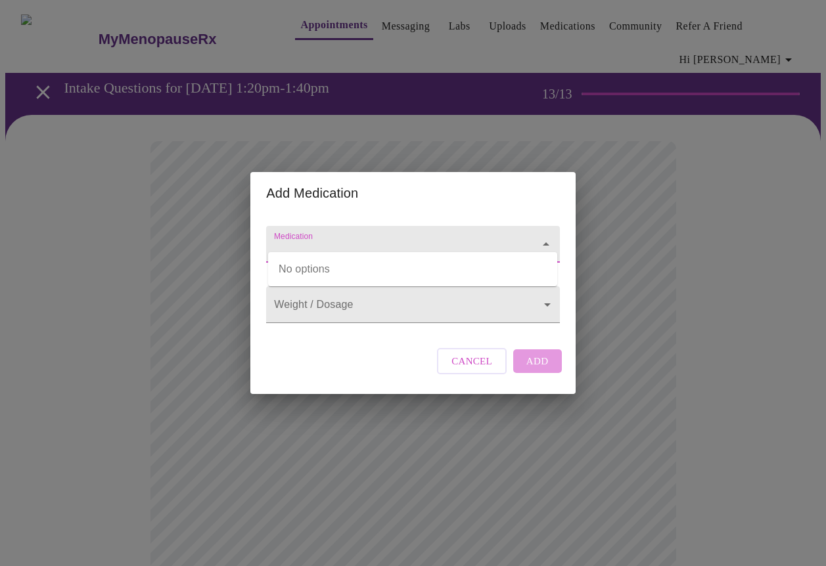
click at [302, 238] on input "Medication" at bounding box center [393, 250] width 245 height 24
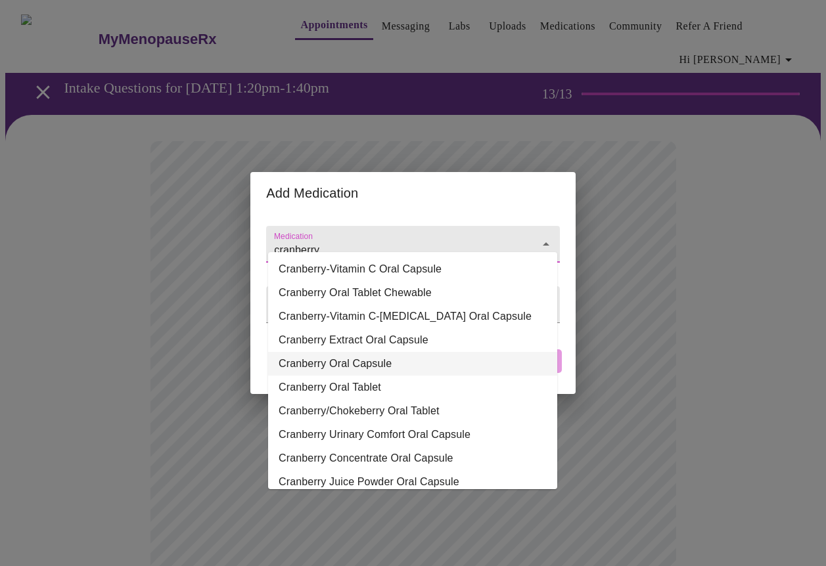
click at [309, 366] on li "Cranberry Oral Capsule" at bounding box center [412, 364] width 289 height 24
type input "Cranberry Oral Capsule"
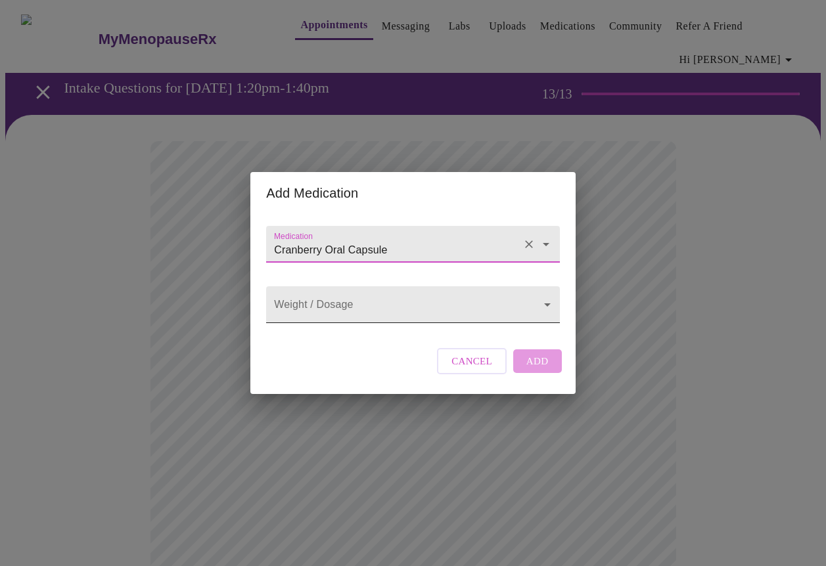
click at [292, 311] on body "MyMenopauseRx Appointments Messaging Labs Uploads Medications Community Refer a…" at bounding box center [412, 556] width 815 height 1102
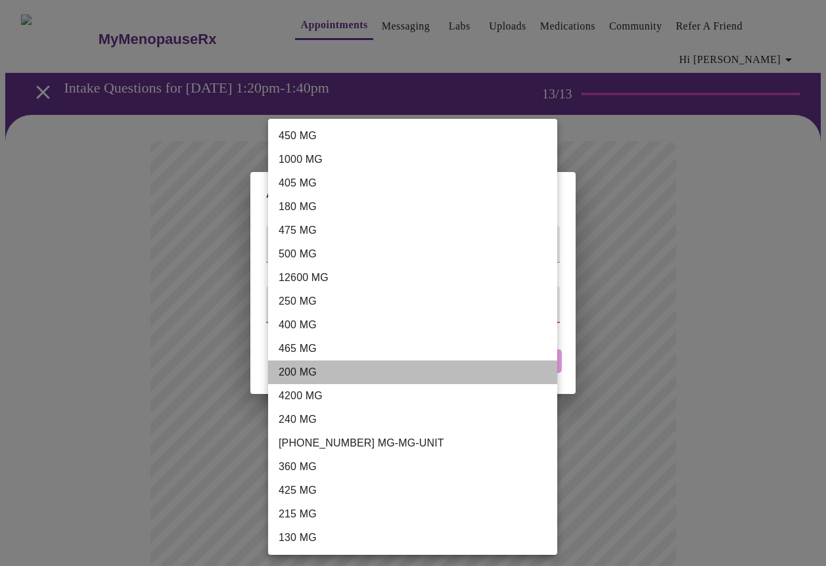
click at [305, 375] on li "200 MG" at bounding box center [412, 373] width 289 height 24
type input "200 MG"
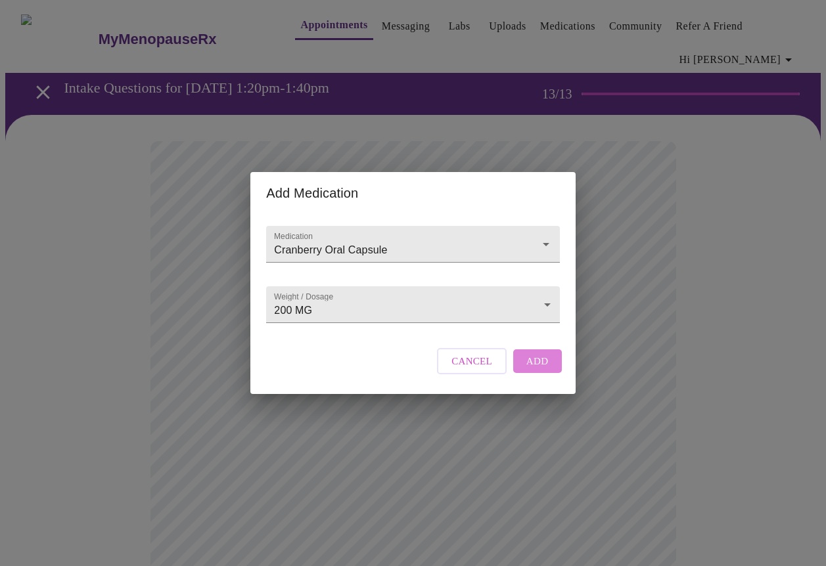
click at [531, 370] on span "Add" at bounding box center [537, 361] width 22 height 17
click at [296, 242] on input "Medication" at bounding box center [393, 250] width 245 height 24
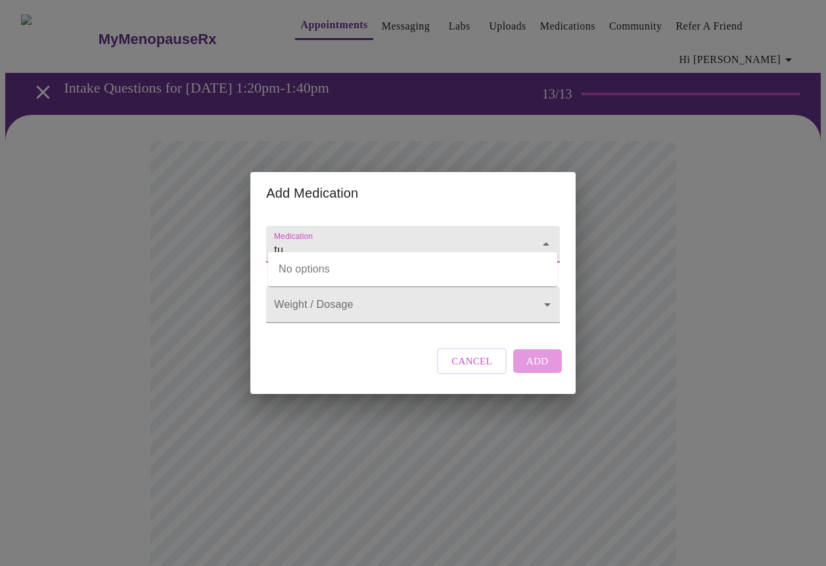
type input "t"
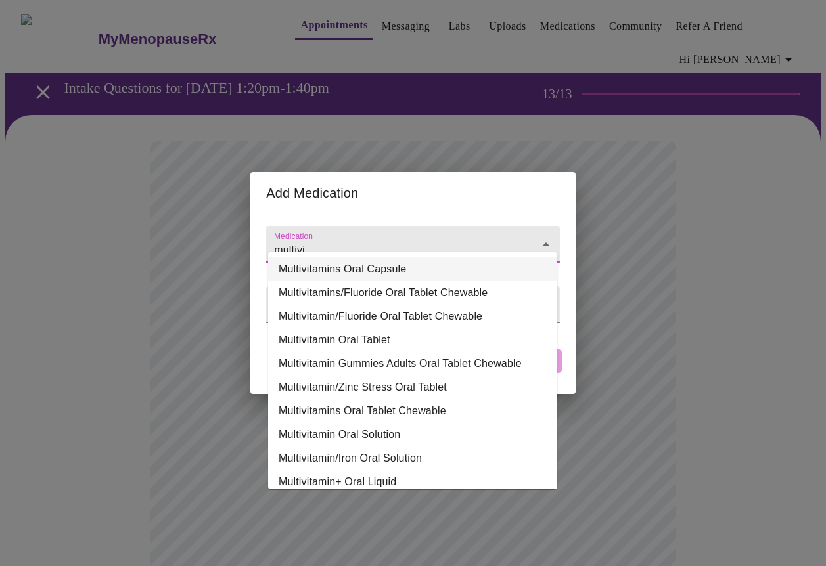
click at [364, 273] on li "Multivitamins Oral Capsule" at bounding box center [412, 270] width 289 height 24
type input "Multivitamins Oral Capsule"
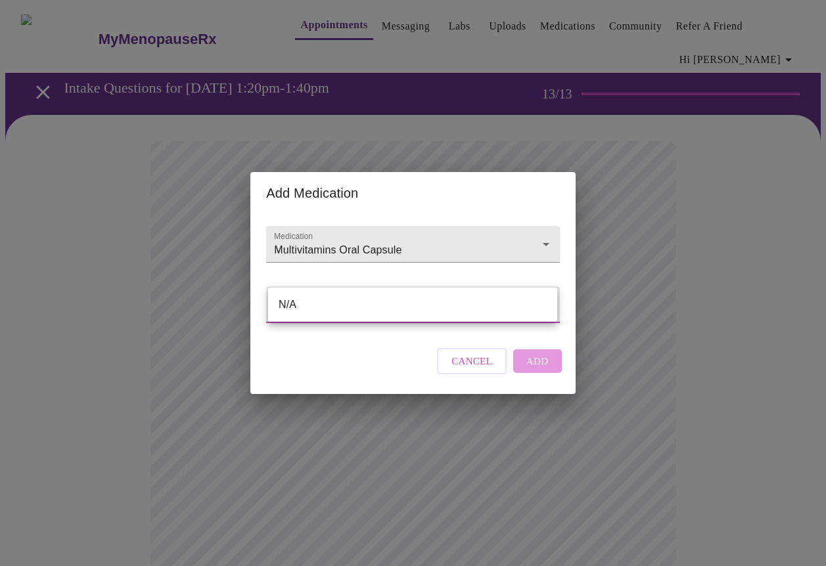
click at [293, 305] on li "N/A" at bounding box center [412, 305] width 289 height 24
type input "N/A"
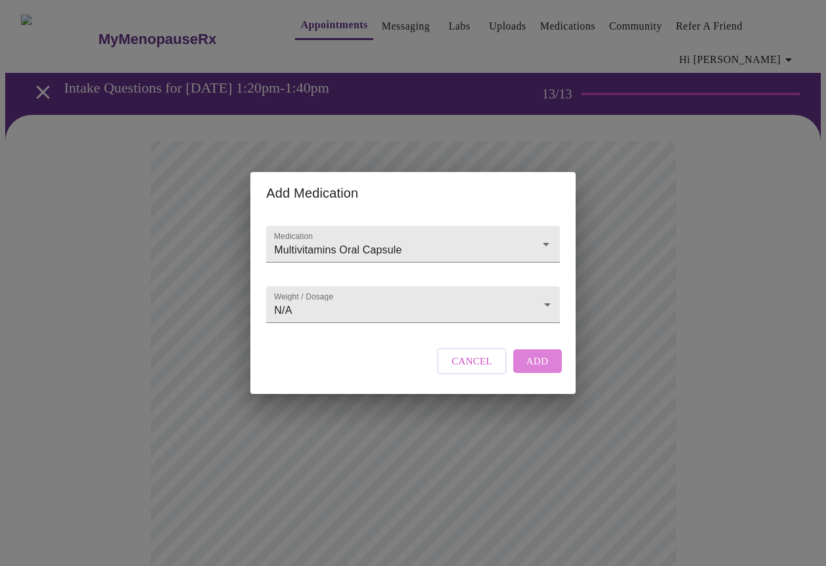
click at [542, 370] on span "Add" at bounding box center [537, 361] width 22 height 17
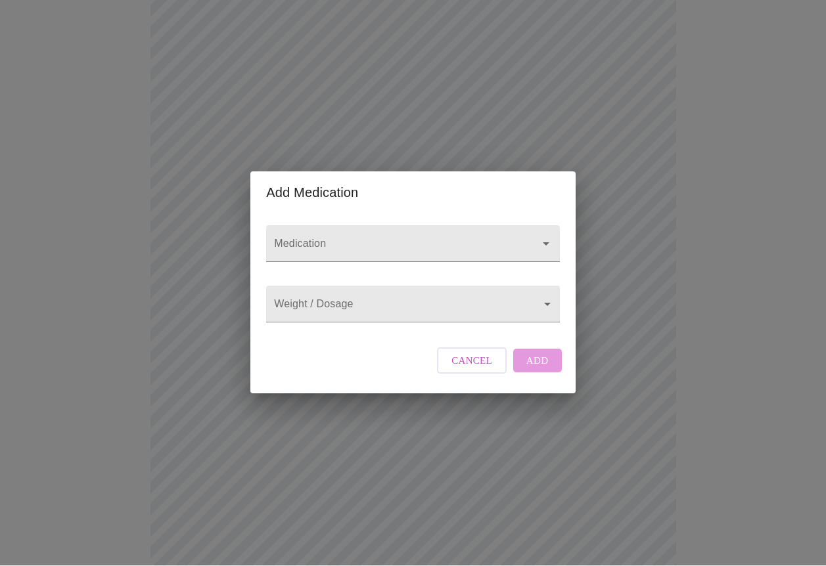
scroll to position [179, 0]
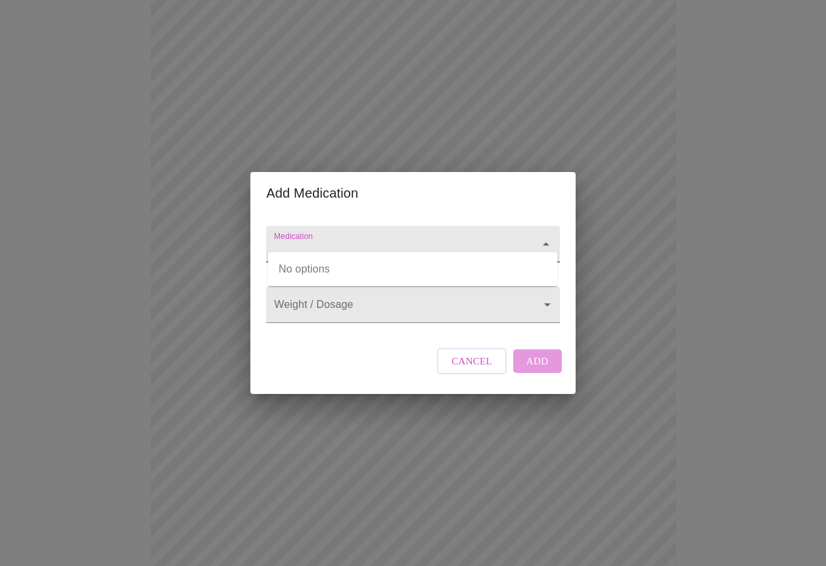
click at [311, 238] on input "Medication" at bounding box center [393, 250] width 245 height 24
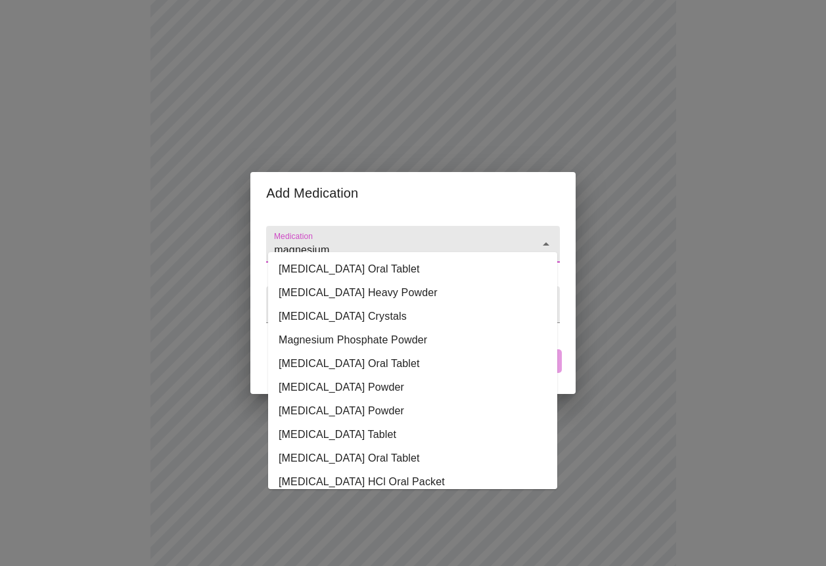
scroll to position [0, 0]
click at [361, 436] on li "[MEDICAL_DATA] Tablet" at bounding box center [412, 435] width 289 height 24
type input "[MEDICAL_DATA] Tablet"
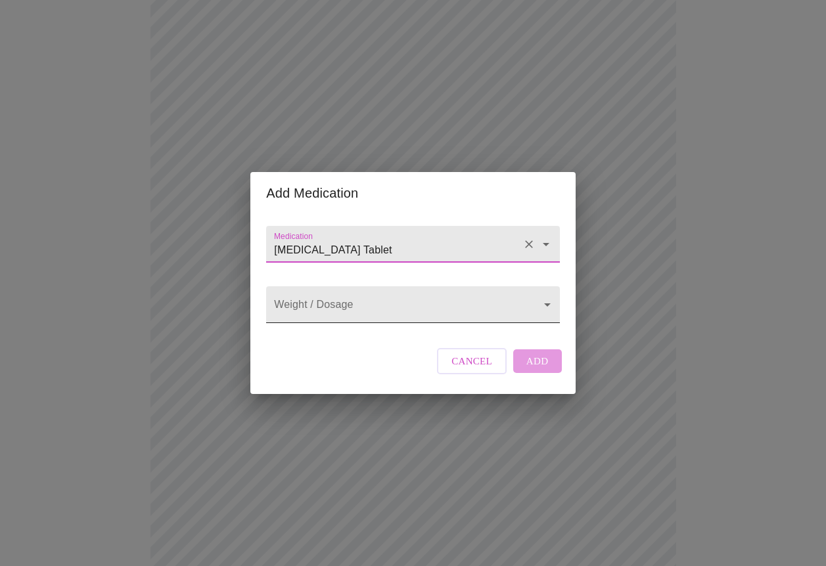
click at [307, 301] on body "MyMenopauseRx Appointments Messaging Labs Uploads Medications Community Refer a…" at bounding box center [412, 426] width 815 height 1200
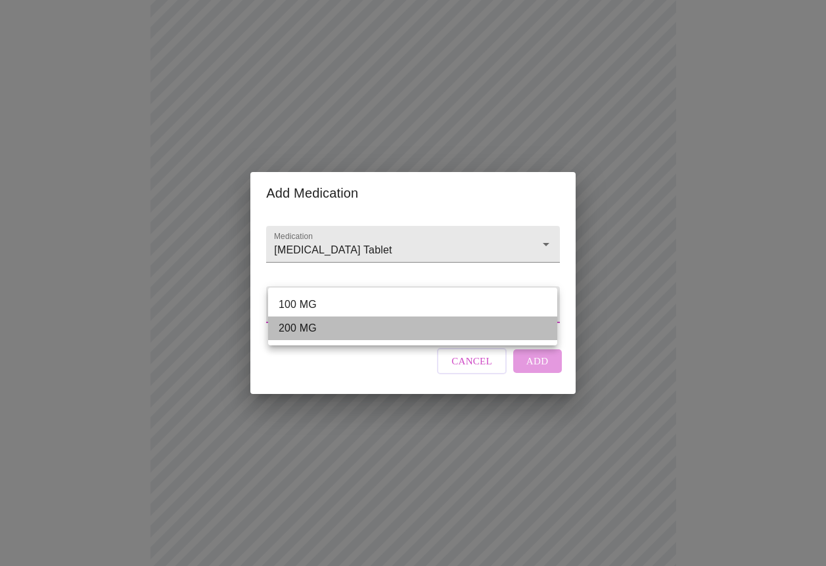
click at [308, 337] on li "200 MG" at bounding box center [412, 329] width 289 height 24
type input "200 MG"
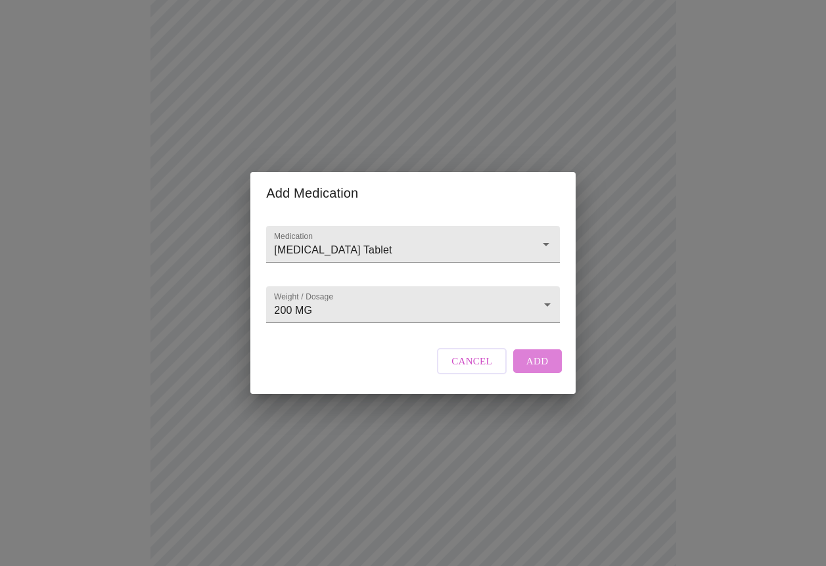
click at [546, 370] on span "Add" at bounding box center [537, 361] width 22 height 17
click at [323, 239] on input "Medication" at bounding box center [393, 250] width 245 height 24
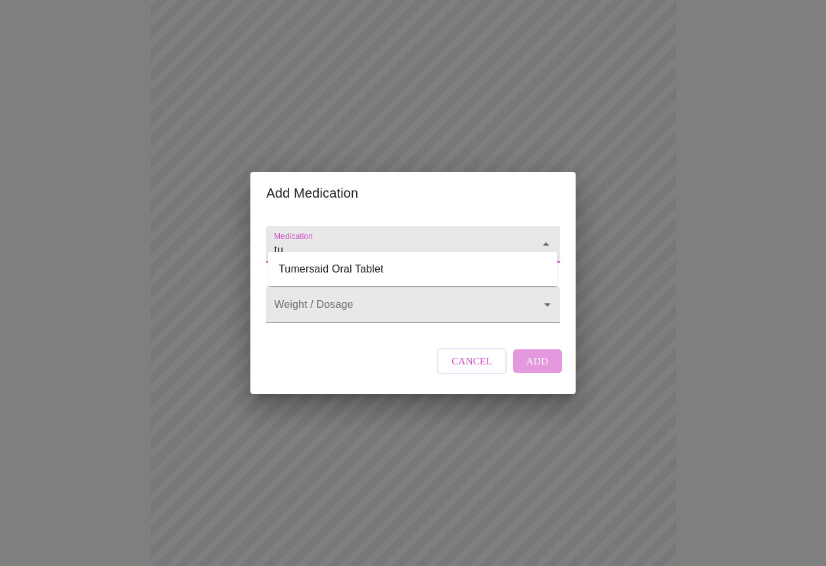
type input "t"
type input "c"
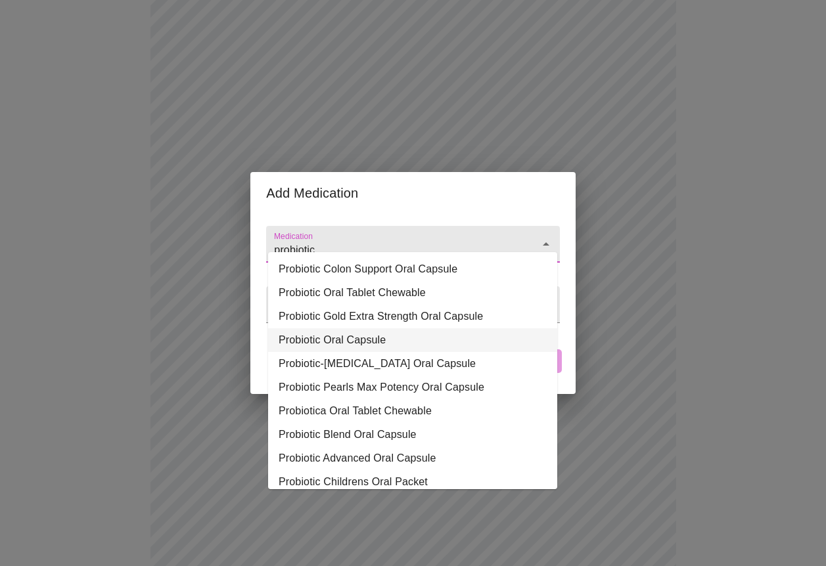
click at [336, 334] on li "Probiotic Oral Capsule" at bounding box center [412, 340] width 289 height 24
type input "Probiotic Oral Capsule"
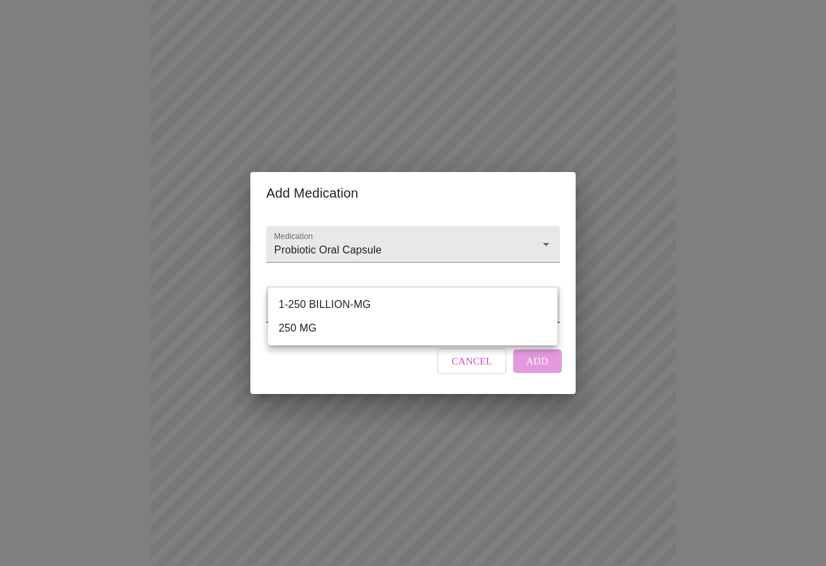
click at [326, 301] on body "MyMenopauseRx Appointments Messaging Labs Uploads Medications Community Refer a…" at bounding box center [412, 450] width 815 height 1248
click at [321, 310] on li "1-250 BILLION-MG" at bounding box center [412, 305] width 289 height 24
type input "1-250 BILLION-MG"
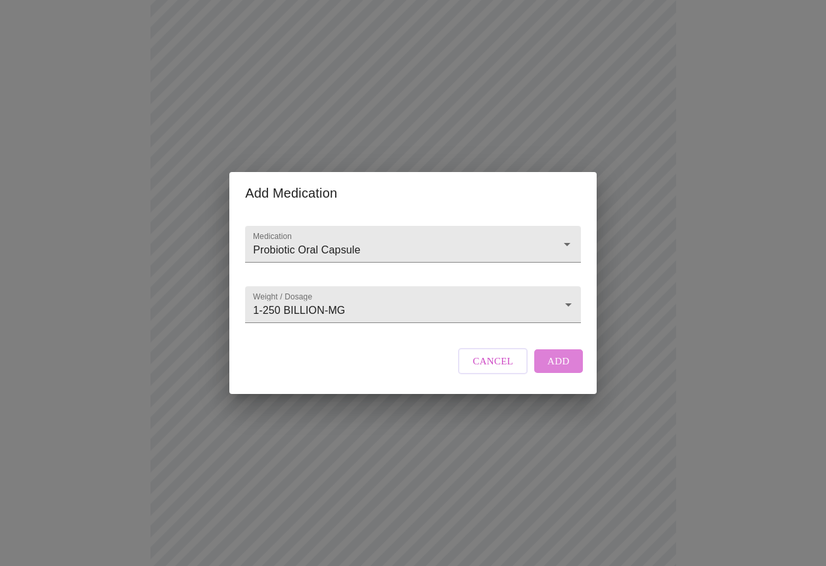
click at [545, 373] on button "Add" at bounding box center [558, 361] width 49 height 24
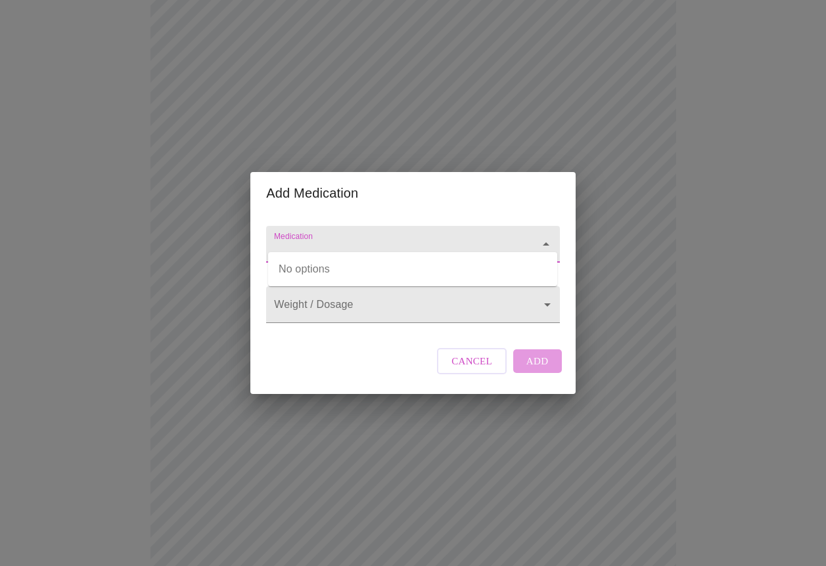
click at [315, 238] on input "Medication" at bounding box center [393, 250] width 245 height 24
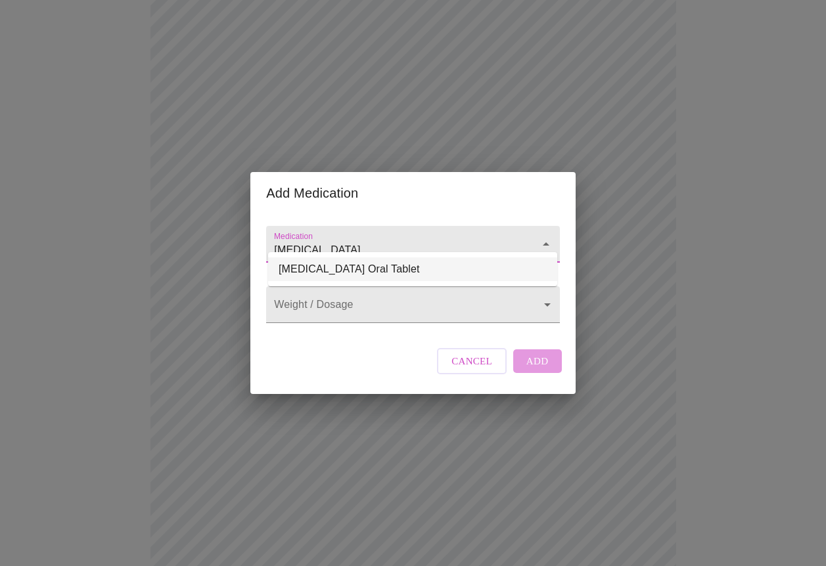
click at [314, 267] on li "[MEDICAL_DATA] Oral Tablet" at bounding box center [412, 270] width 289 height 24
type input "[MEDICAL_DATA] Oral Tablet"
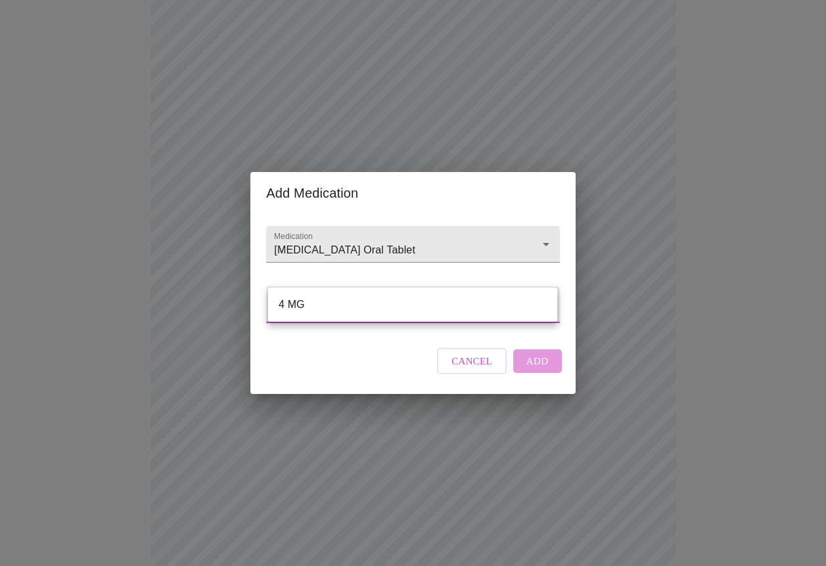
click at [319, 310] on body "MyMenopauseRx Appointments Messaging Labs Uploads Medications Community Refer a…" at bounding box center [412, 474] width 815 height 1297
click at [304, 307] on li "4 MG" at bounding box center [412, 305] width 289 height 24
type input "4 MG"
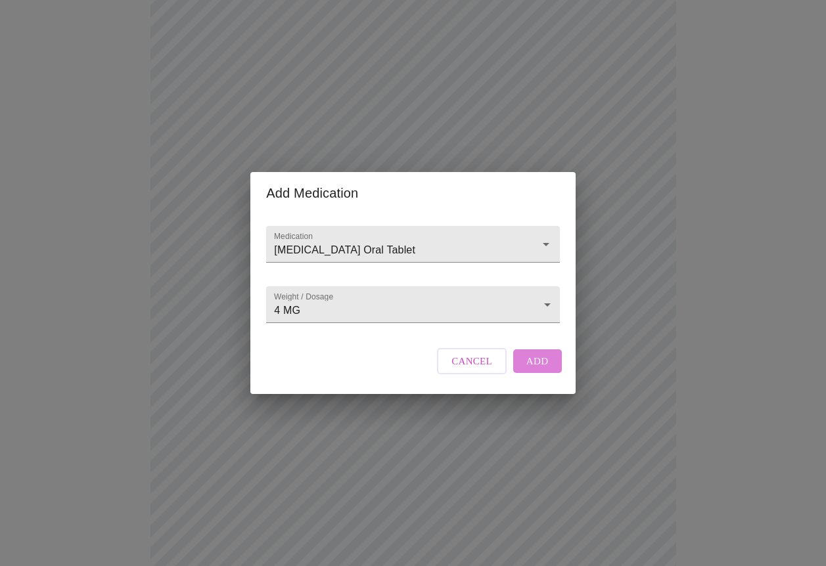
click at [535, 370] on span "Add" at bounding box center [537, 361] width 22 height 17
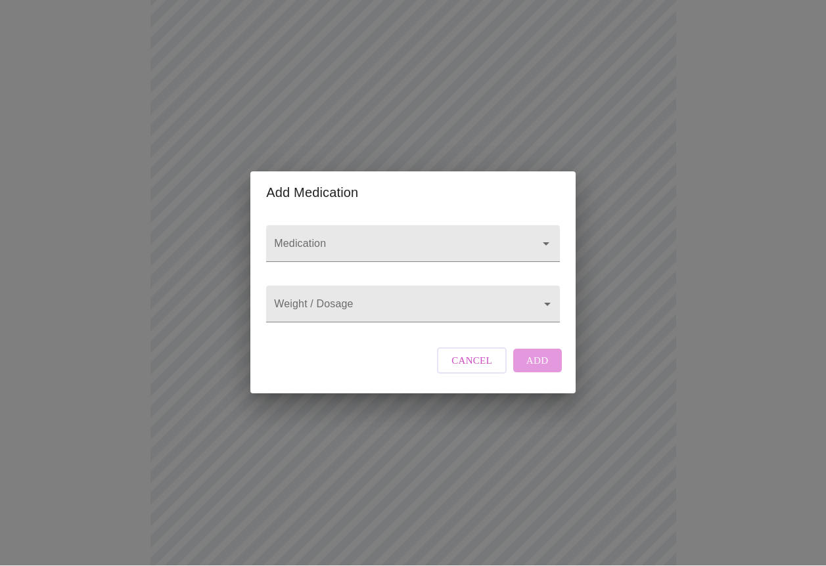
scroll to position [212, 0]
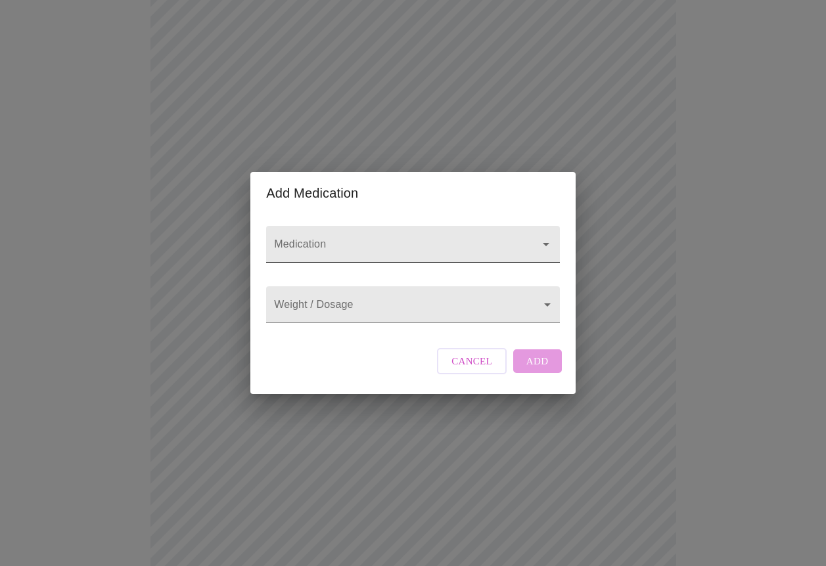
click at [291, 226] on div at bounding box center [412, 244] width 293 height 37
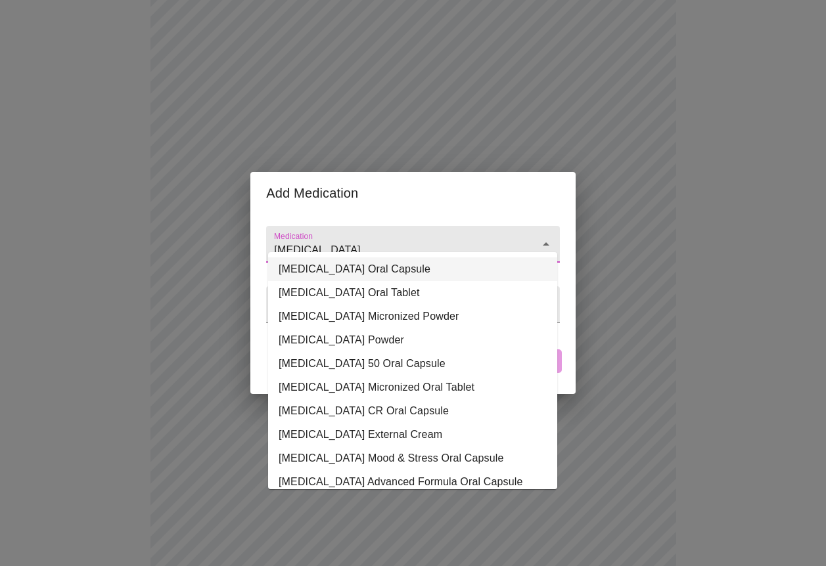
click at [333, 265] on li "[MEDICAL_DATA] Oral Capsule" at bounding box center [412, 270] width 289 height 24
type input "[MEDICAL_DATA] Oral Capsule"
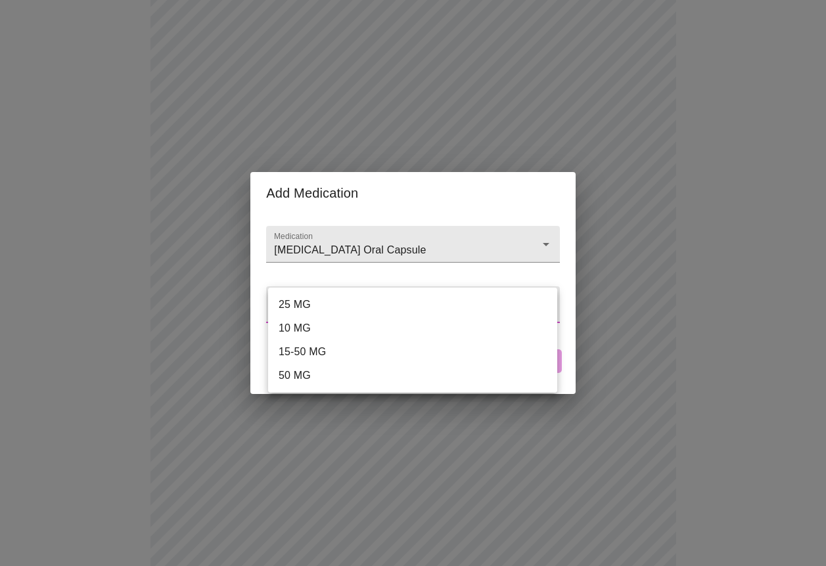
click at [281, 307] on body "MyMenopauseRx Appointments Messaging Labs Uploads Medications Community Refer a…" at bounding box center [412, 466] width 815 height 1345
click at [315, 305] on li "25 MG" at bounding box center [412, 305] width 289 height 24
type input "25 MG"
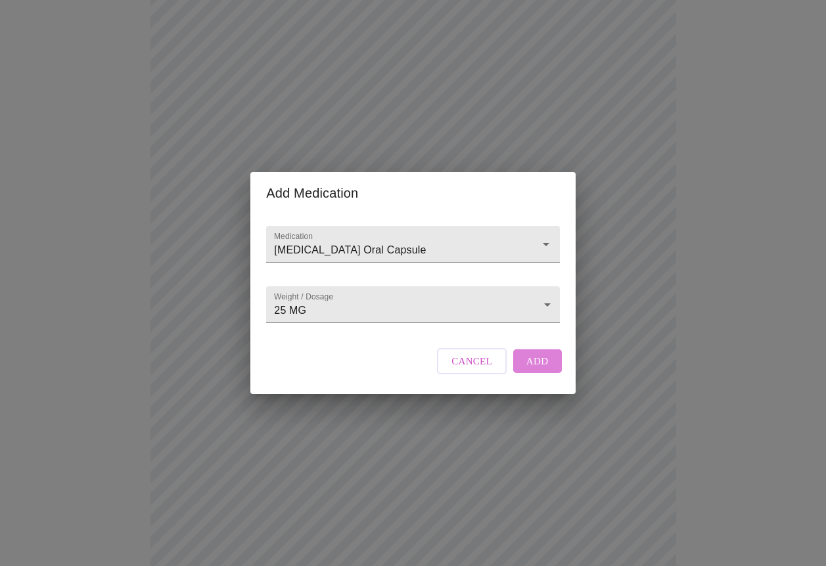
click at [547, 373] on button "Add" at bounding box center [537, 361] width 49 height 24
click at [294, 238] on input "Medication" at bounding box center [393, 250] width 245 height 24
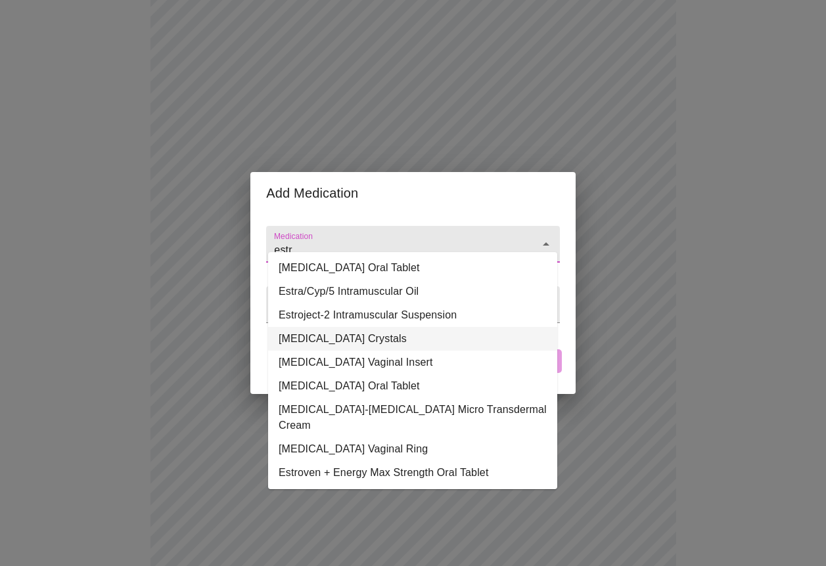
scroll to position [49, 0]
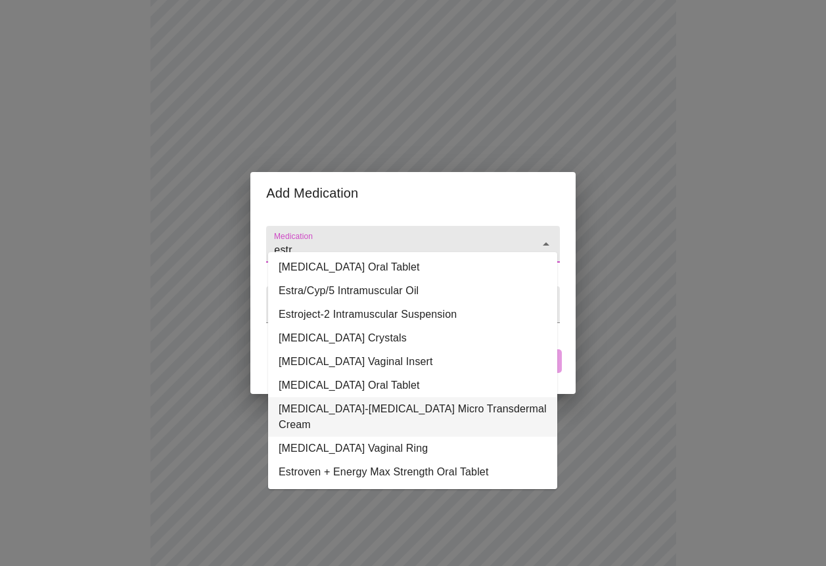
click at [435, 415] on li "[MEDICAL_DATA]-[MEDICAL_DATA] Micro Transdermal Cream" at bounding box center [412, 416] width 289 height 39
type input "[MEDICAL_DATA]-[MEDICAL_DATA] Micro Transdermal Cream"
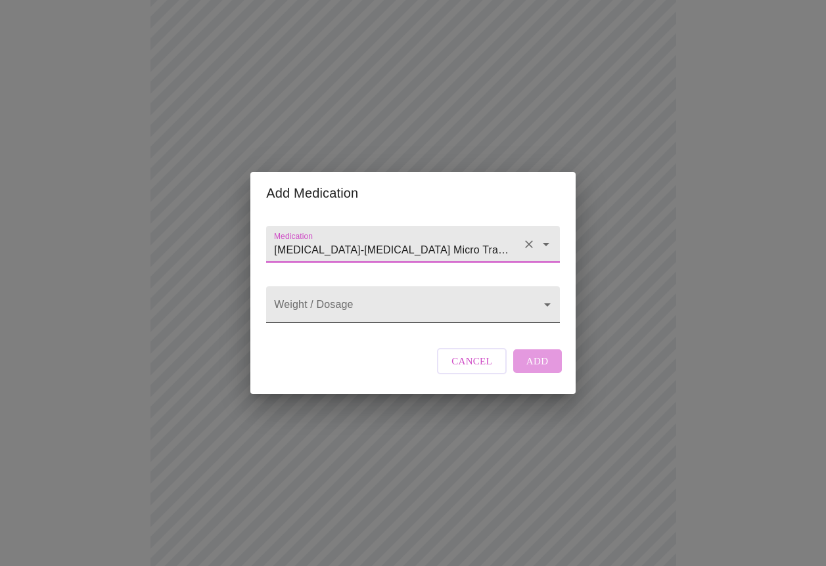
click at [323, 313] on body "MyMenopauseRx Appointments Messaging Labs Uploads Medications Community Refer a…" at bounding box center [412, 491] width 815 height 1394
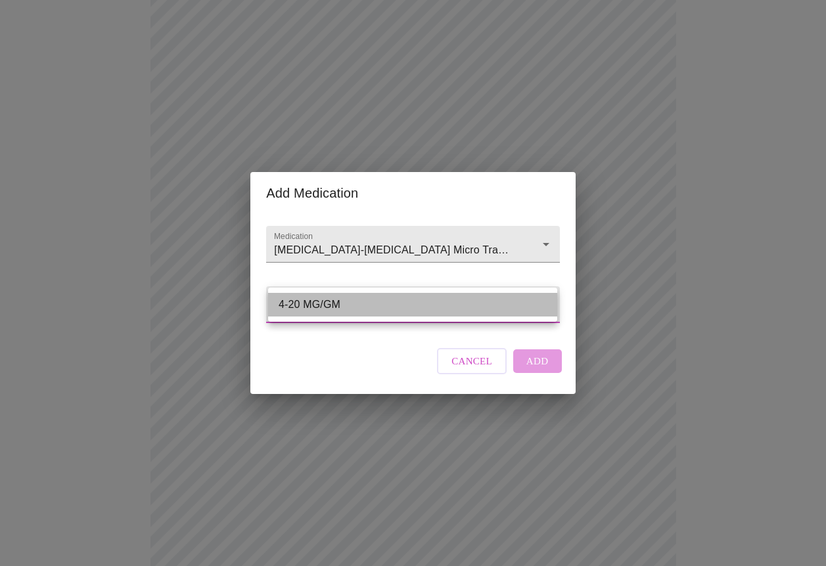
click at [375, 306] on li "4-20 MG/GM" at bounding box center [412, 305] width 289 height 24
type input "4-20 MG/GM"
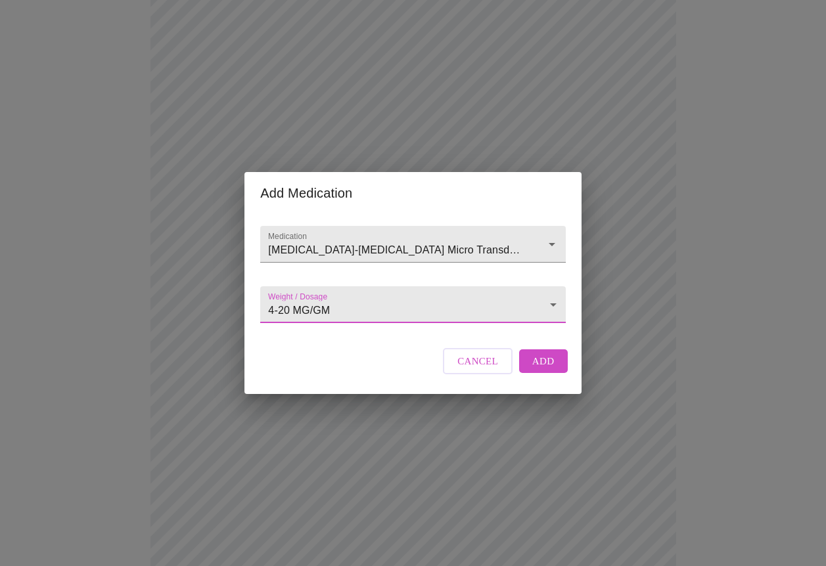
click at [547, 373] on button "Add" at bounding box center [543, 361] width 49 height 24
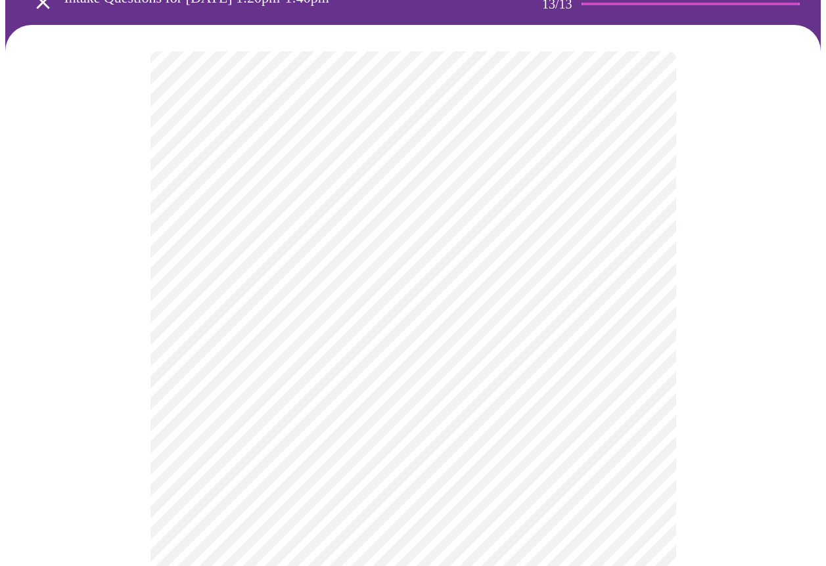
scroll to position [0, 0]
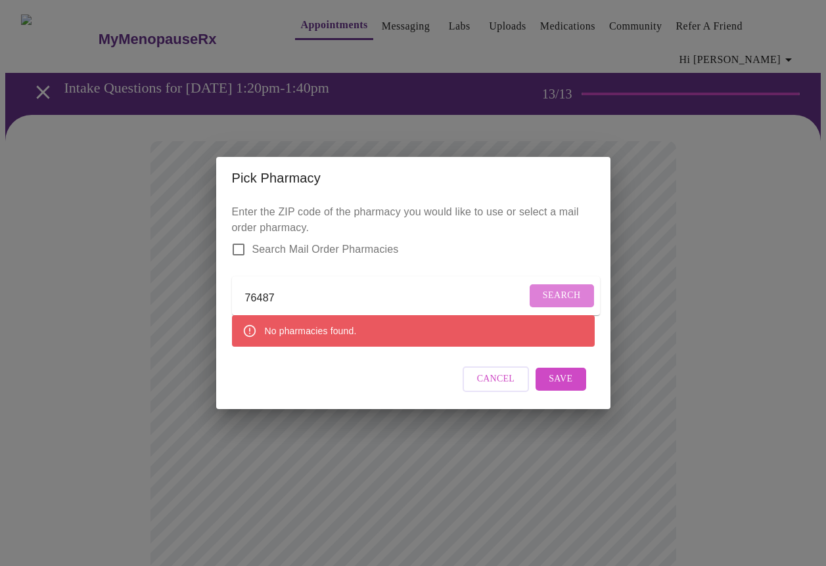
click at [558, 288] on span "Search" at bounding box center [562, 296] width 38 height 16
click at [558, 287] on form "76487" at bounding box center [416, 296] width 368 height 38
click at [492, 388] on span "Cancel" at bounding box center [496, 379] width 38 height 16
click at [239, 237] on input "Search Mail Order Pharmacies" at bounding box center [239, 250] width 28 height 28
checkbox input "true"
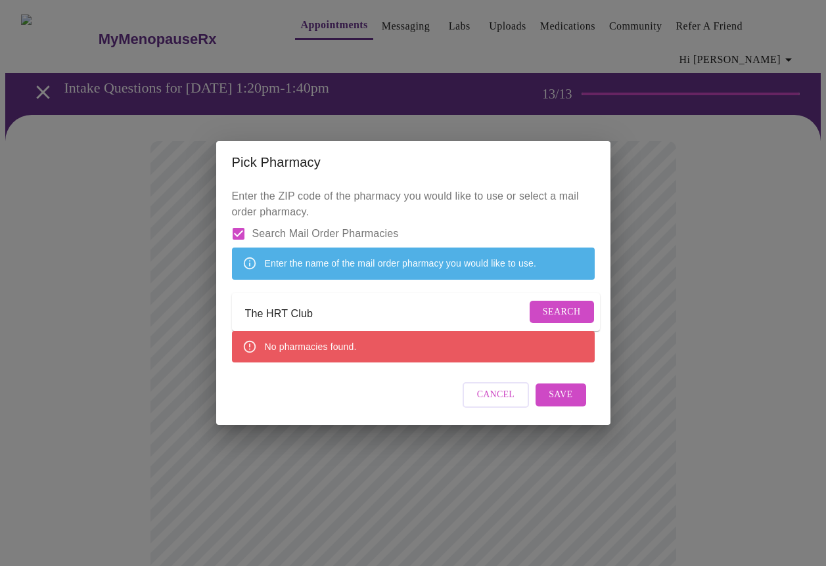
drag, startPoint x: 314, startPoint y: 315, endPoint x: 166, endPoint y: 313, distance: 148.5
click at [166, 313] on div "Pick Pharmacy Enter the ZIP code of the pharmacy you would like to use or selec…" at bounding box center [413, 283] width 826 height 566
click at [360, 322] on input "The HRT Club" at bounding box center [385, 314] width 281 height 21
click at [547, 312] on span "Search" at bounding box center [562, 312] width 38 height 16
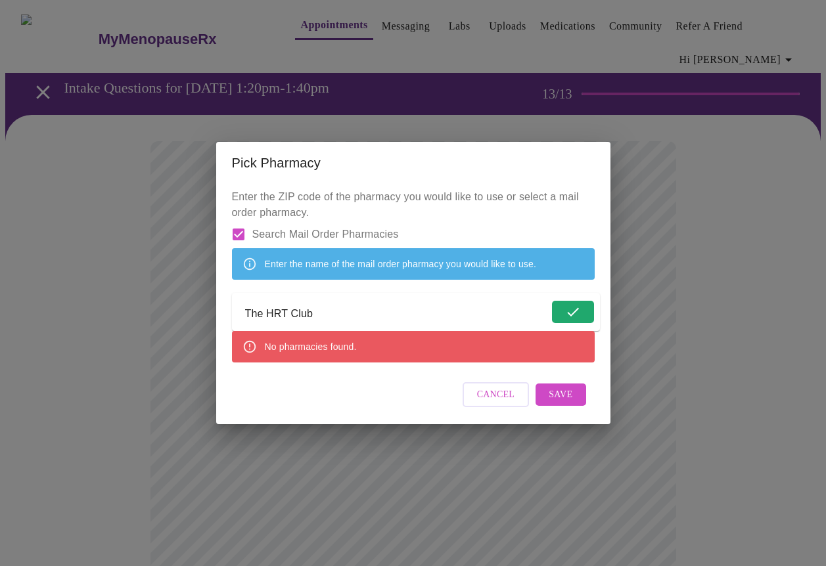
click at [563, 319] on form "The HRT Club" at bounding box center [416, 312] width 368 height 38
click at [562, 319] on form "The HRT Club" at bounding box center [416, 312] width 368 height 38
click at [570, 403] on span "Save" at bounding box center [561, 395] width 24 height 16
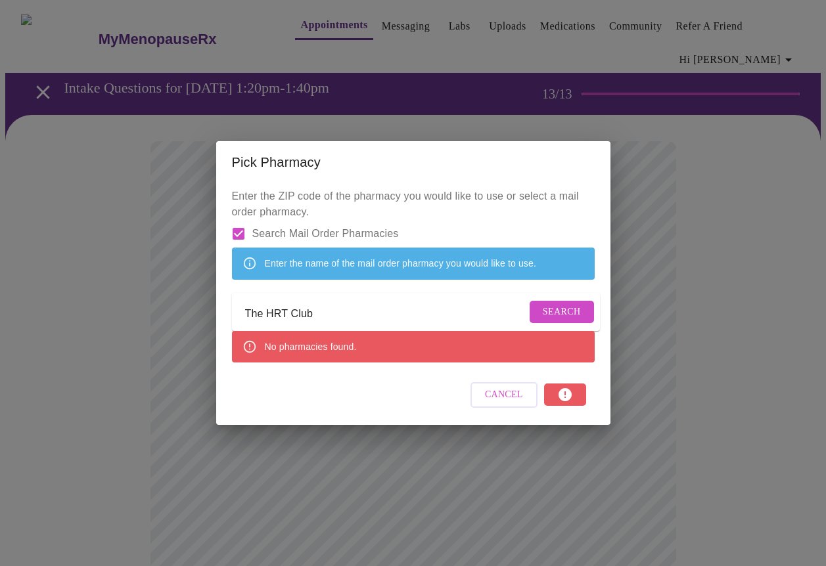
click at [562, 415] on div "Cancel" at bounding box center [413, 394] width 363 height 49
click at [496, 403] on span "Cancel" at bounding box center [504, 395] width 38 height 16
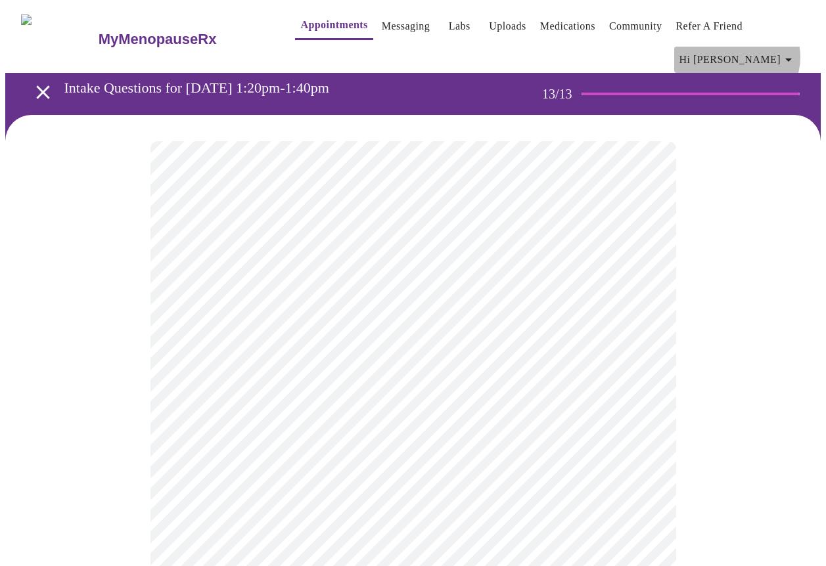
click at [794, 52] on icon "button" at bounding box center [788, 60] width 16 height 16
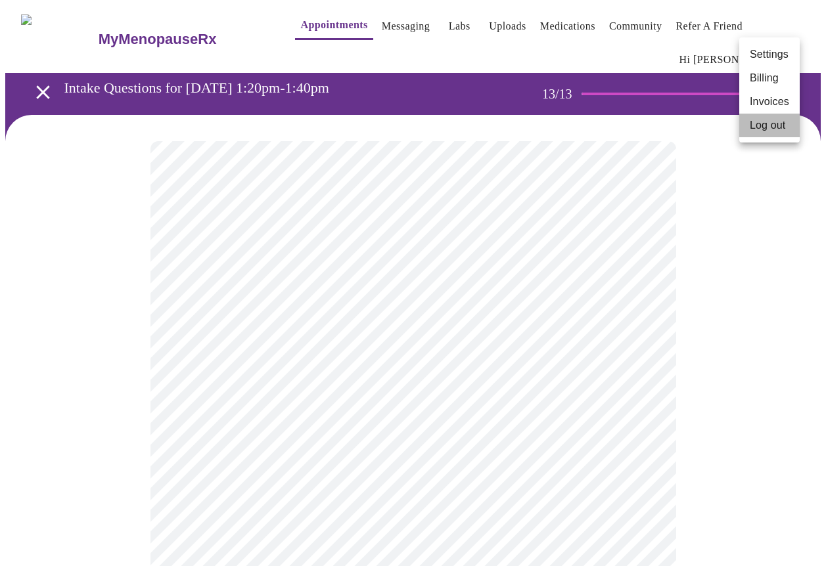
click at [774, 130] on li "Log out" at bounding box center [769, 126] width 60 height 24
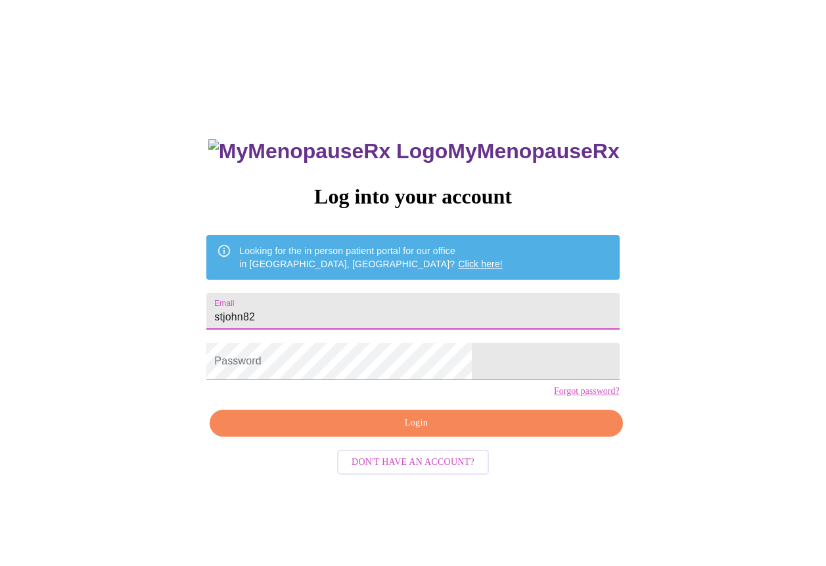
type input "stjohn827"
